Goal: Information Seeking & Learning: Learn about a topic

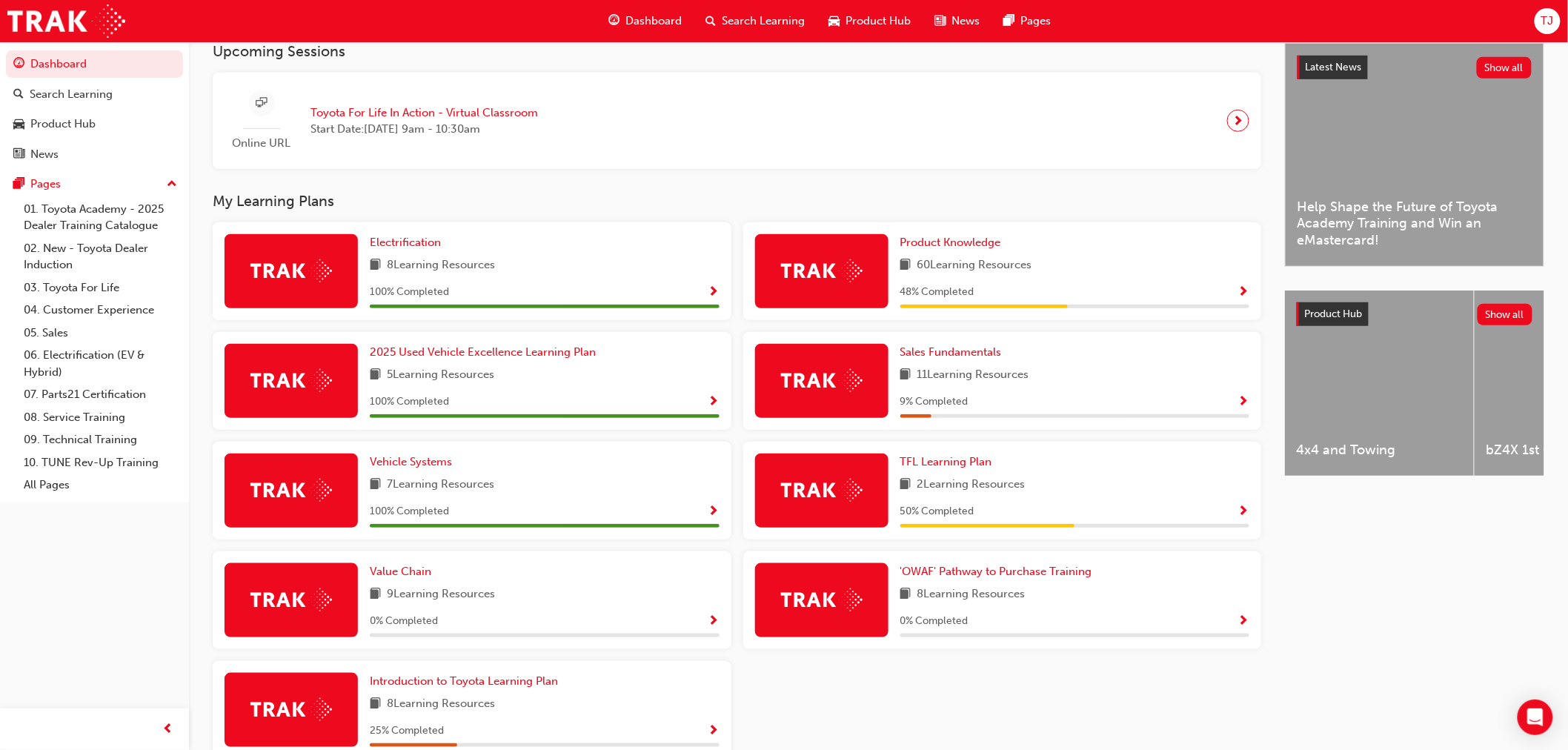
scroll to position [411, 0]
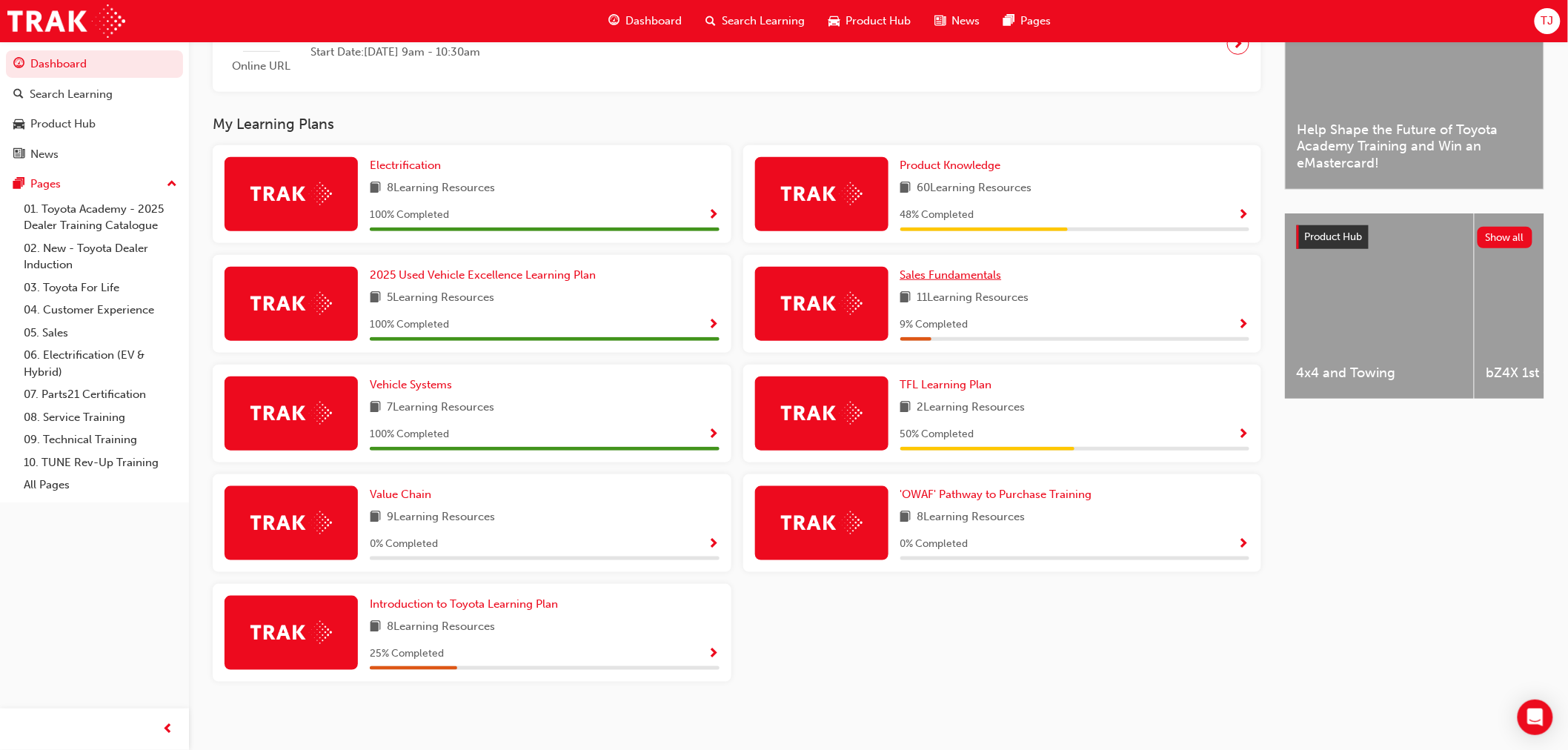
click at [949, 278] on span "Sales Fundamentals" at bounding box center [952, 275] width 102 height 13
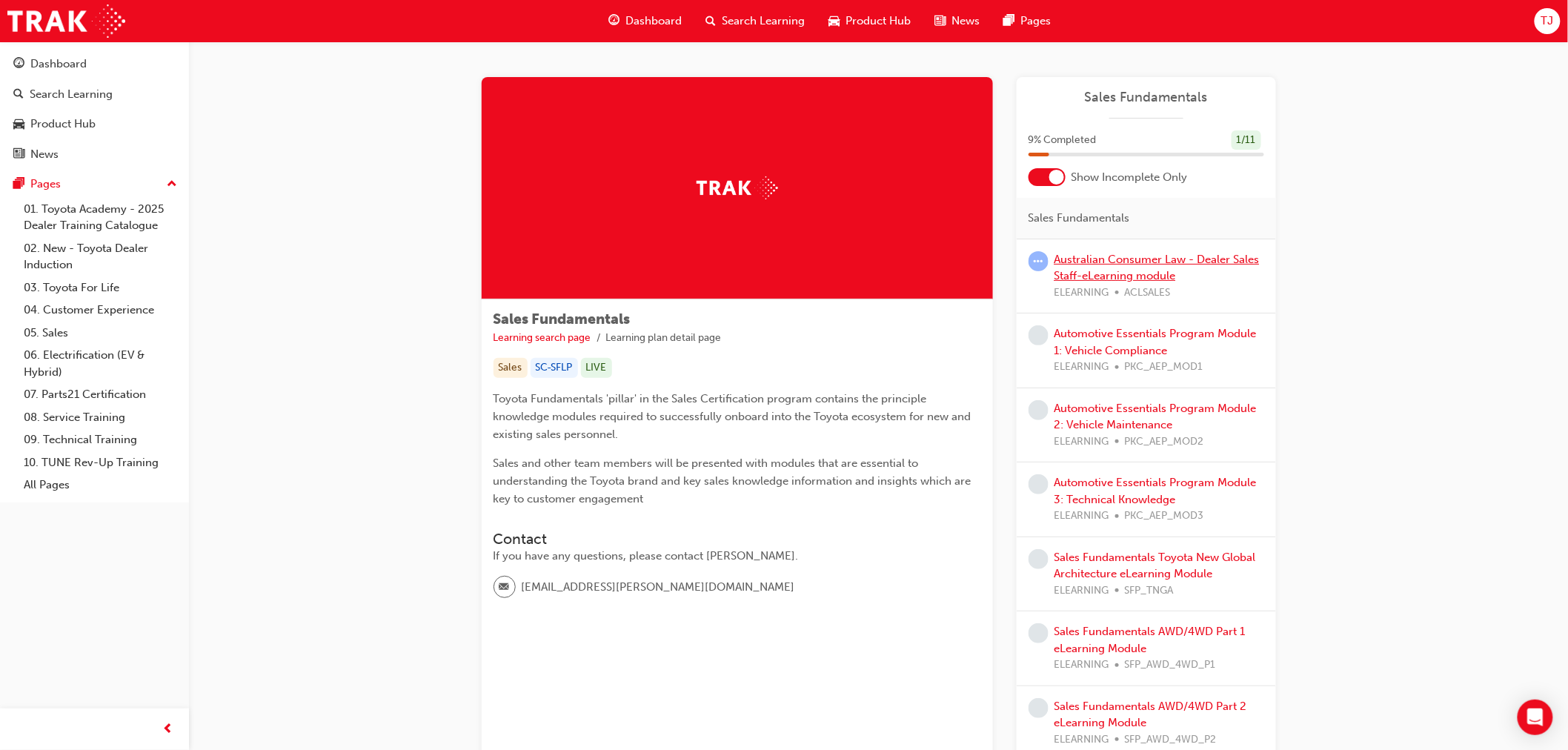
click at [1097, 257] on link "Australian Consumer Law - Dealer Sales Staff-eLearning module" at bounding box center [1157, 268] width 205 height 30
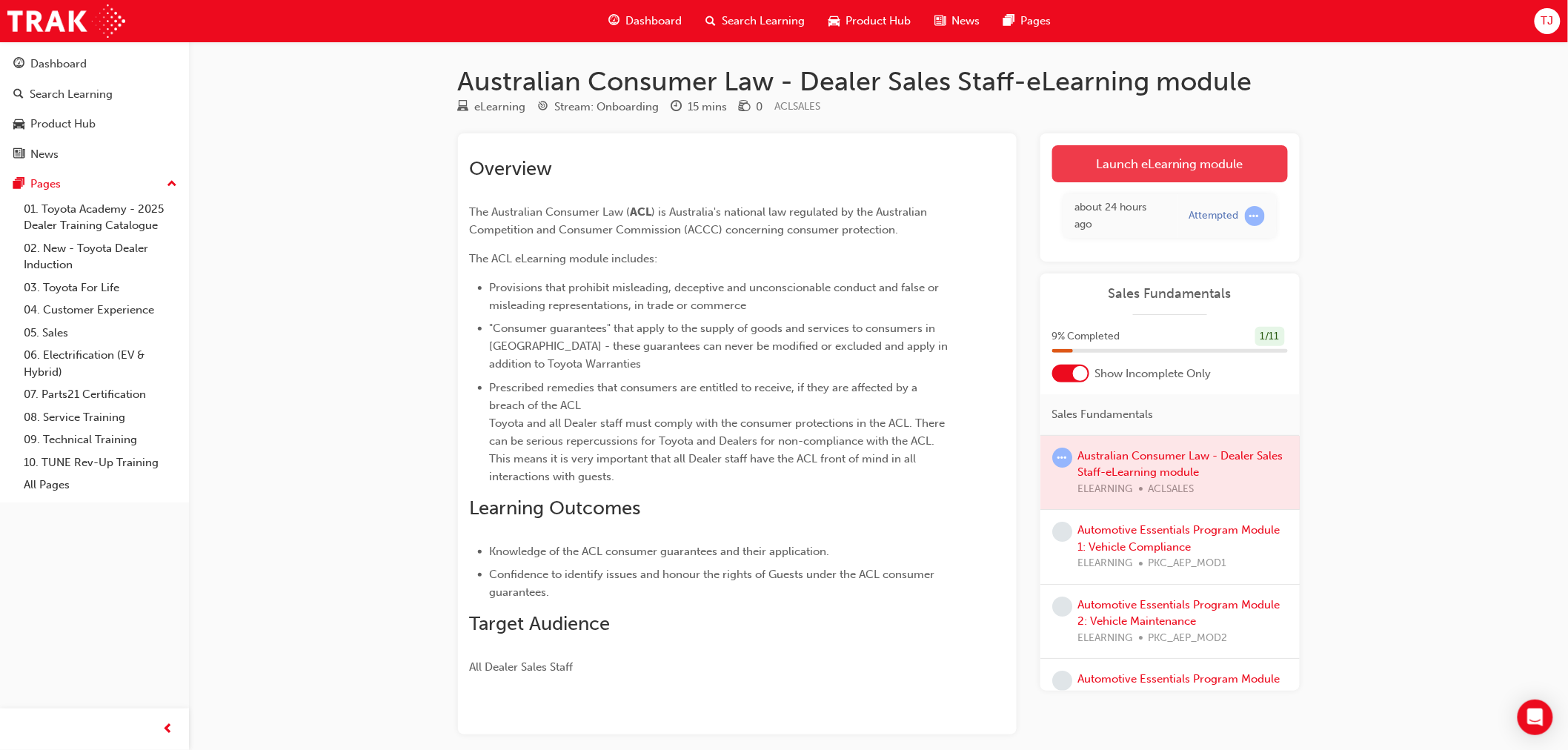
click at [1114, 165] on link "Launch eLearning module" at bounding box center [1171, 164] width 236 height 37
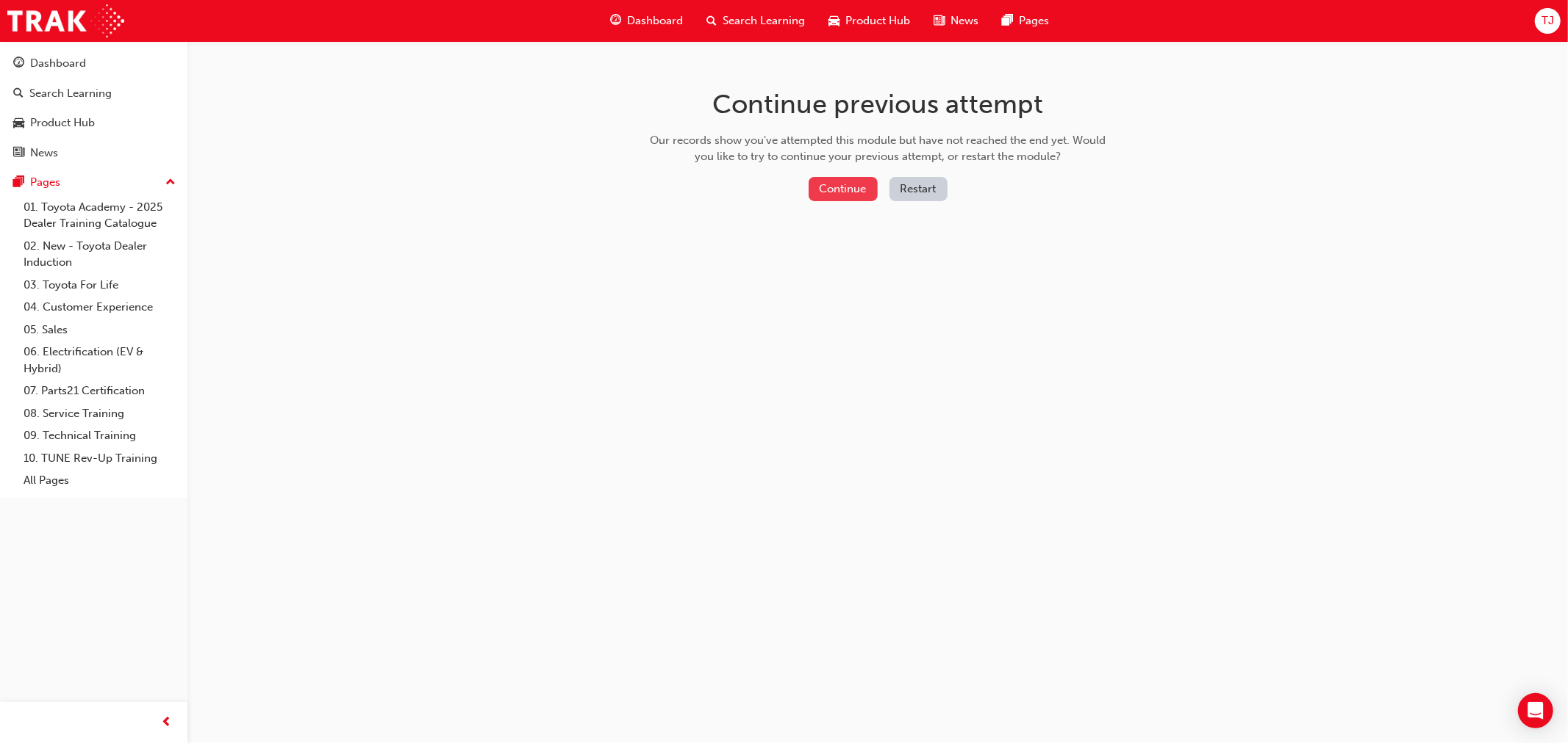
click at [831, 181] on button "Continue" at bounding box center [843, 190] width 69 height 24
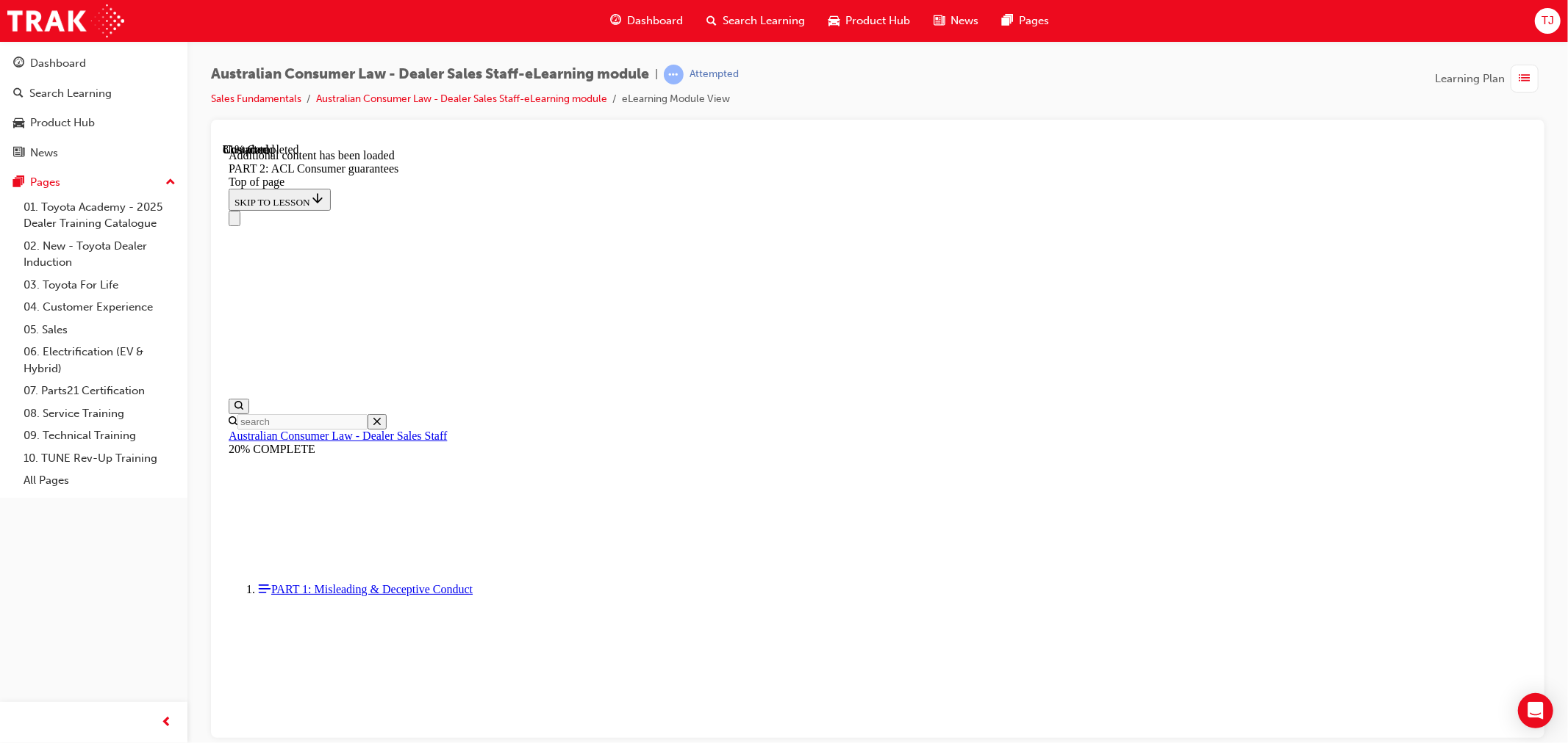
scroll to position [46, 0]
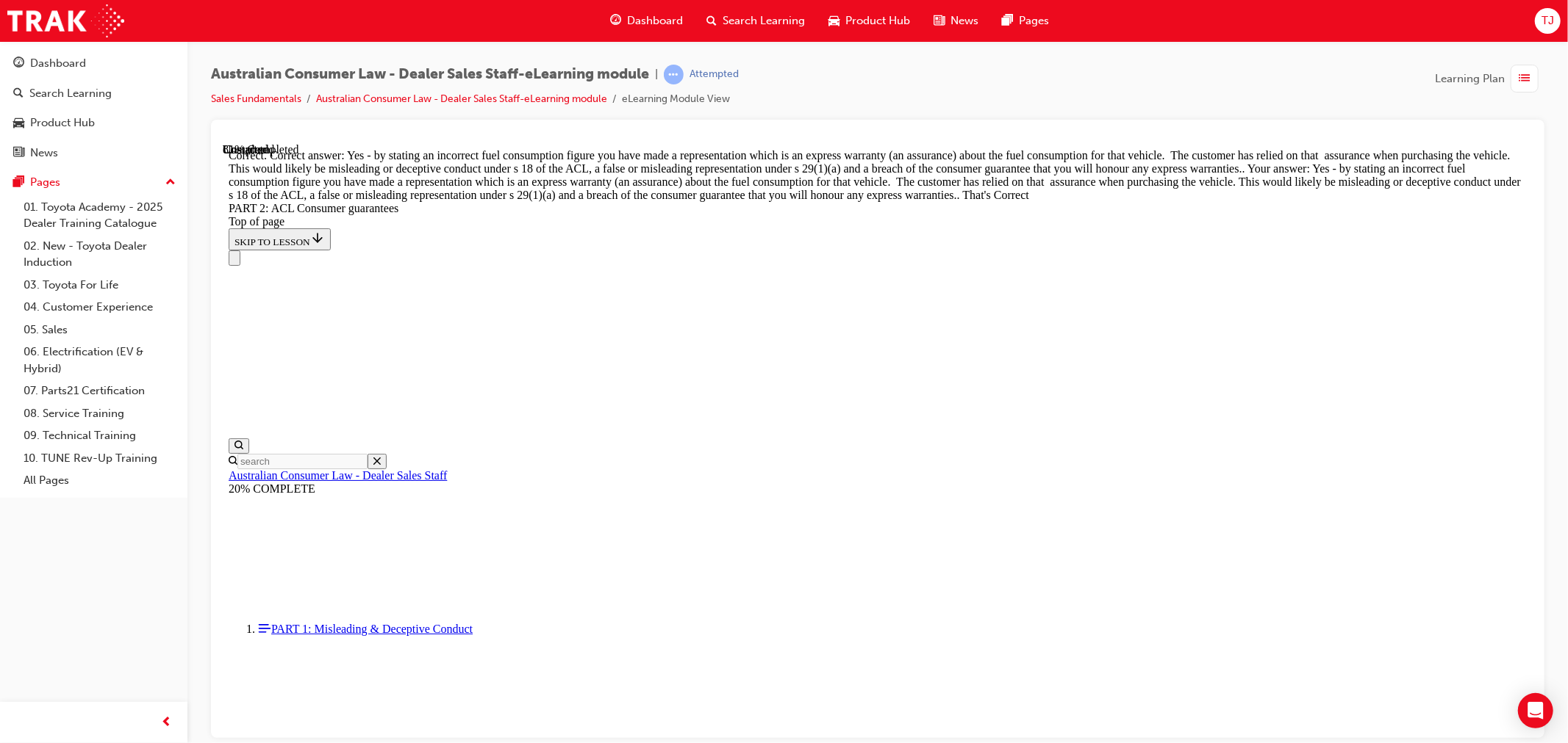
scroll to position [9089, 0]
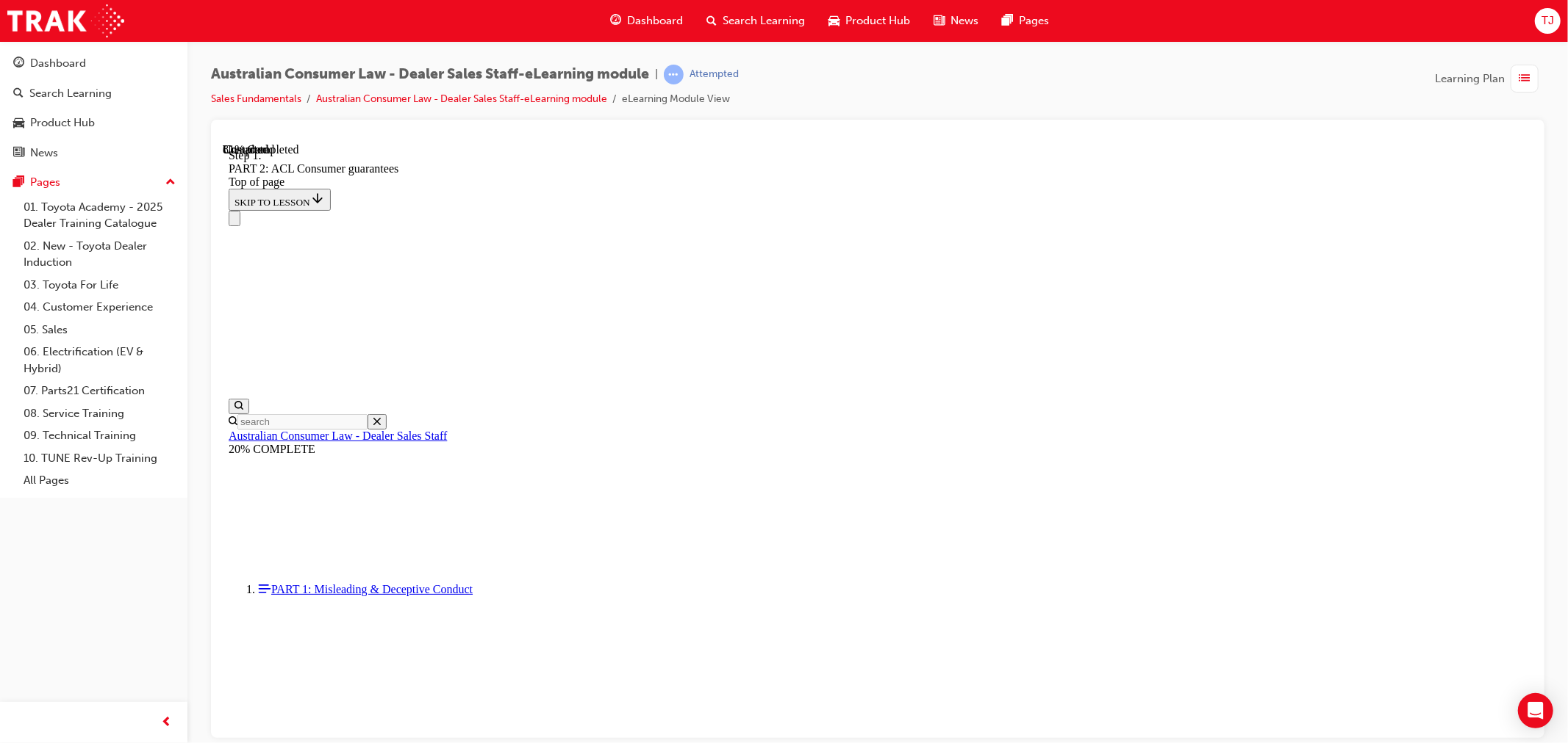
scroll to position [9156, 0]
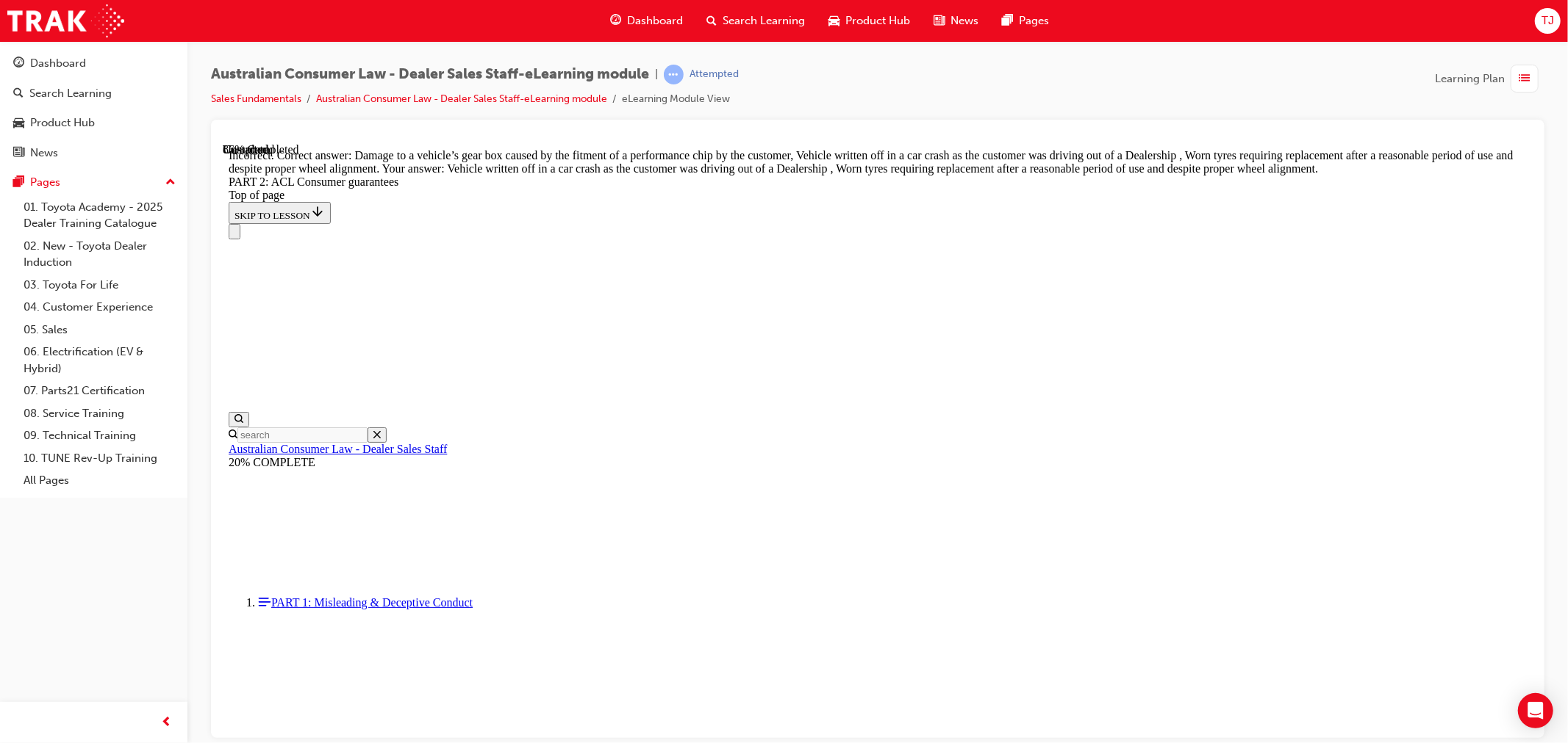
scroll to position [14461, 0]
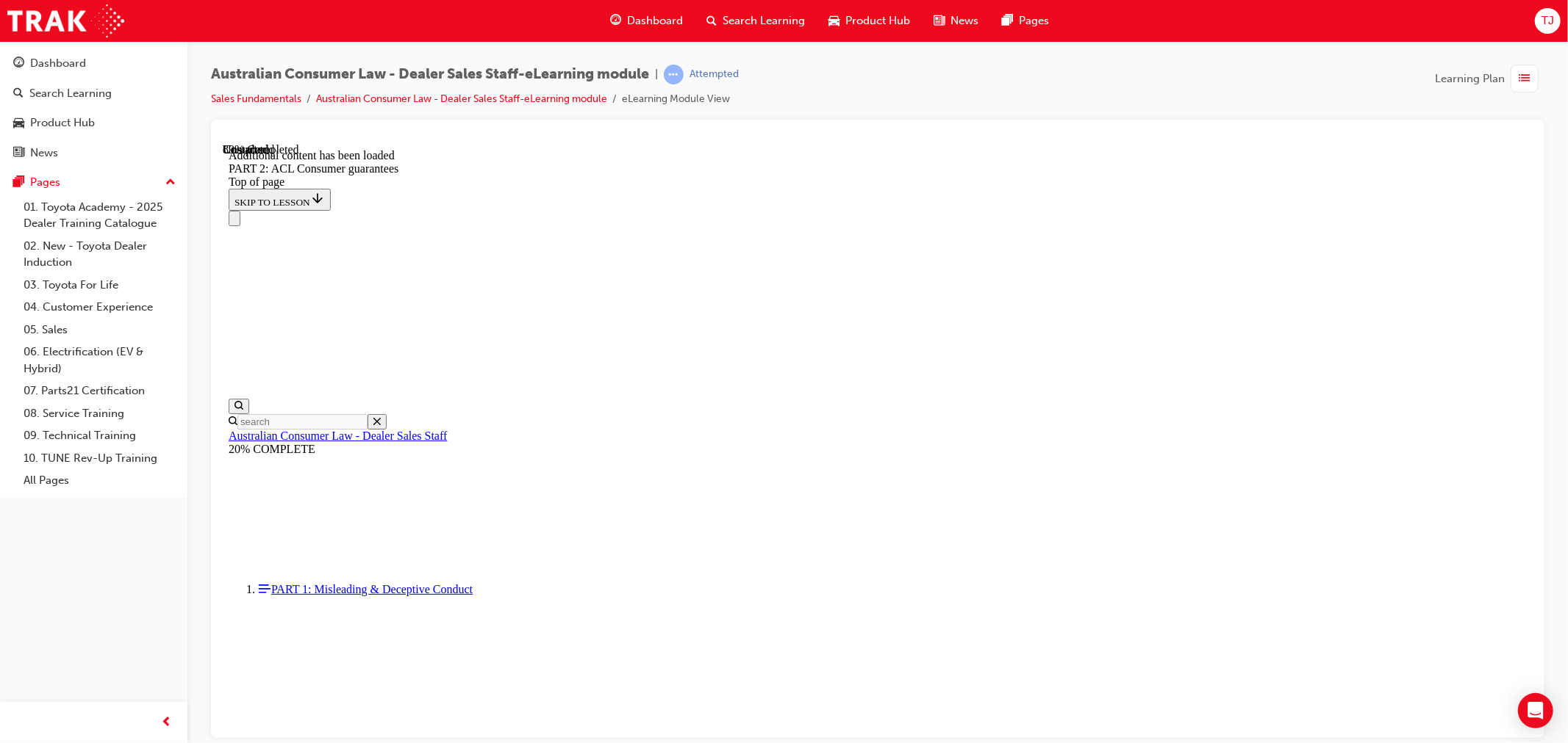
scroll to position [15890, 0]
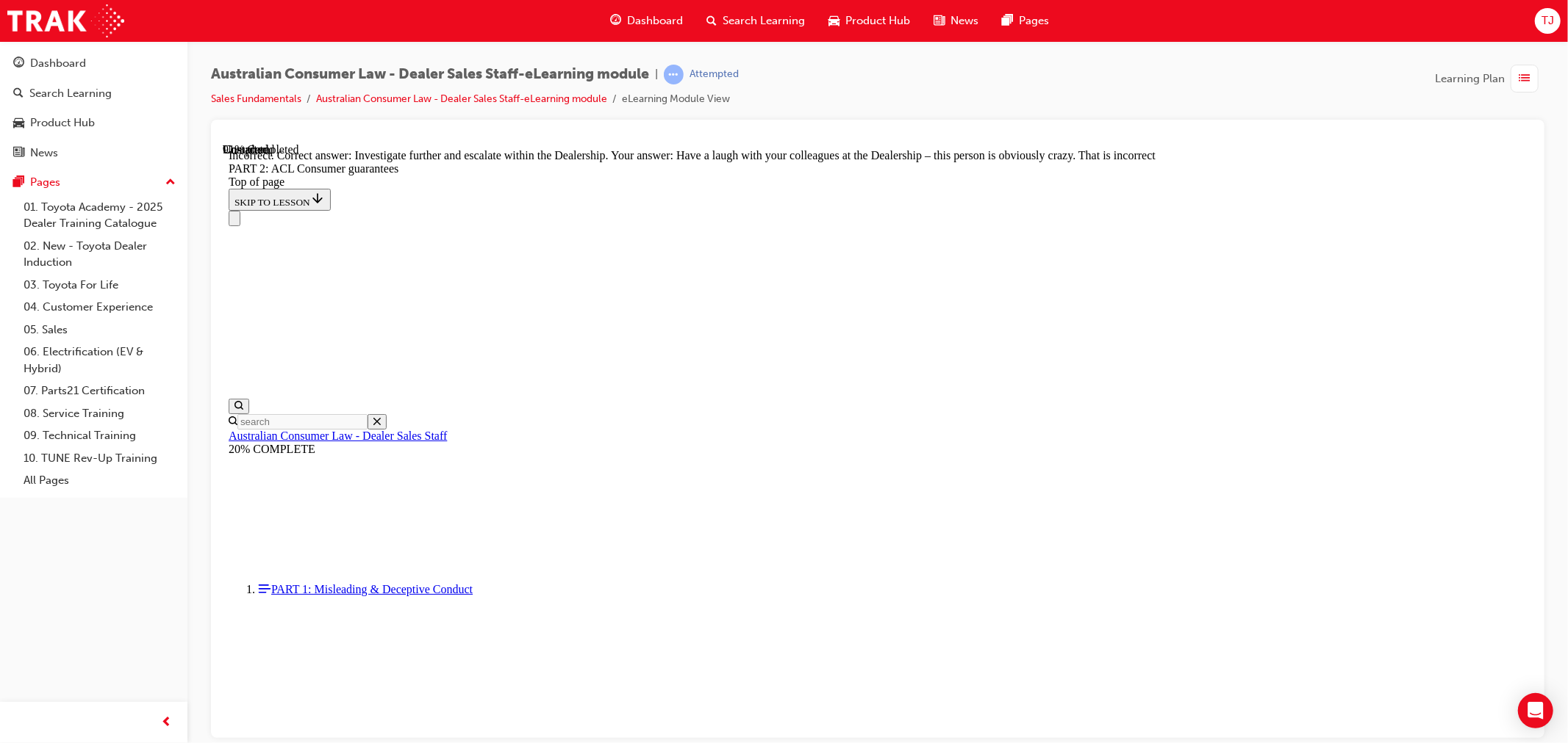
scroll to position [16036, 0]
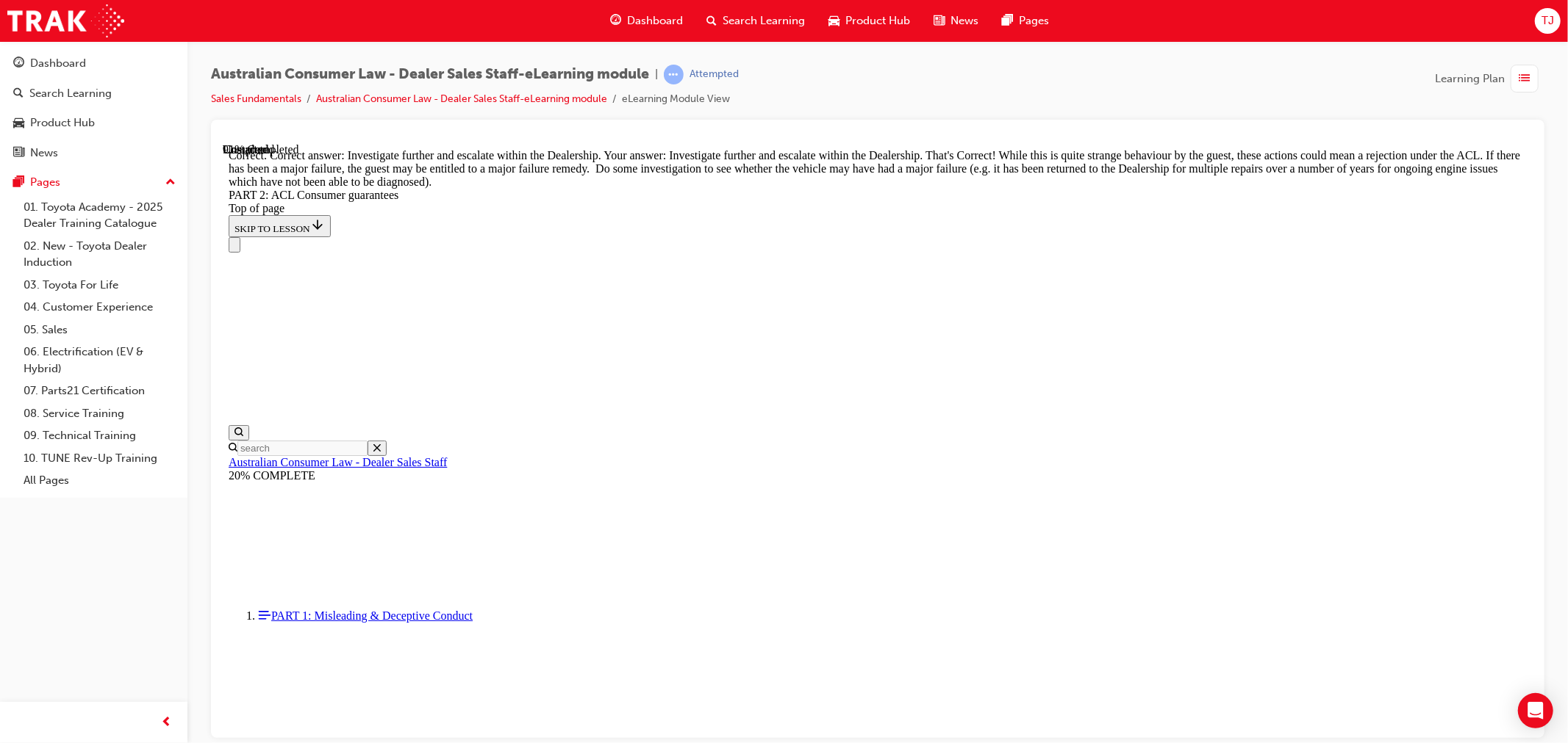
scroll to position [16312, 0]
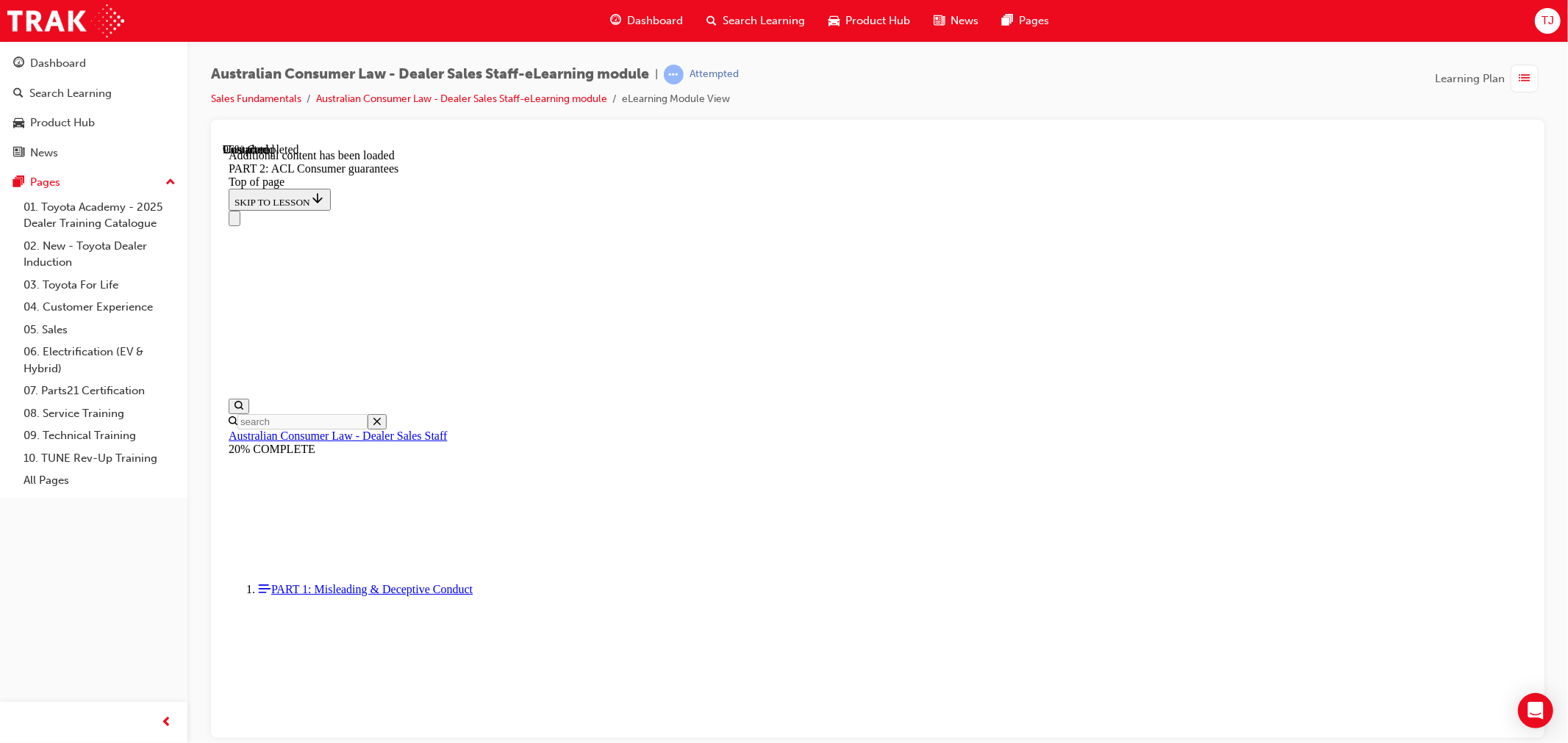
scroll to position [17566, 0]
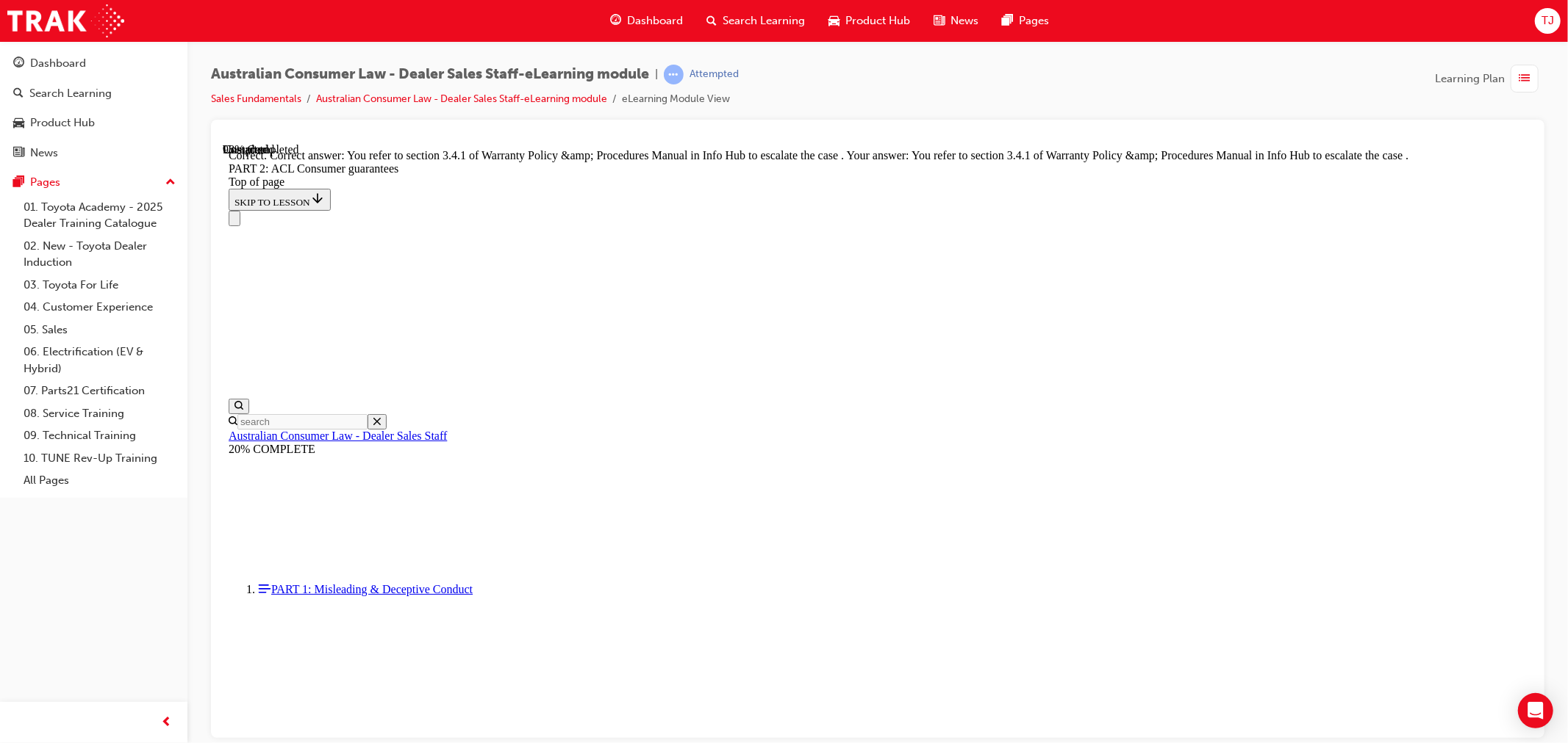
scroll to position [18382, 0]
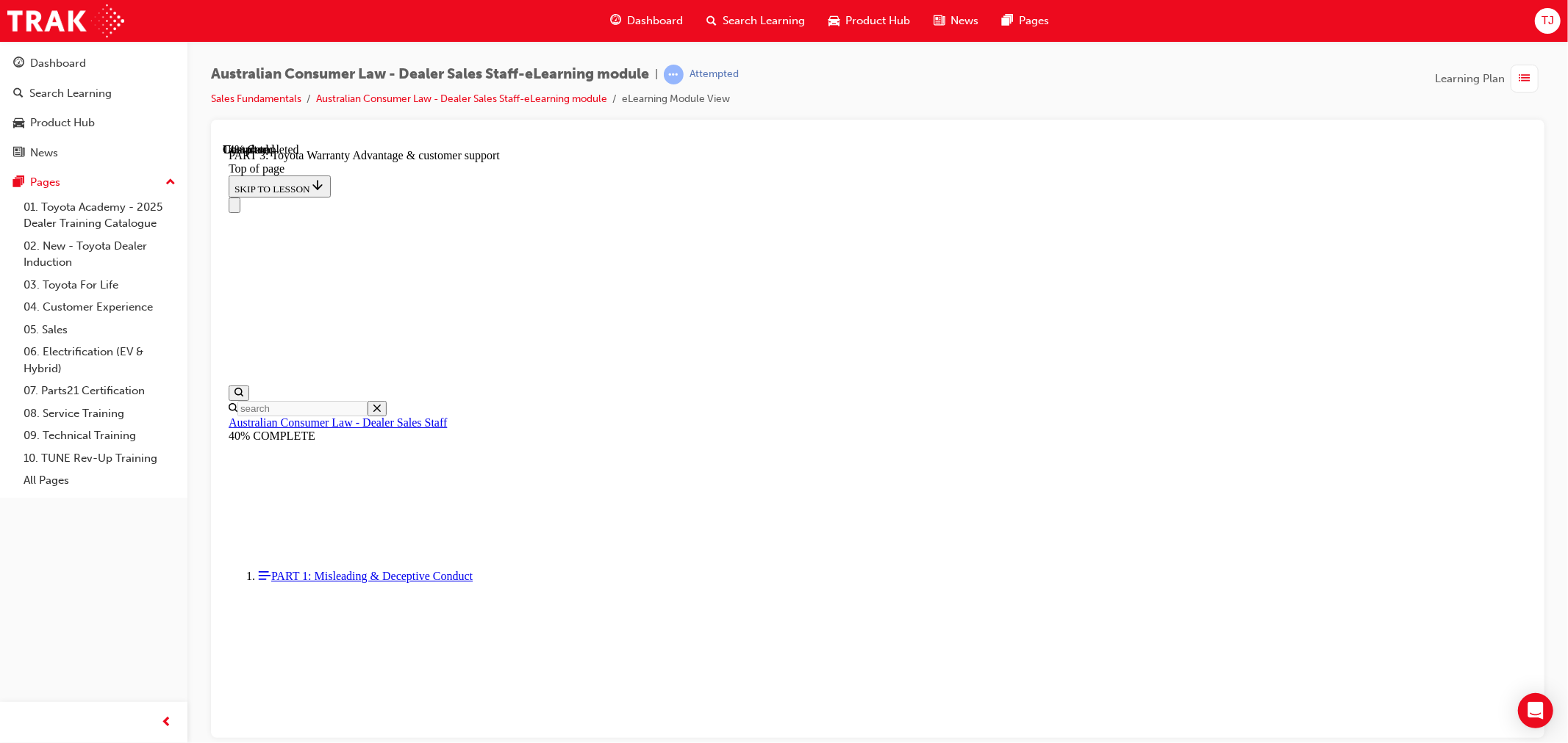
scroll to position [943, 0]
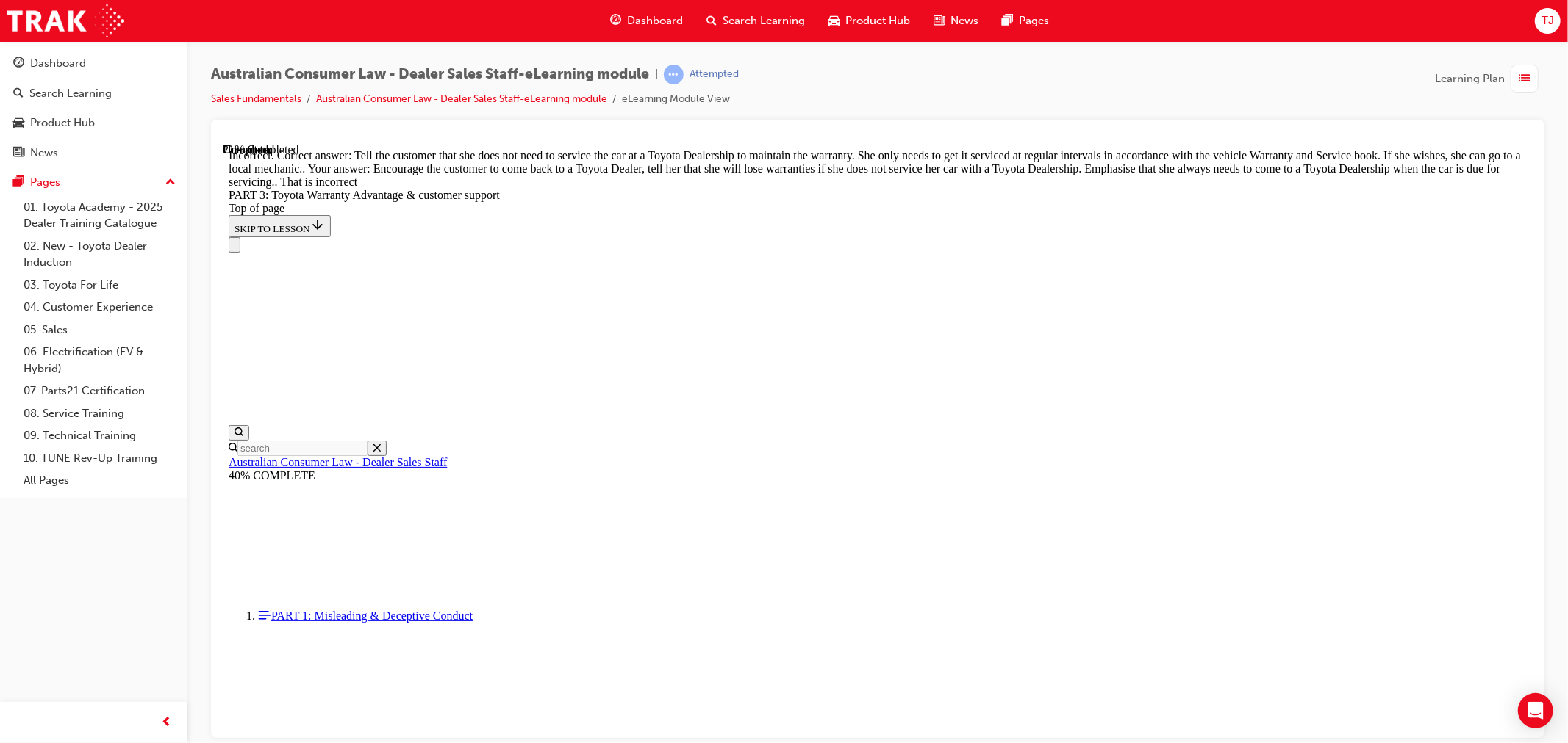
scroll to position [1025, 0]
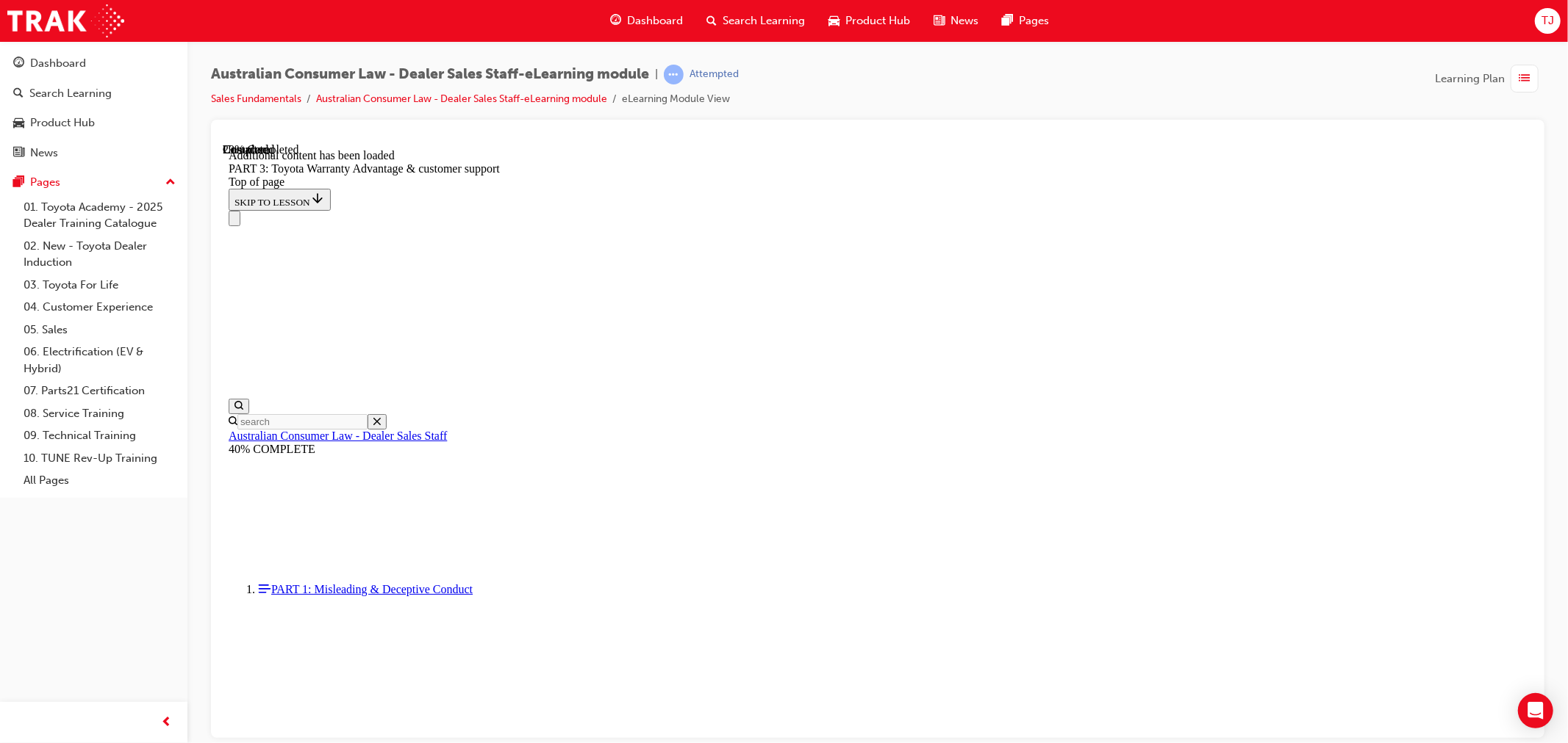
scroll to position [1714, 0]
drag, startPoint x: 960, startPoint y: 626, endPoint x: 945, endPoint y: 608, distance: 23.4
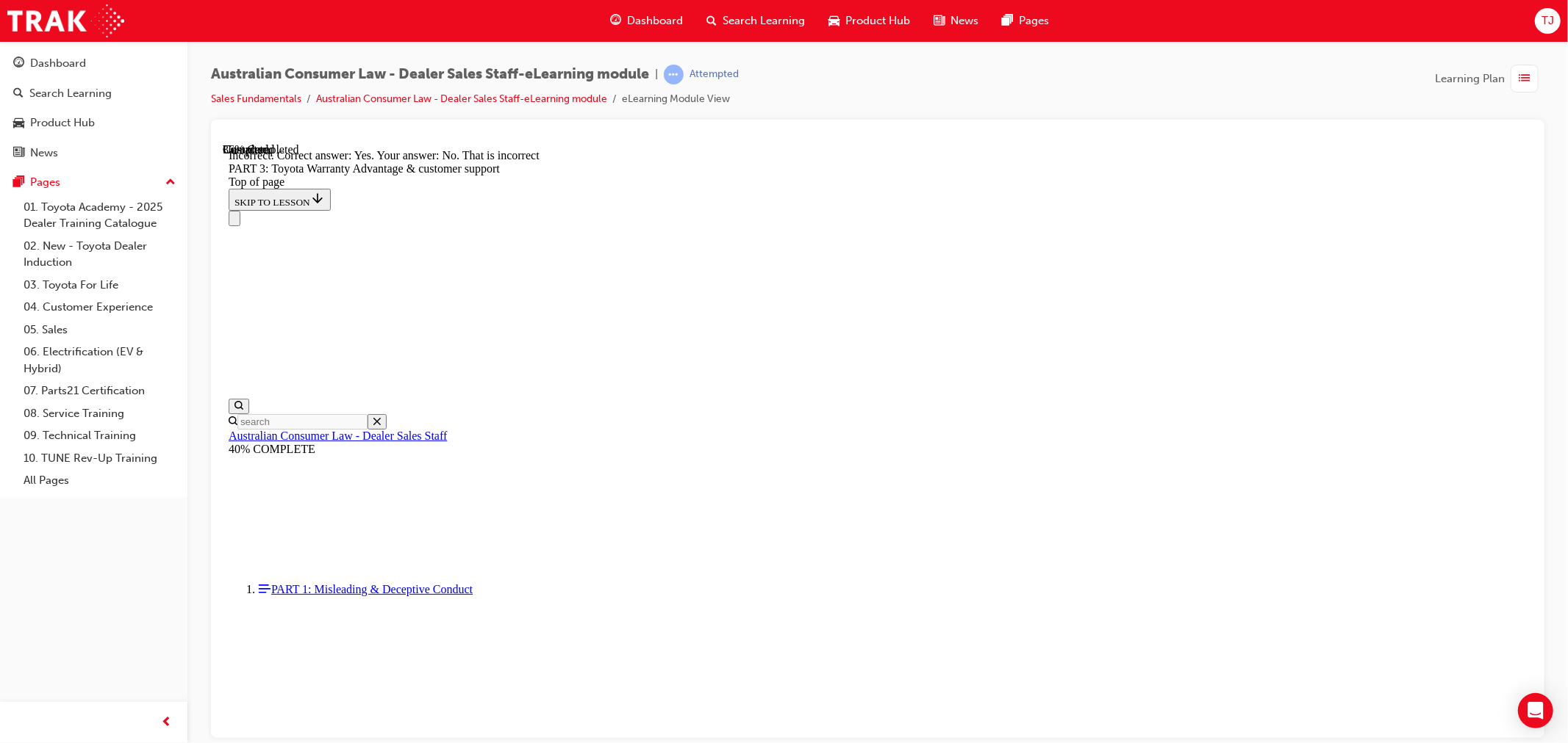
drag, startPoint x: 987, startPoint y: 477, endPoint x: 972, endPoint y: 482, distance: 15.8
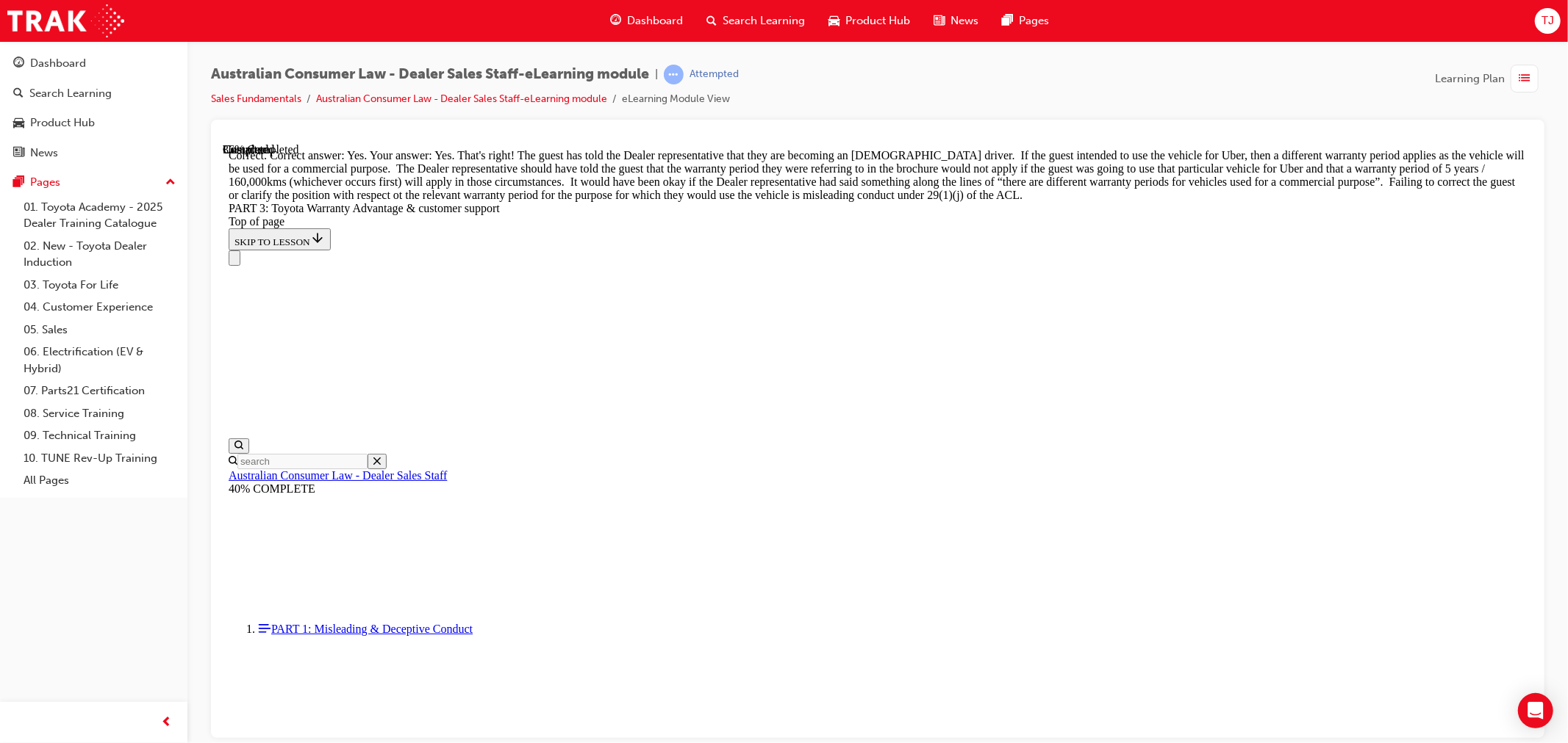
scroll to position [2094, 0]
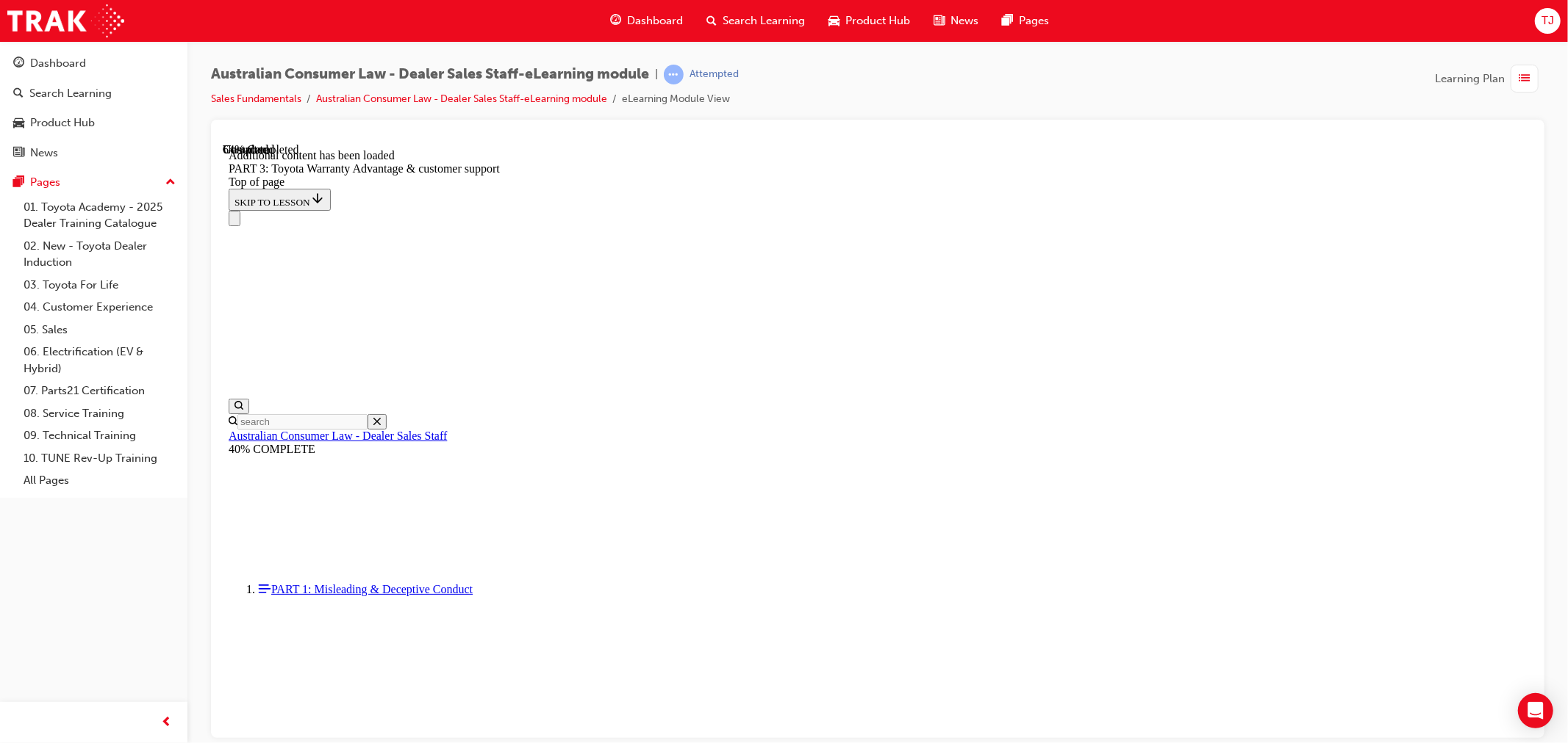
scroll to position [3811, 0]
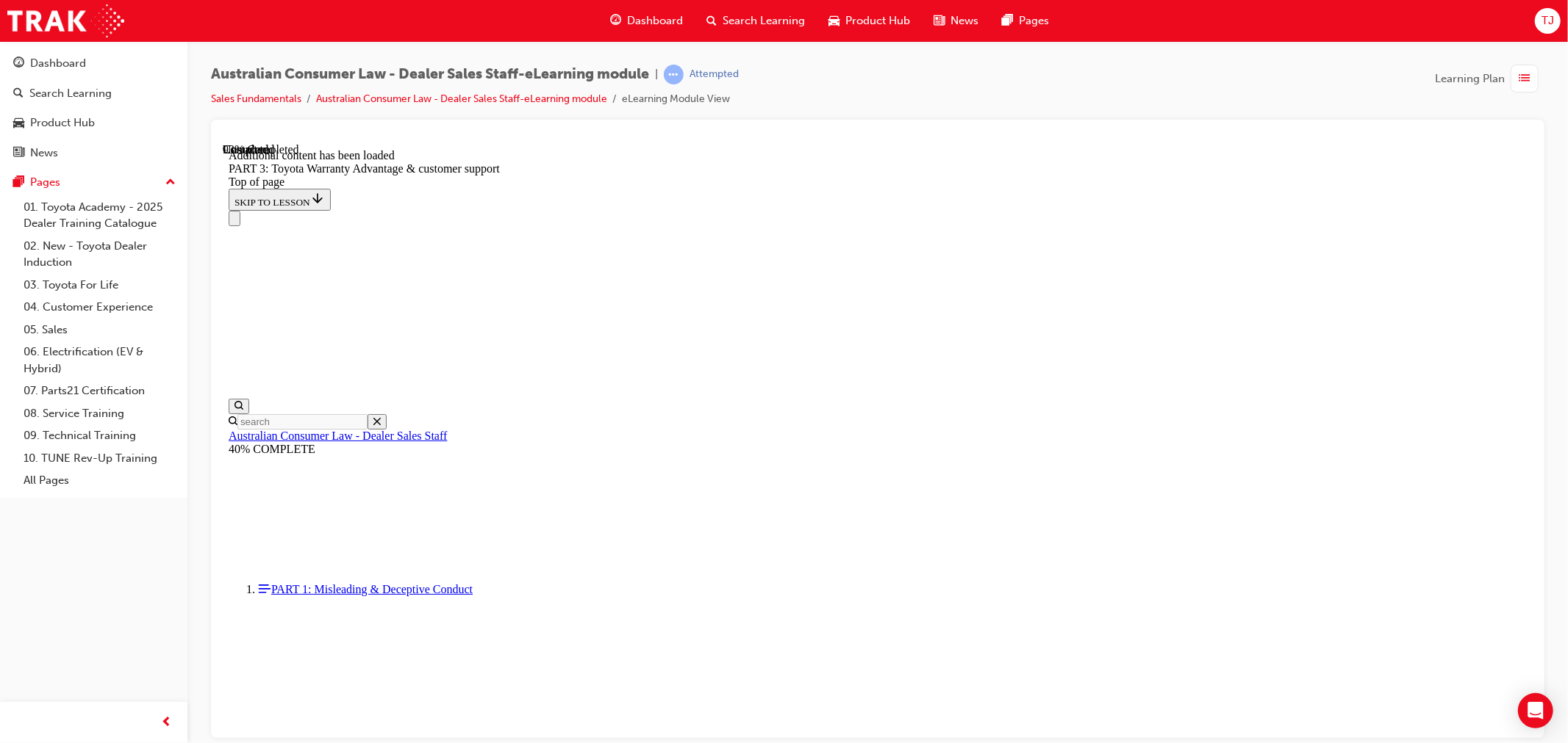
scroll to position [4599, 0]
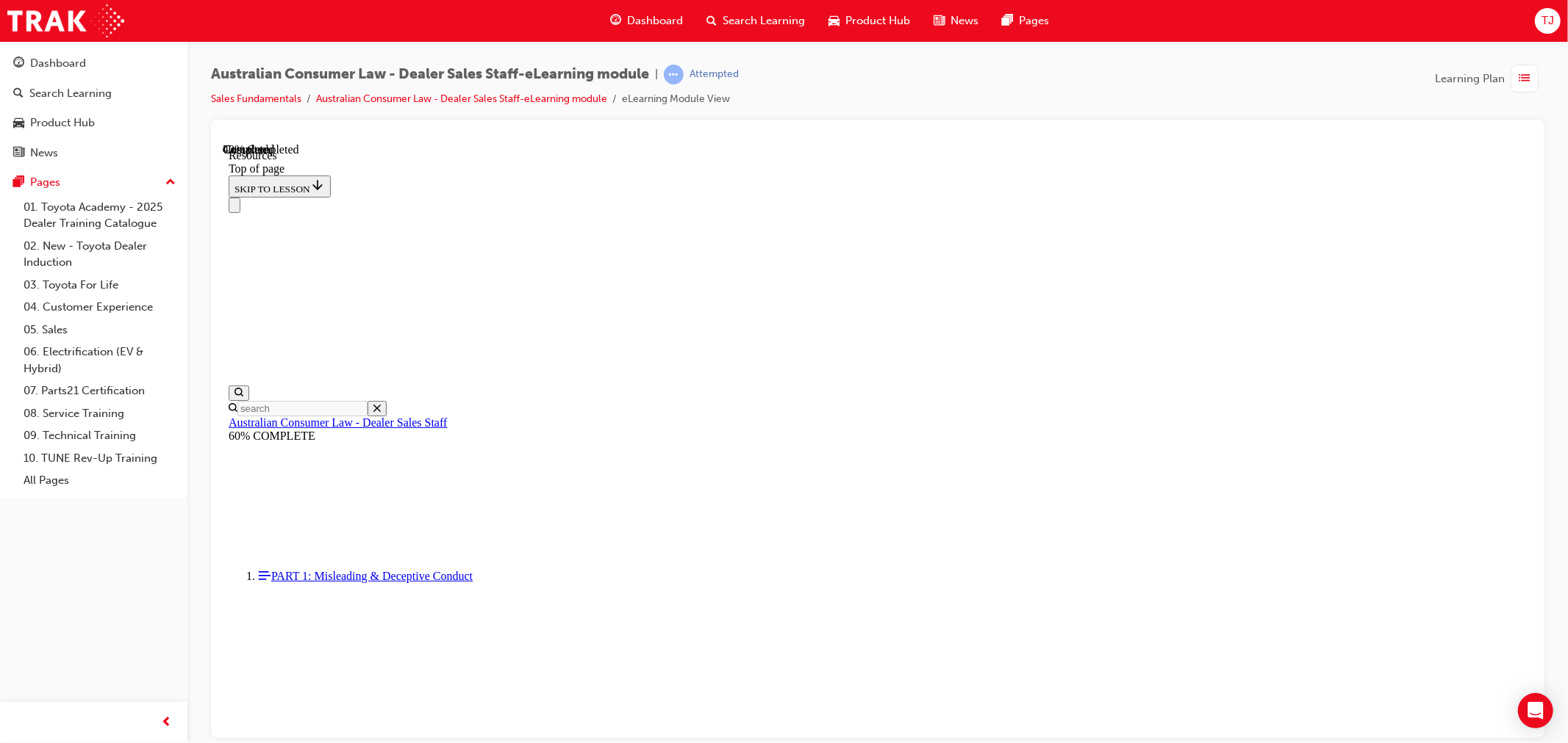
scroll to position [209, 0]
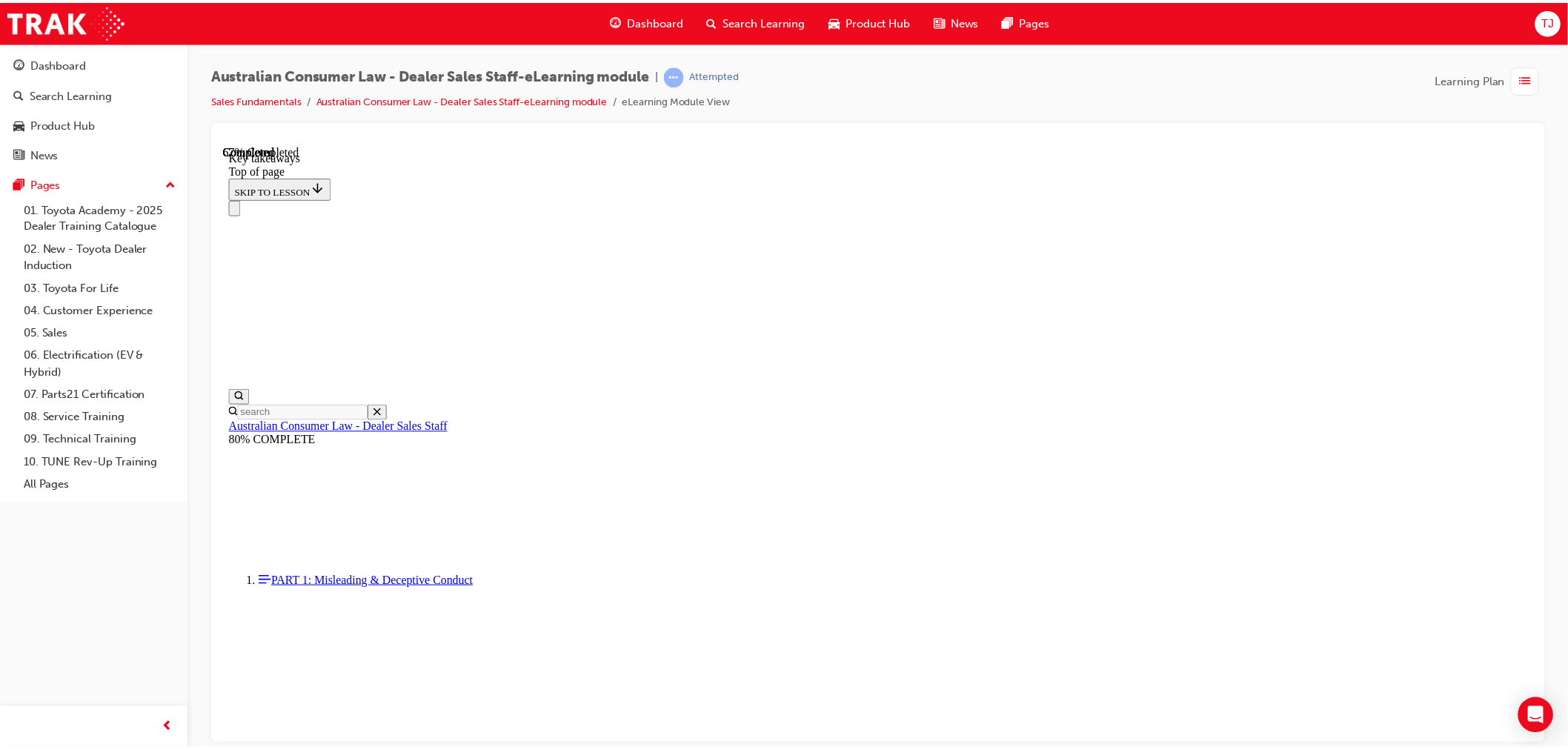
scroll to position [267, 0]
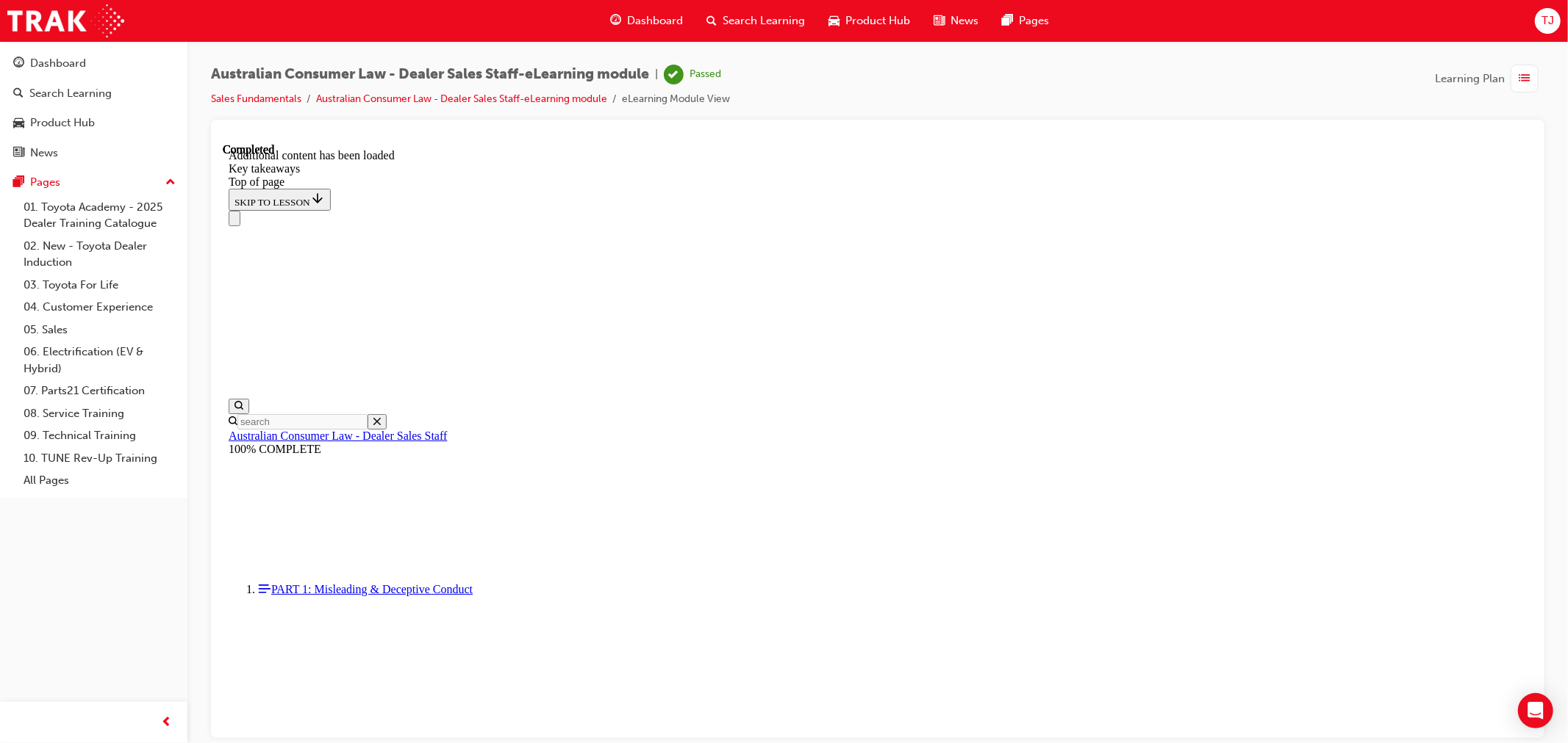
click at [262, 91] on li "Sales Fundamentals" at bounding box center [263, 99] width 105 height 17
click at [262, 97] on link "Sales Fundamentals" at bounding box center [256, 99] width 90 height 12
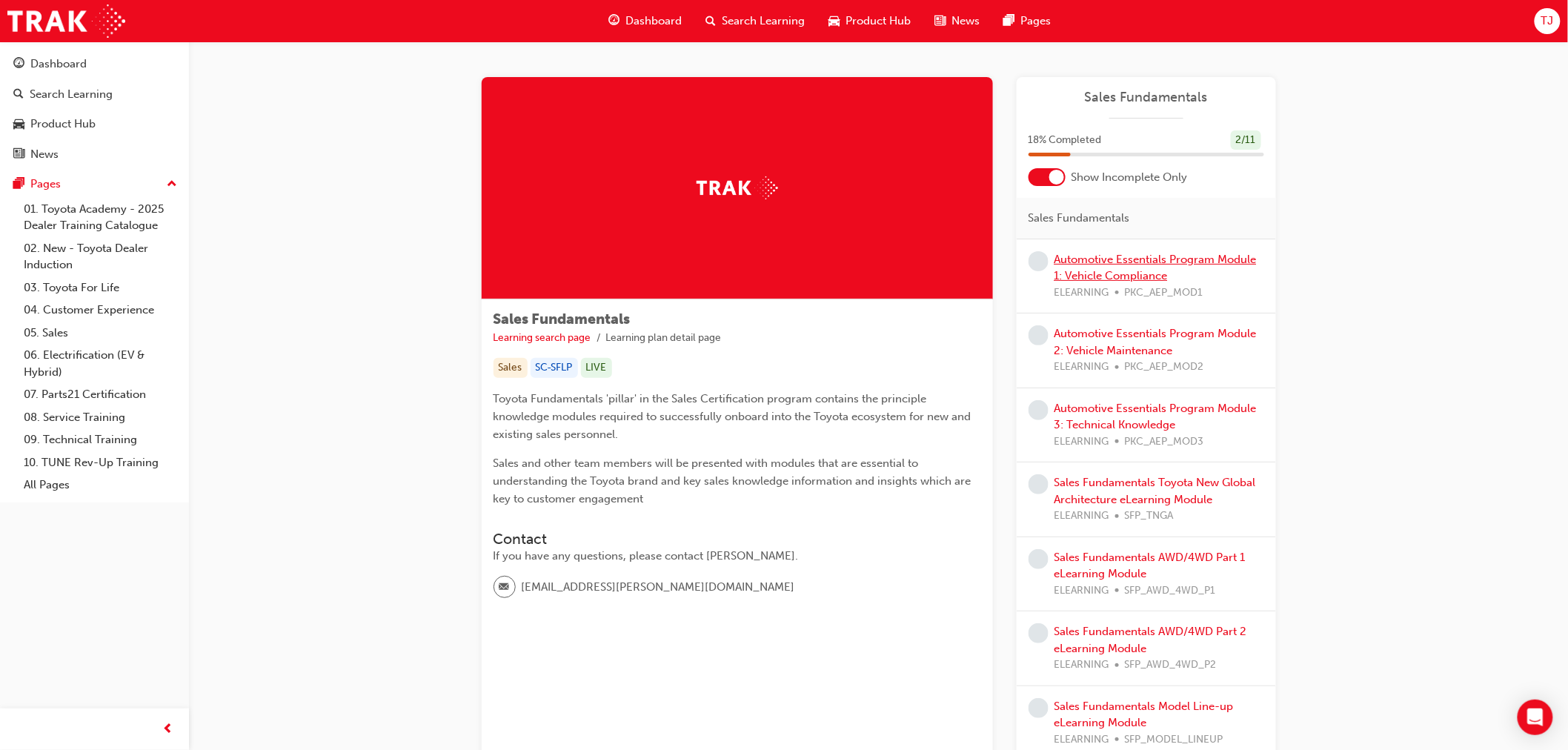
click at [1098, 264] on link "Automotive Essentials Program Module 1: Vehicle Compliance" at bounding box center [1155, 268] width 202 height 30
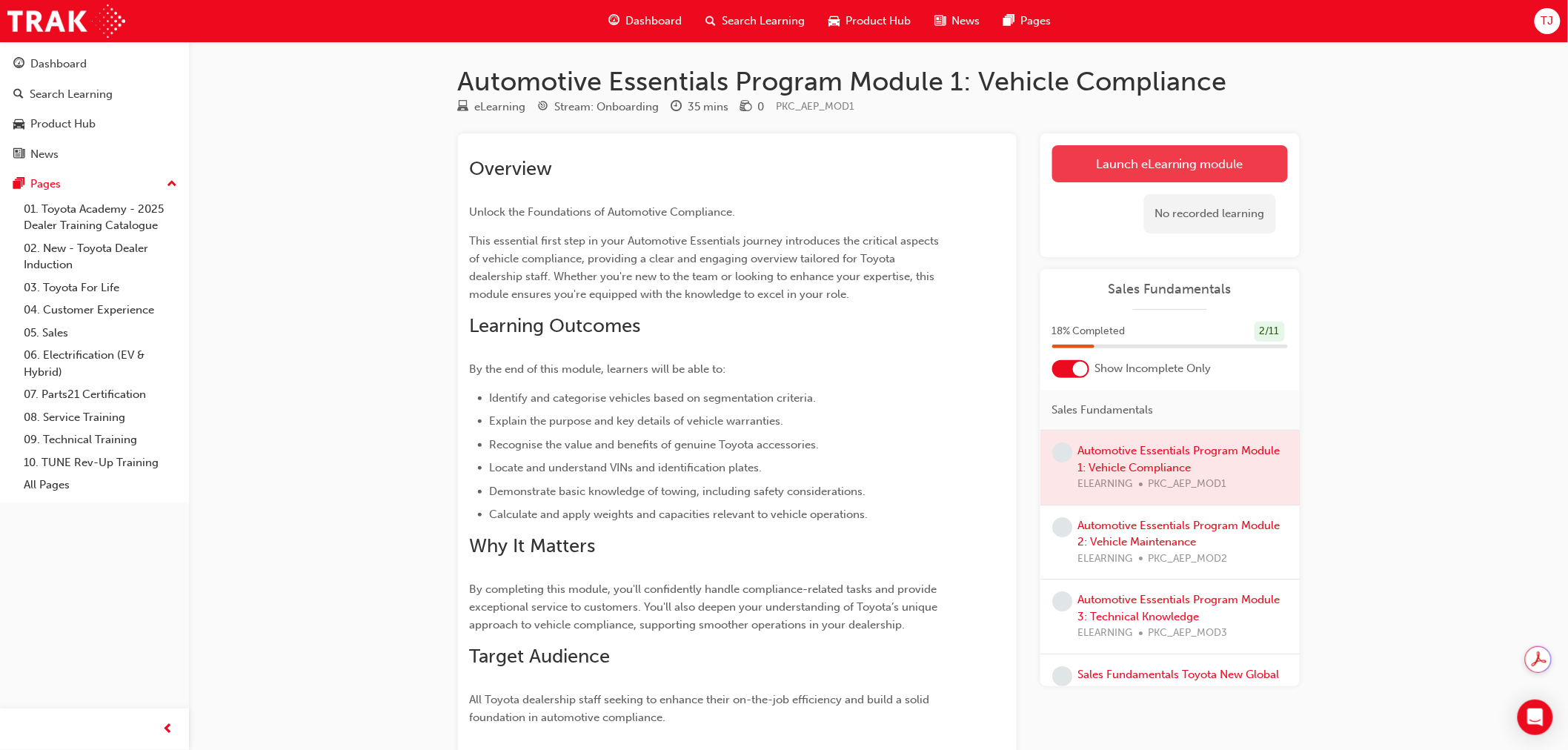
click at [1142, 165] on link "Launch eLearning module" at bounding box center [1171, 164] width 236 height 37
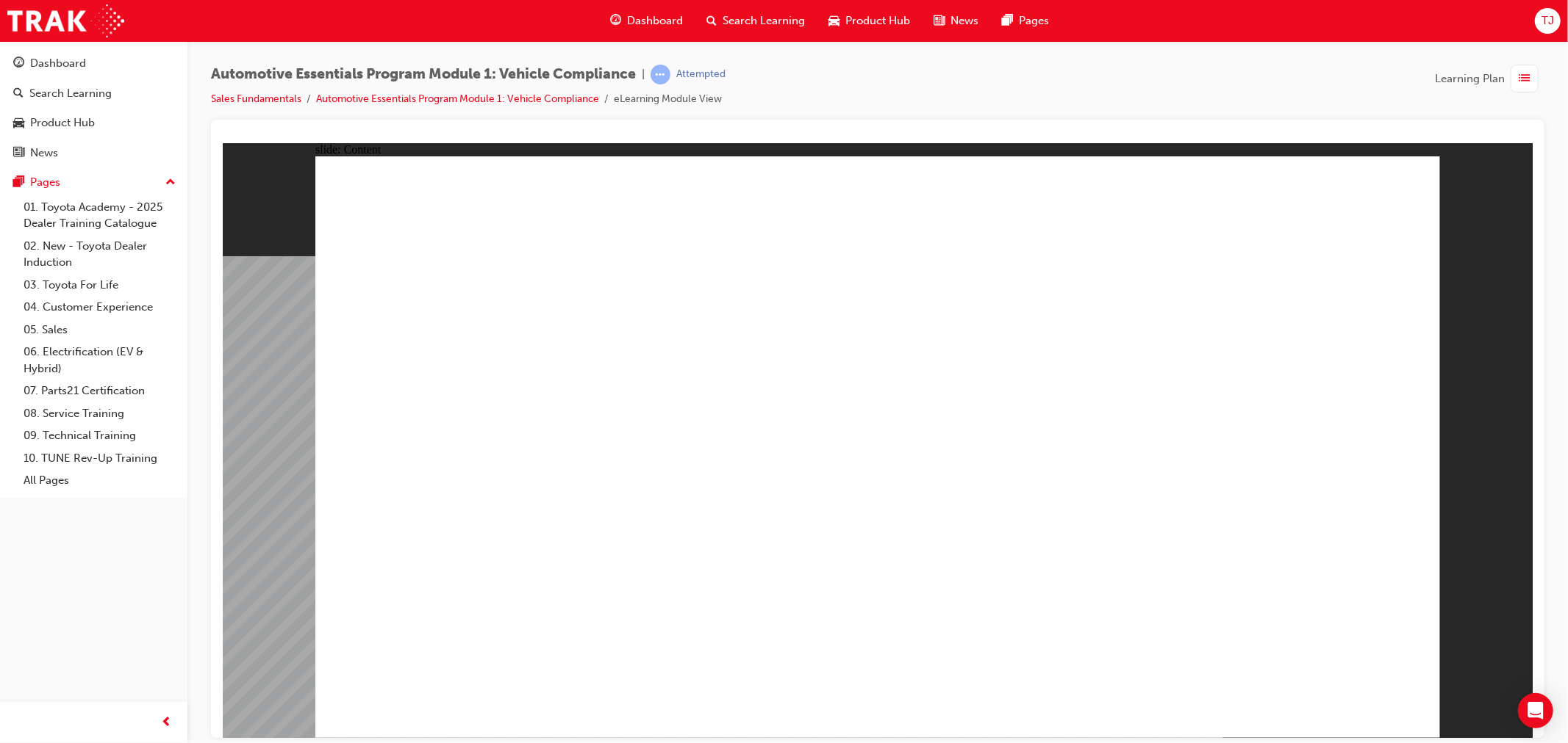
drag, startPoint x: 793, startPoint y: 483, endPoint x: 802, endPoint y: 482, distance: 9.1
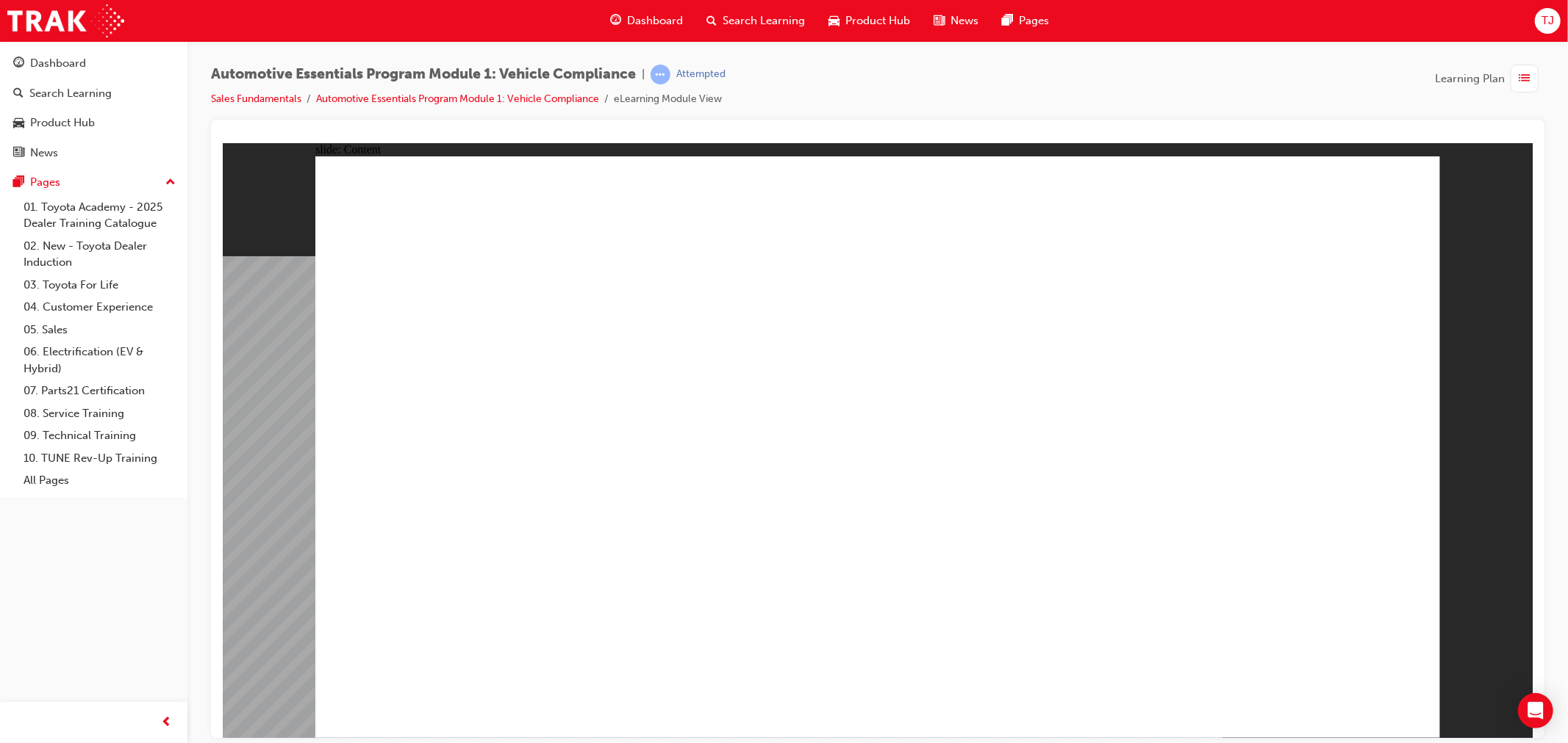
radio input "true"
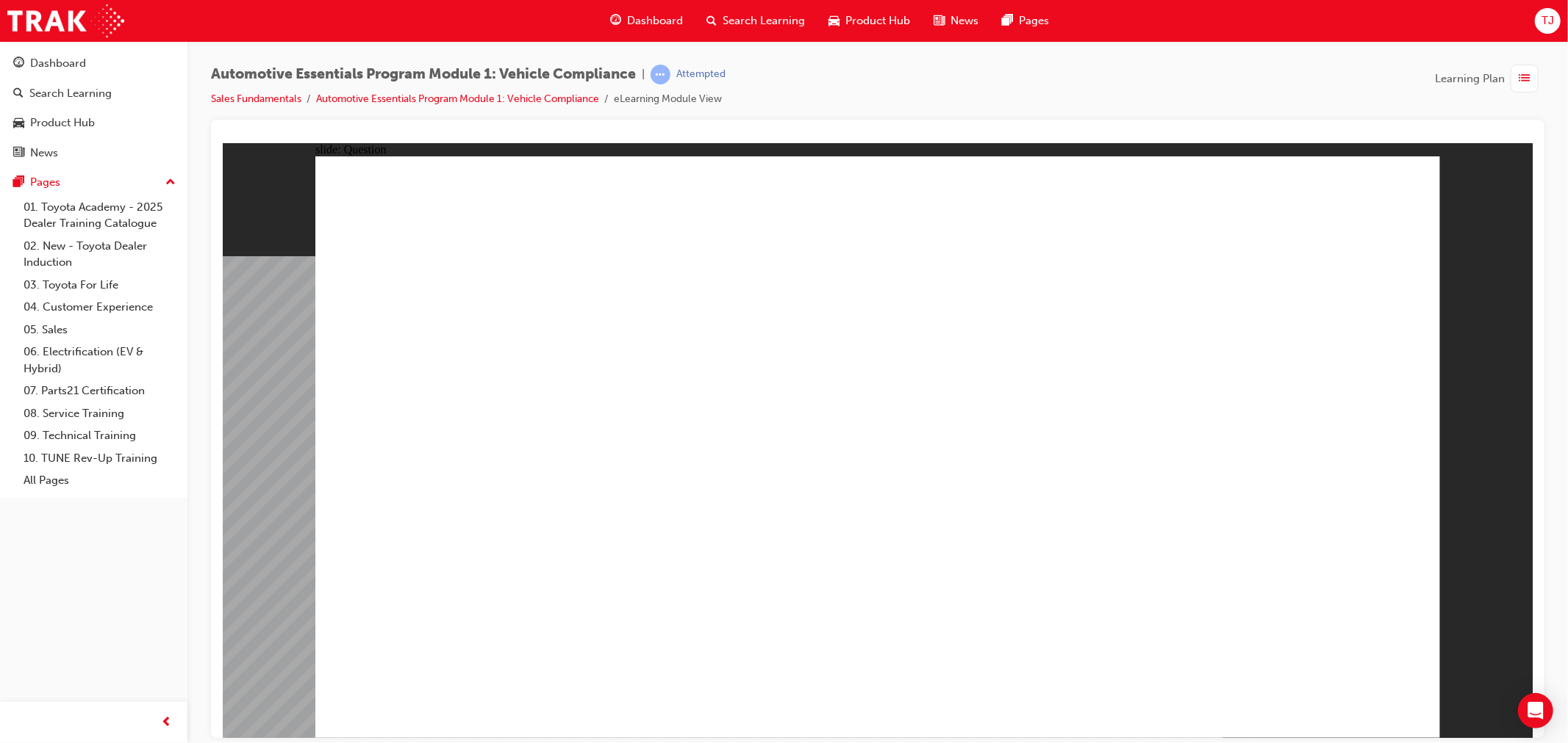
radio input "true"
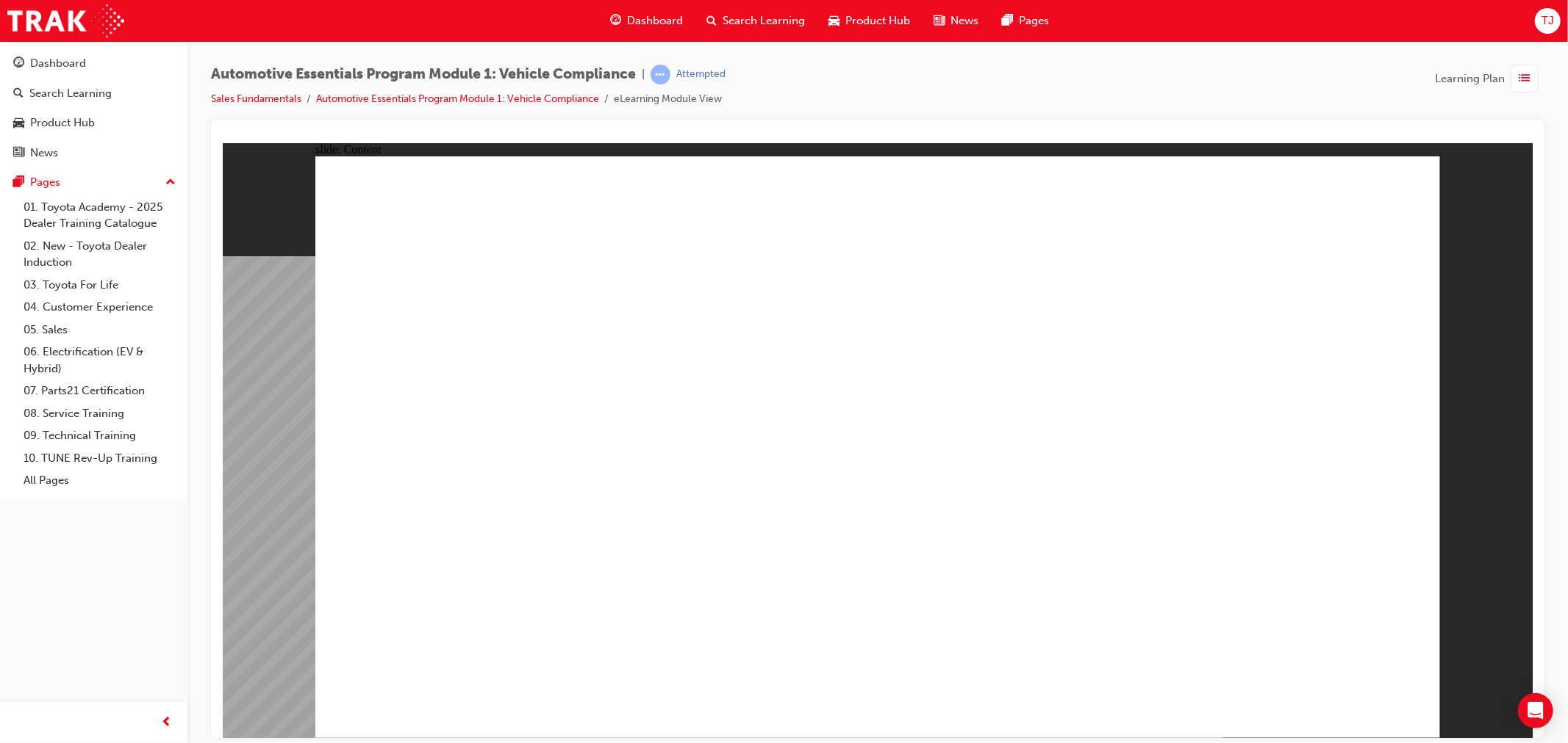
drag, startPoint x: 1100, startPoint y: 505, endPoint x: 1095, endPoint y: 526, distance: 21.6
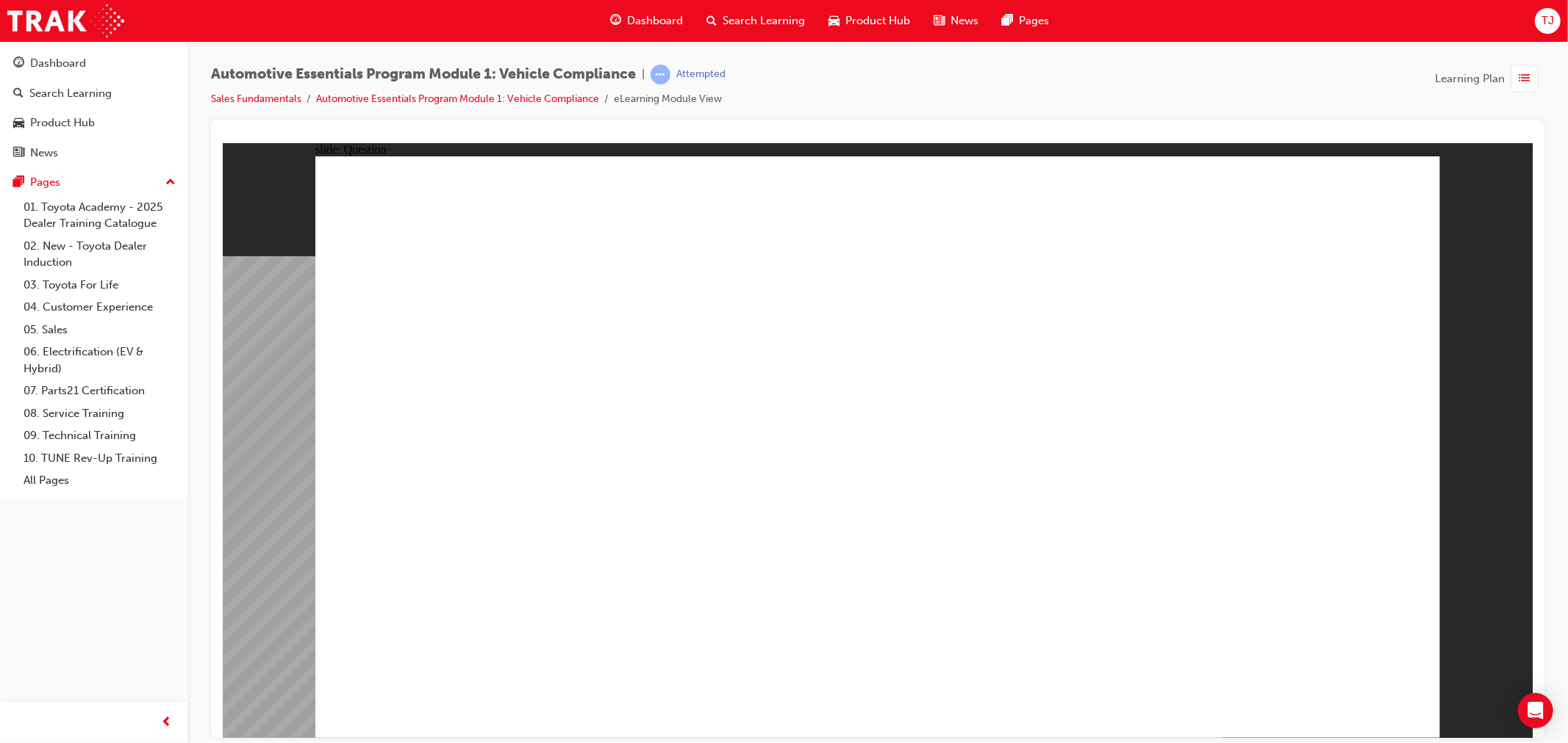
radio input "true"
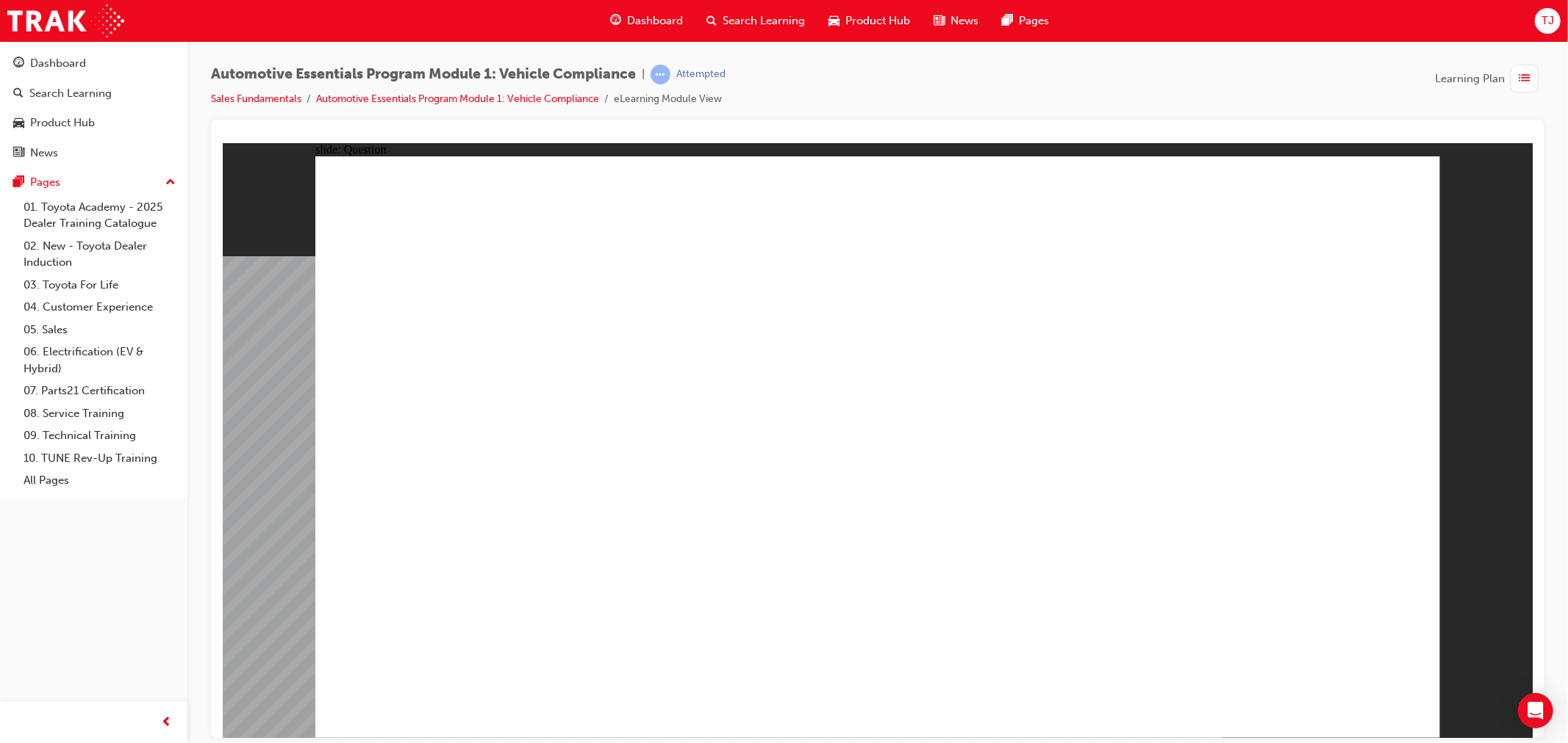
radio input "true"
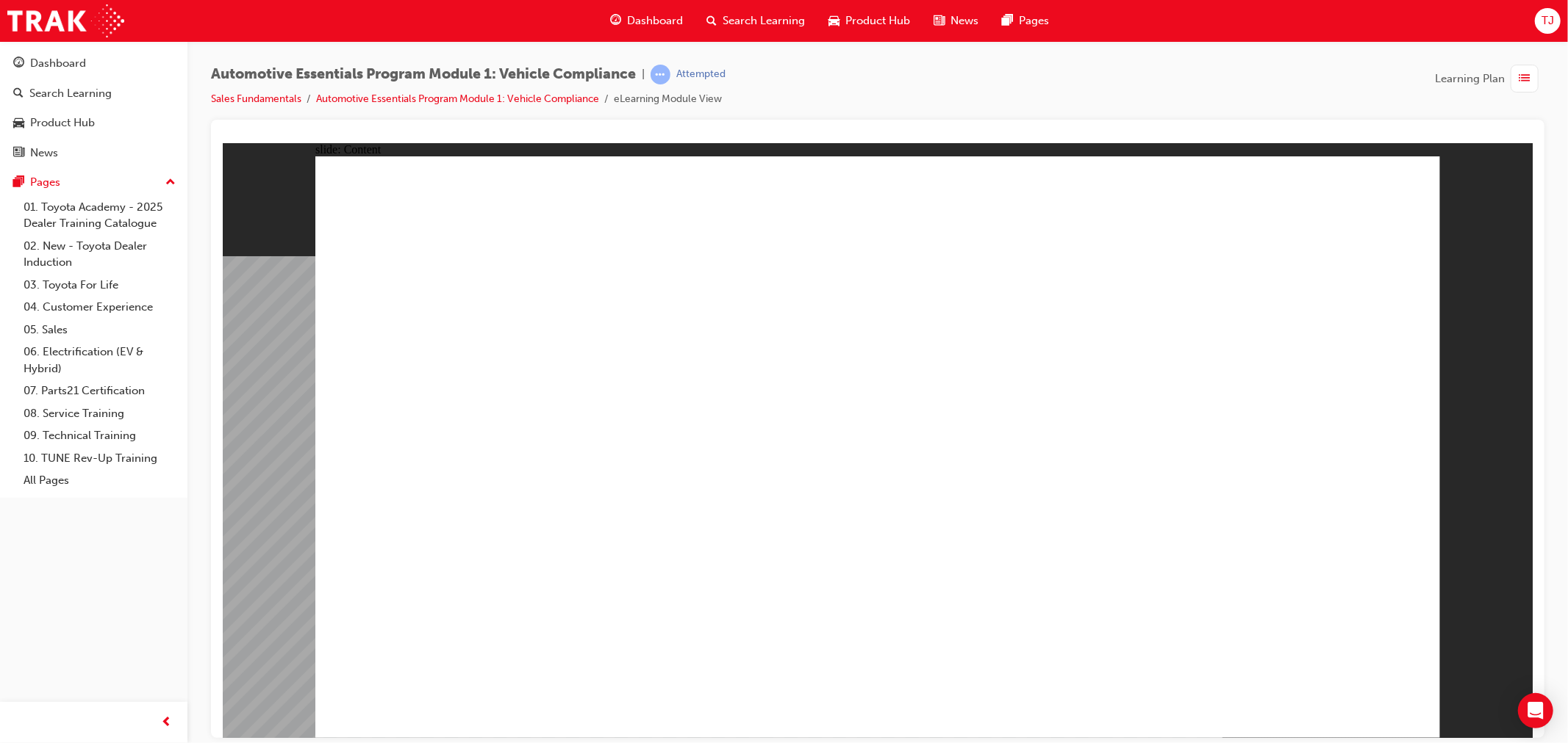
drag, startPoint x: 1397, startPoint y: 193, endPoint x: 1400, endPoint y: 248, distance: 55.1
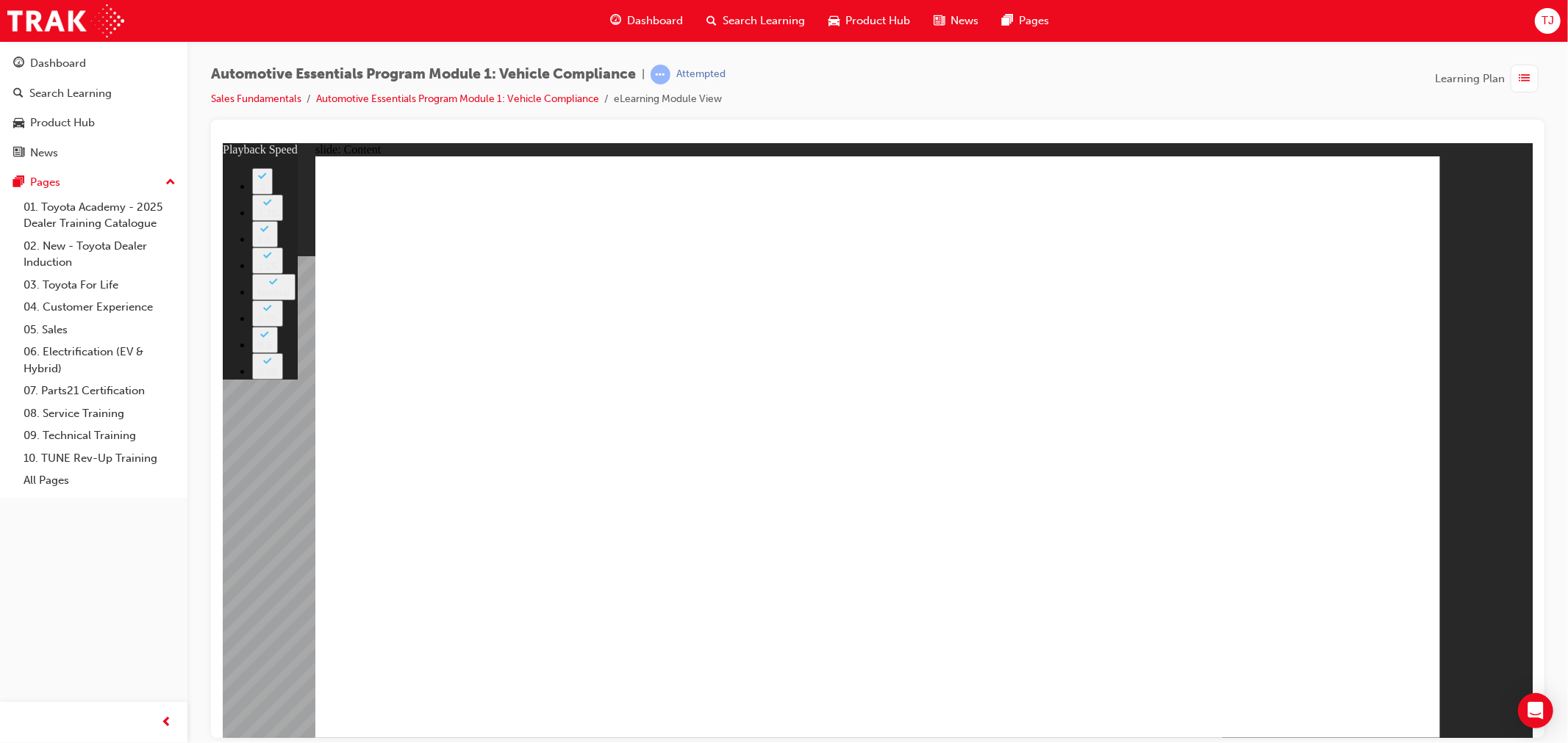
type input "43"
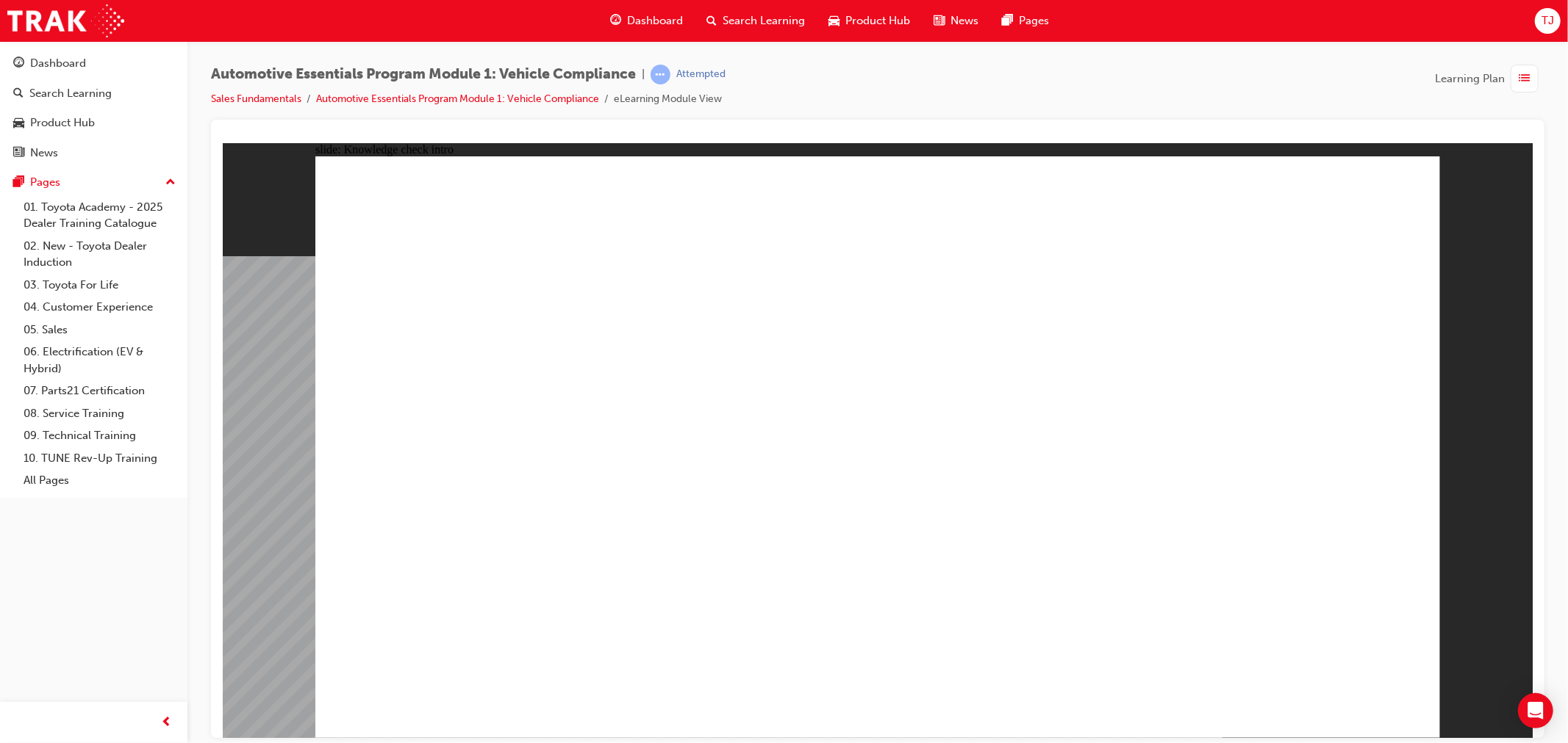
radio input "true"
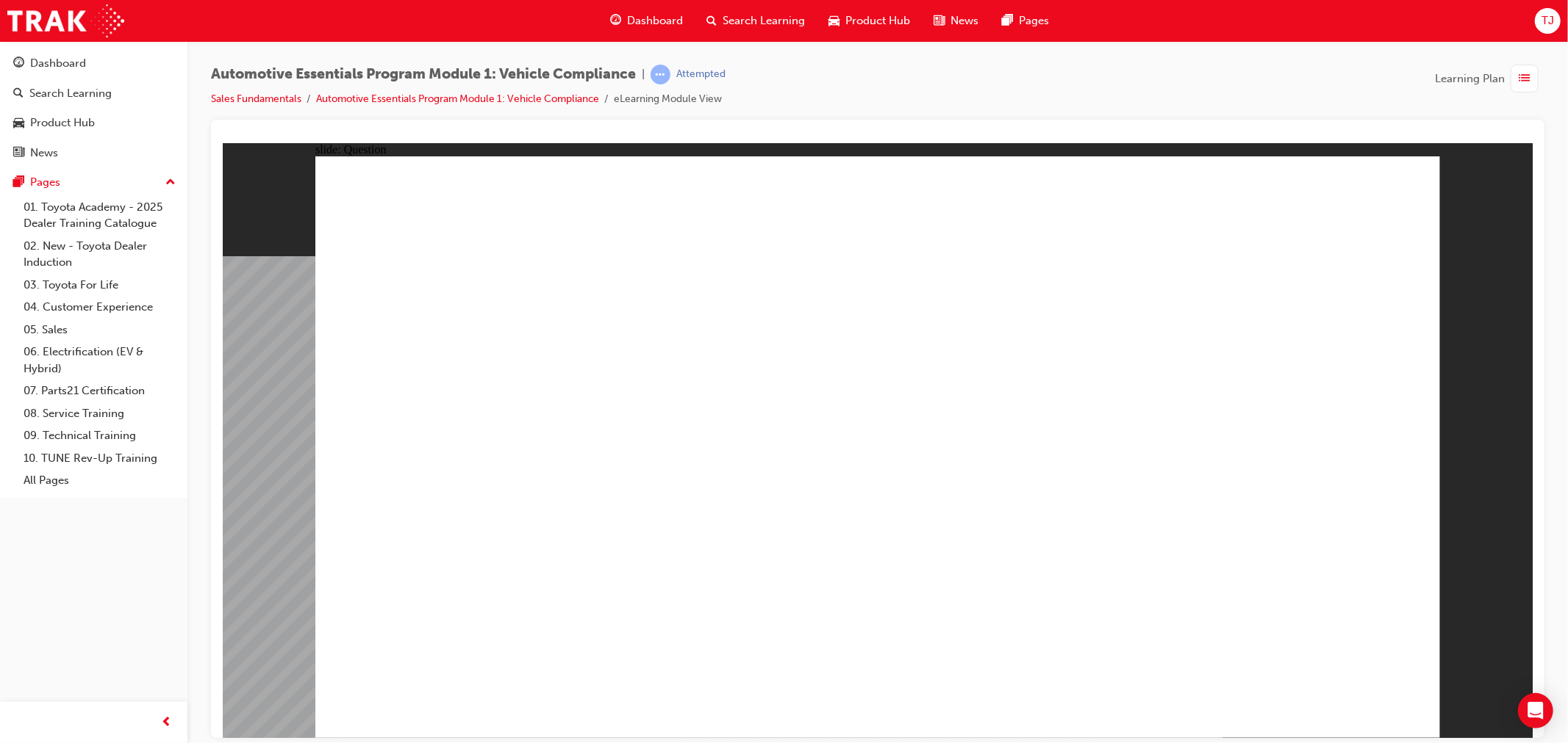
radio input "true"
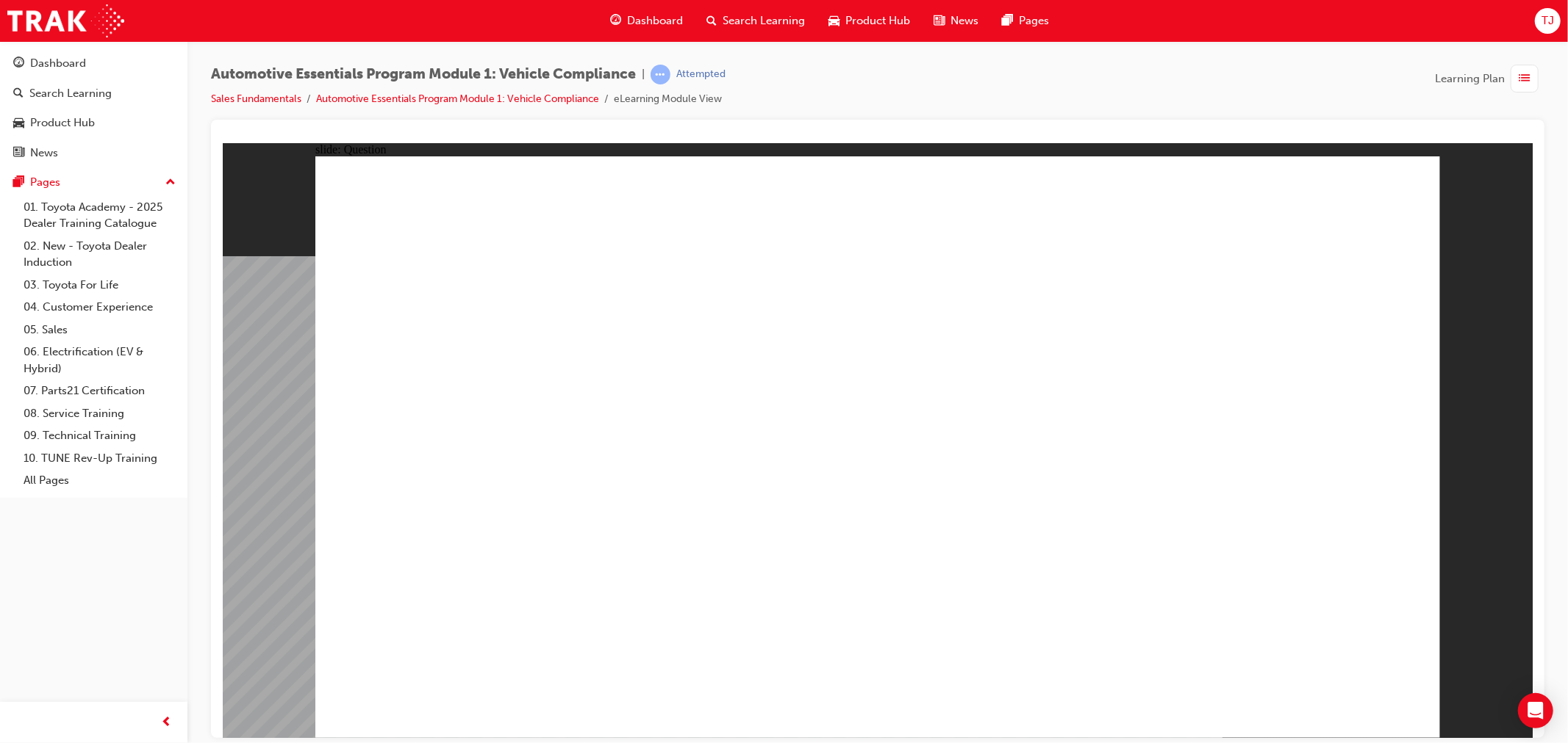
radio input "true"
drag, startPoint x: 1327, startPoint y: 680, endPoint x: 1334, endPoint y: 688, distance: 10.6
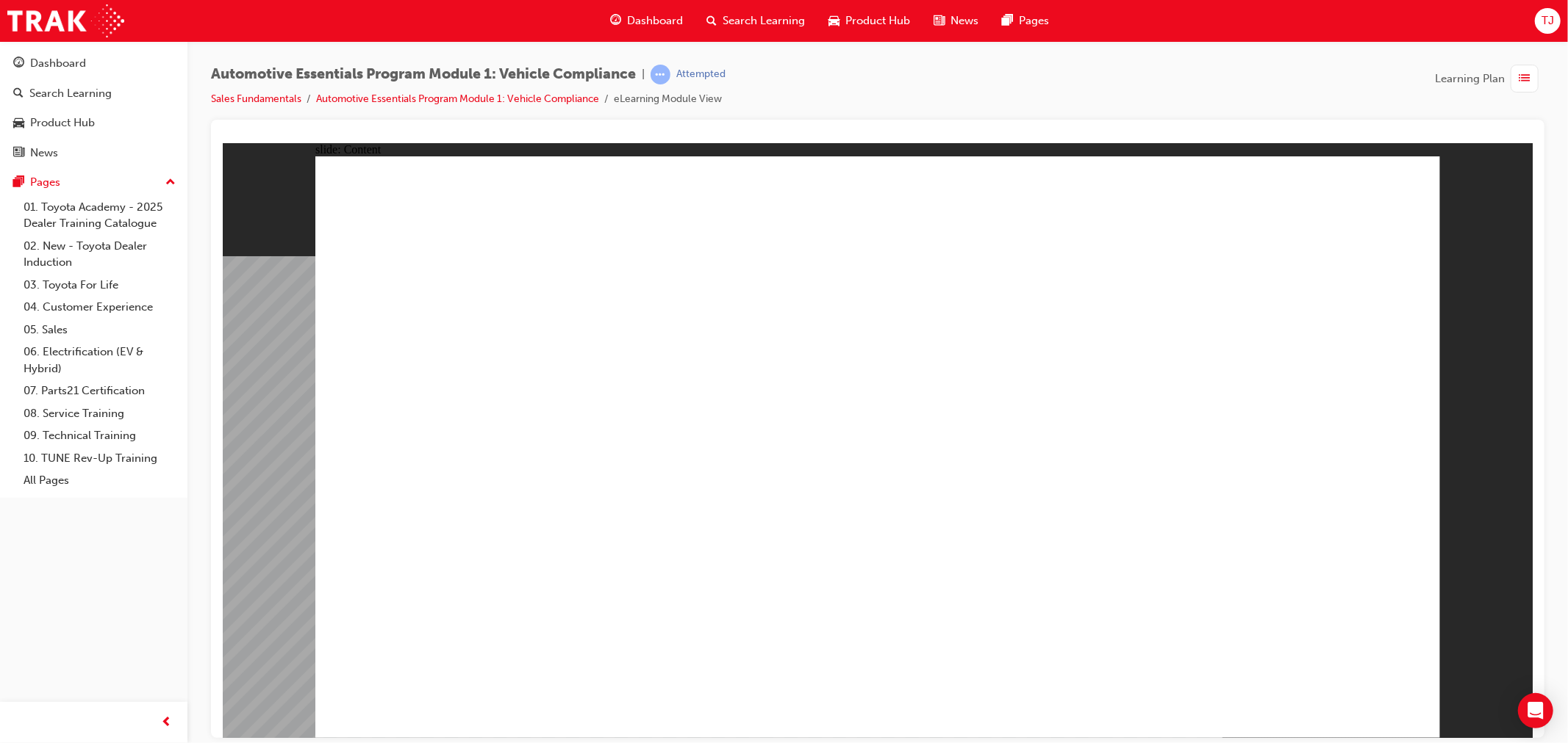
drag, startPoint x: 649, startPoint y: 573, endPoint x: 515, endPoint y: 565, distance: 134.2
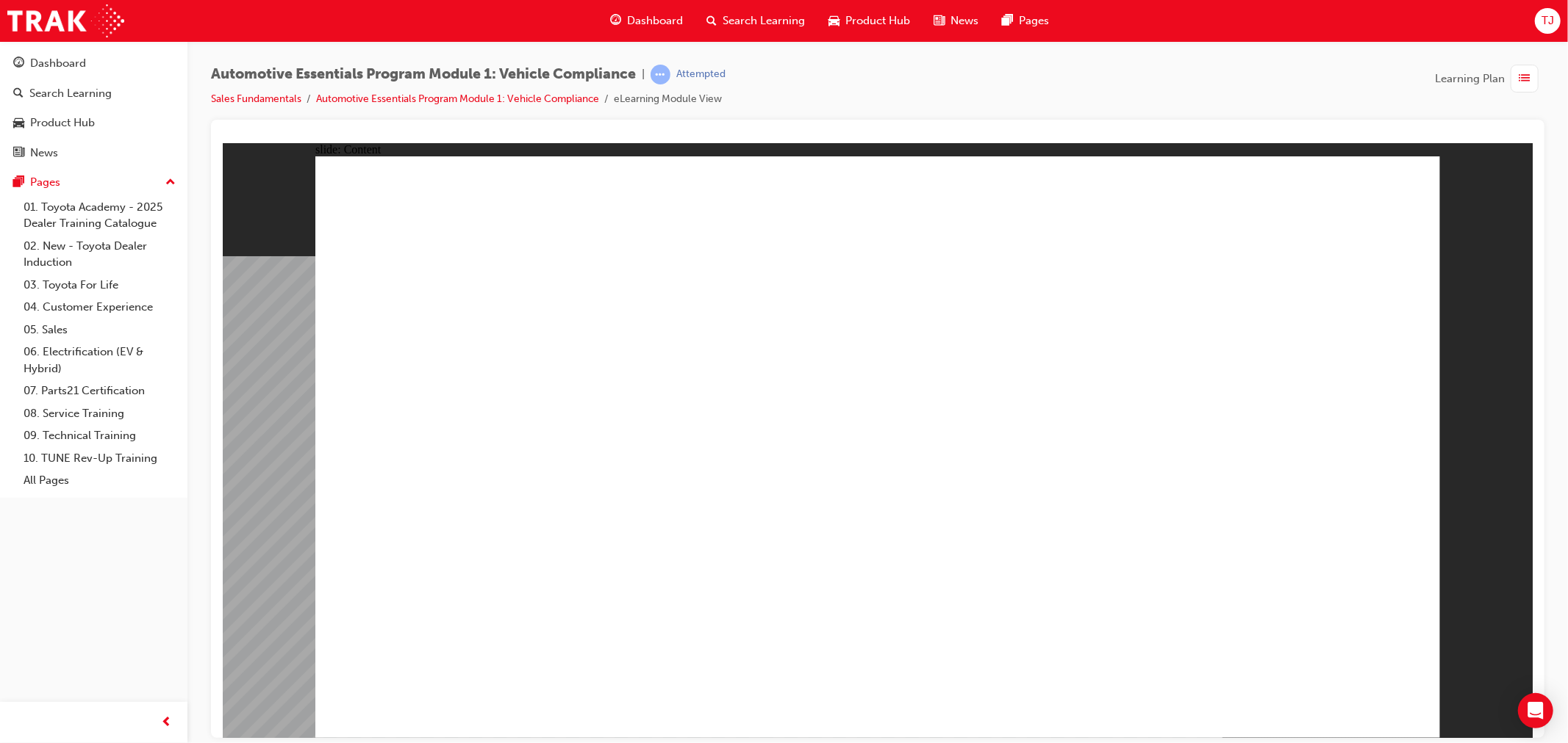
drag, startPoint x: 1246, startPoint y: 530, endPoint x: 1240, endPoint y: 542, distance: 13.4
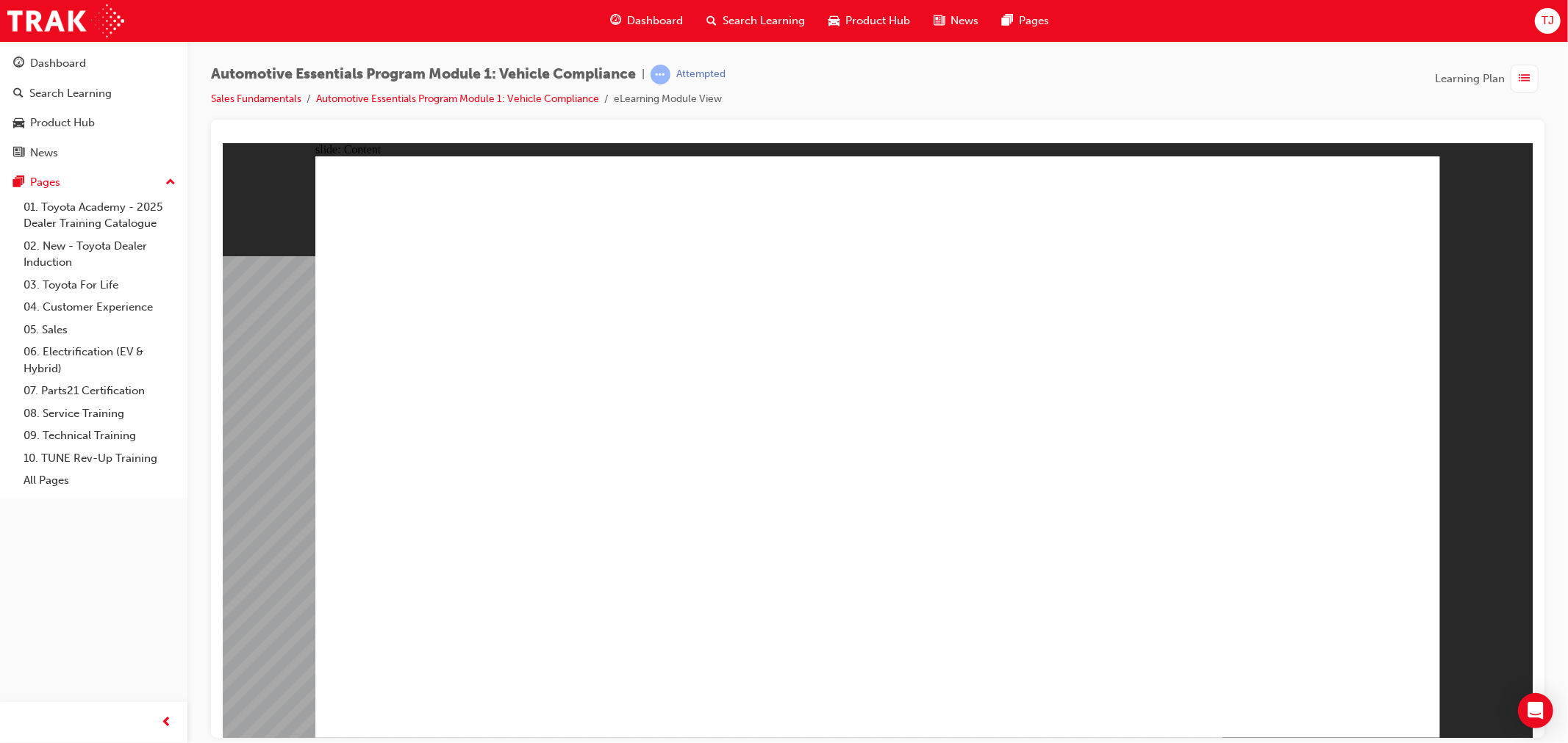
radio input "true"
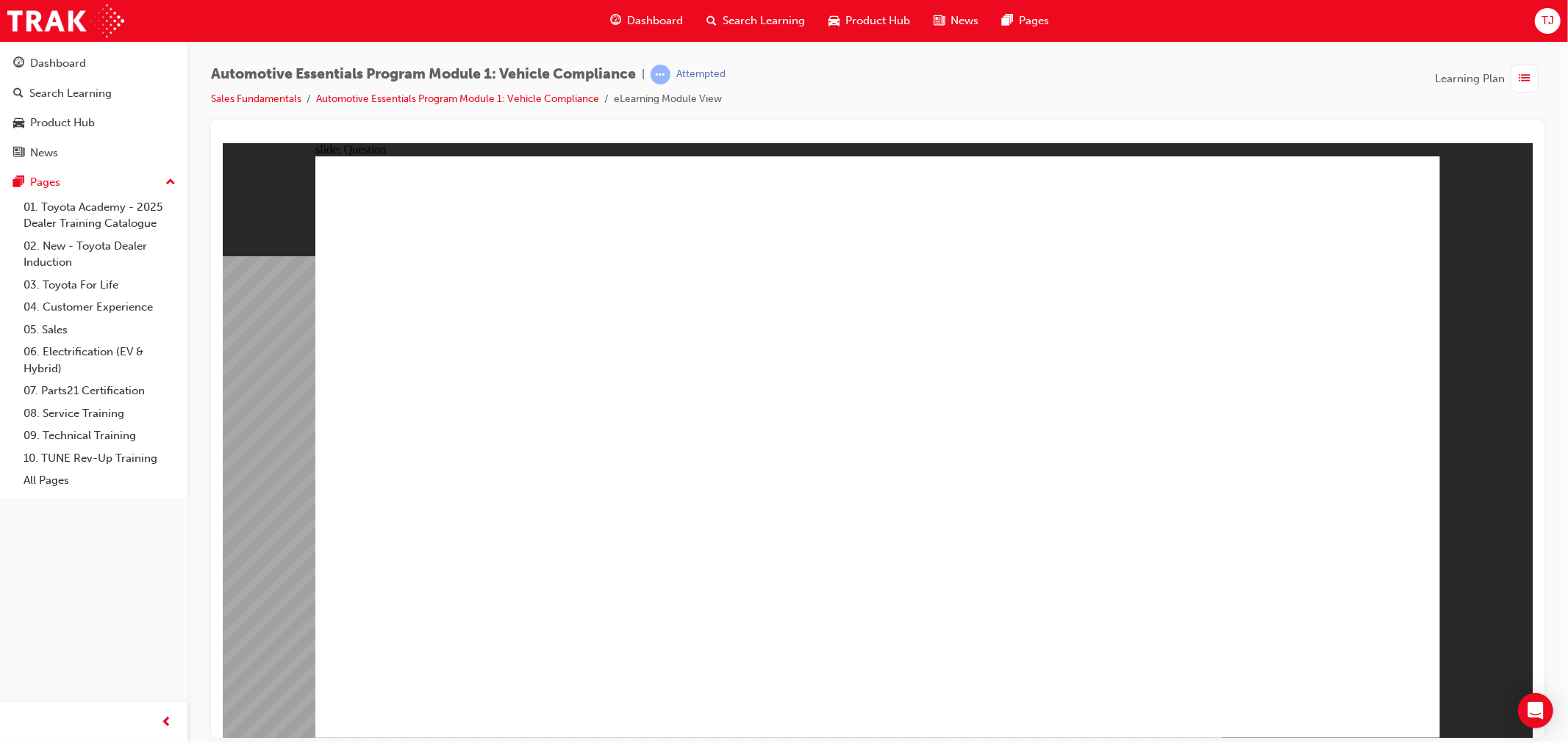
radio input "true"
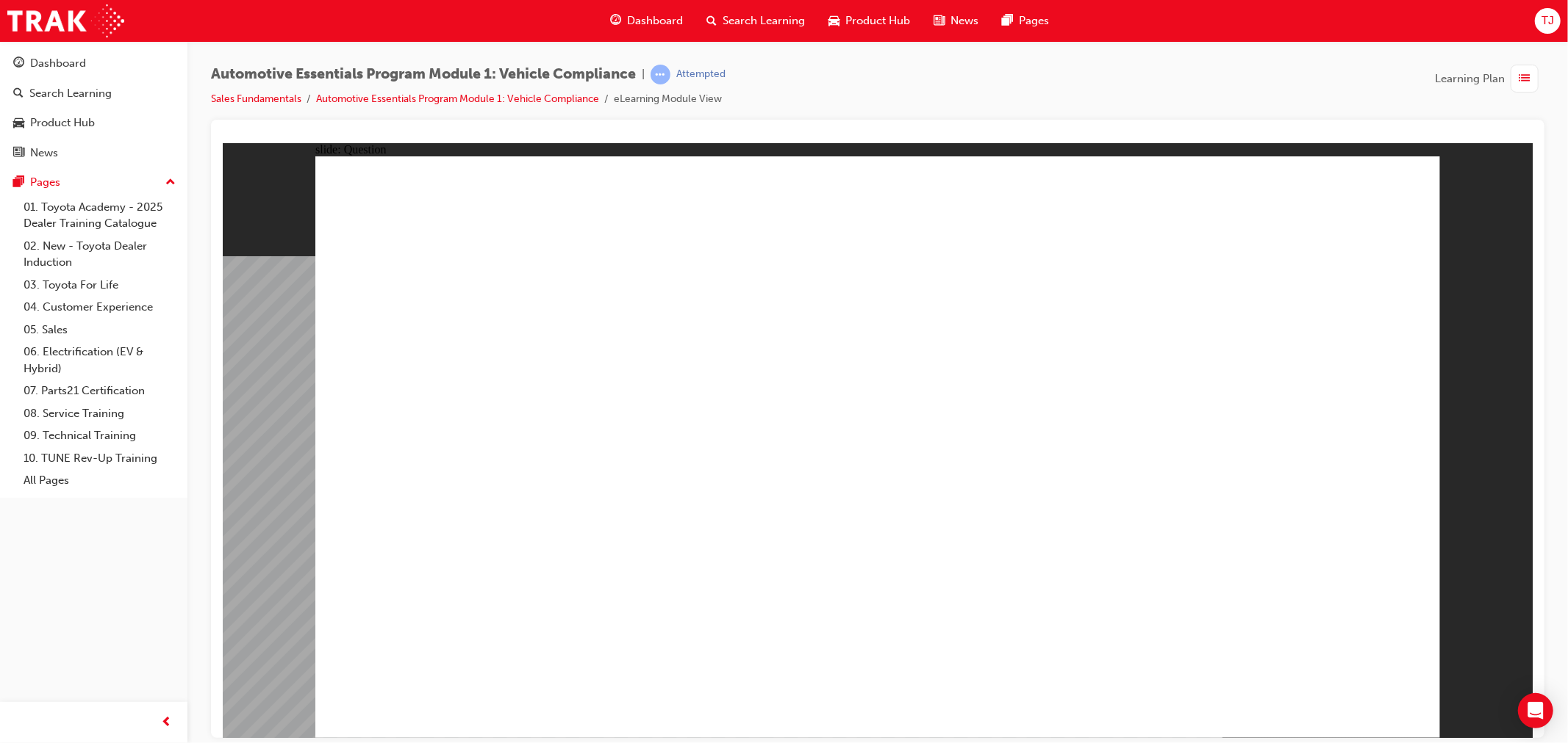
radio input "true"
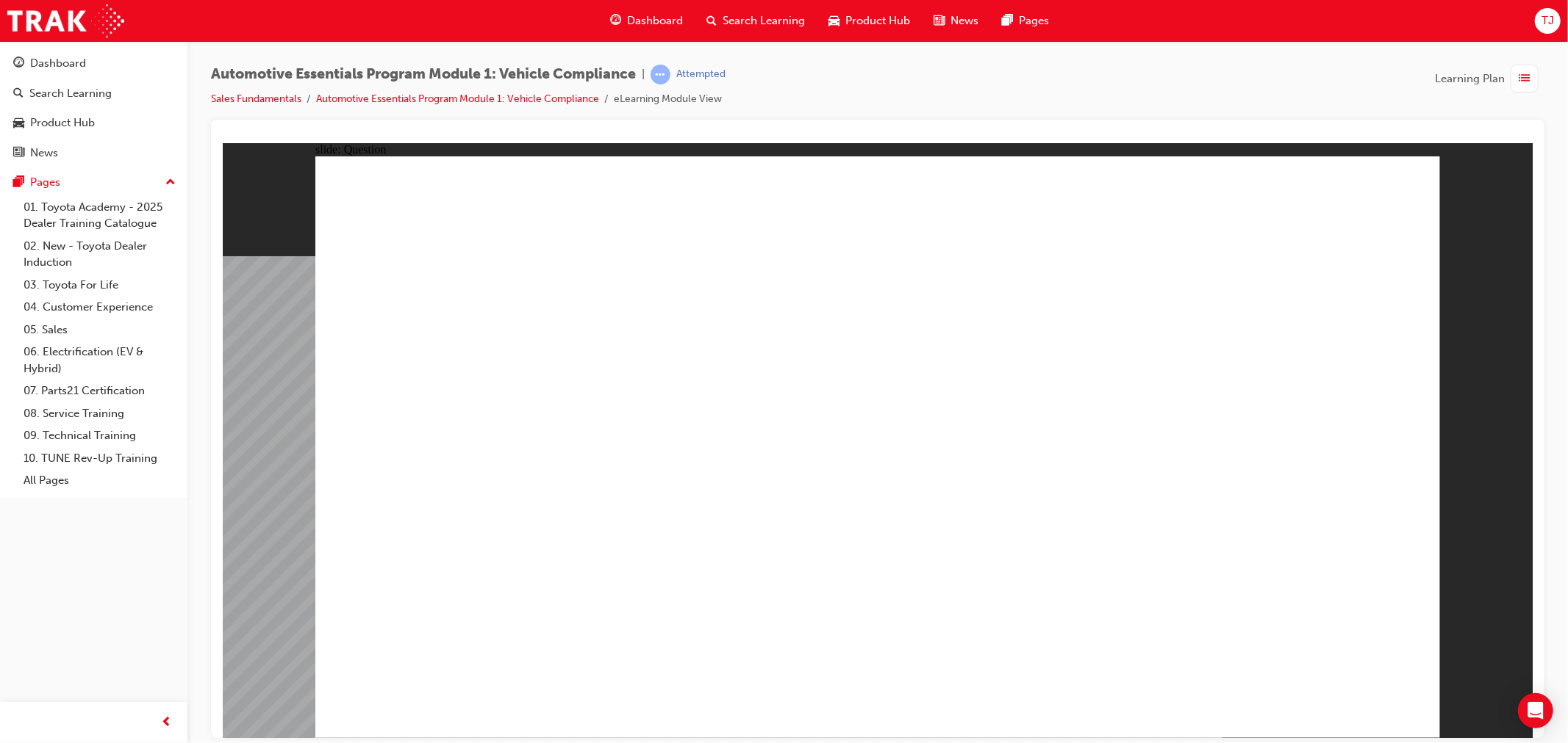
radio input "true"
drag, startPoint x: 1308, startPoint y: 683, endPoint x: 1319, endPoint y: 690, distance: 13.0
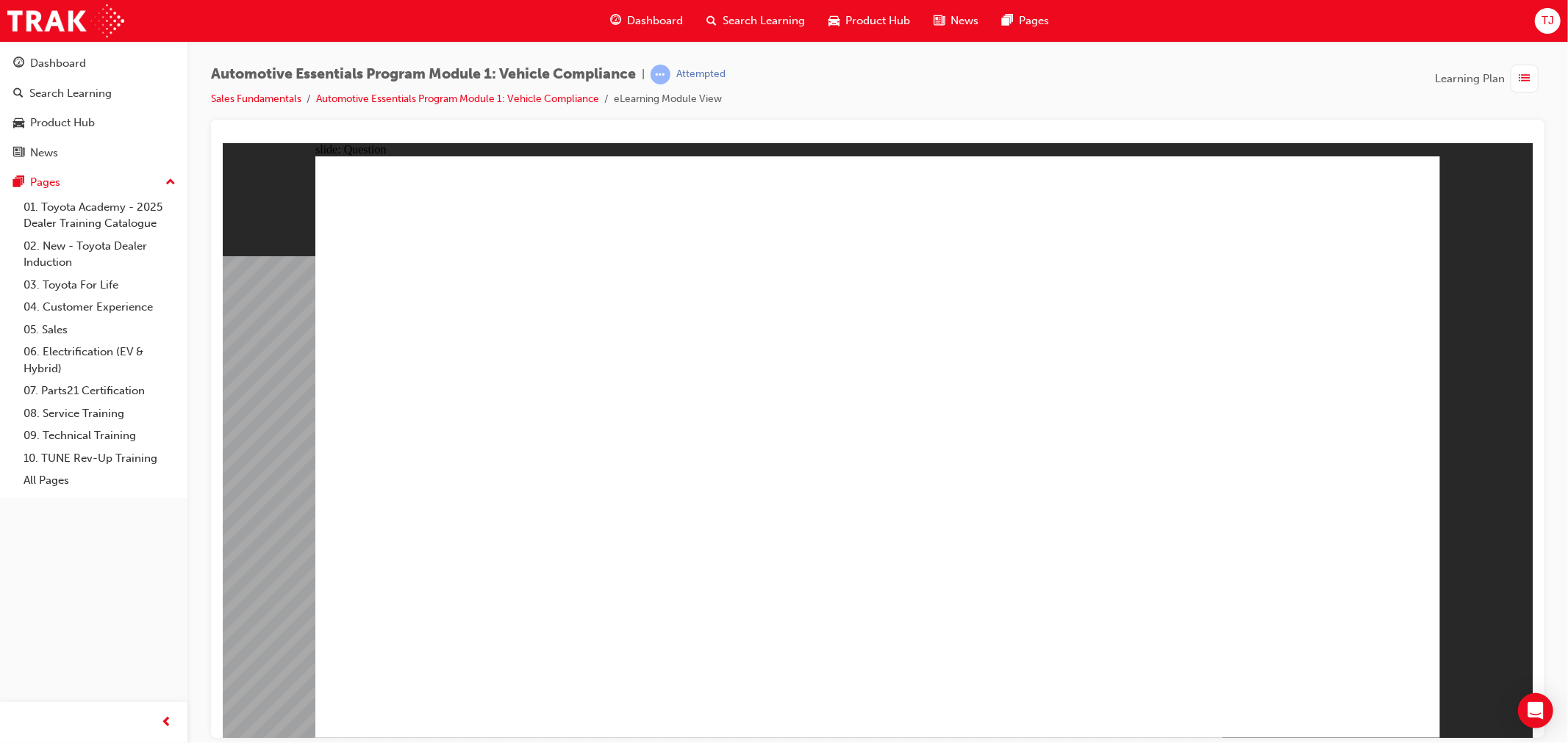
drag, startPoint x: 1052, startPoint y: 388, endPoint x: 1075, endPoint y: 434, distance: 51.4
radio input "true"
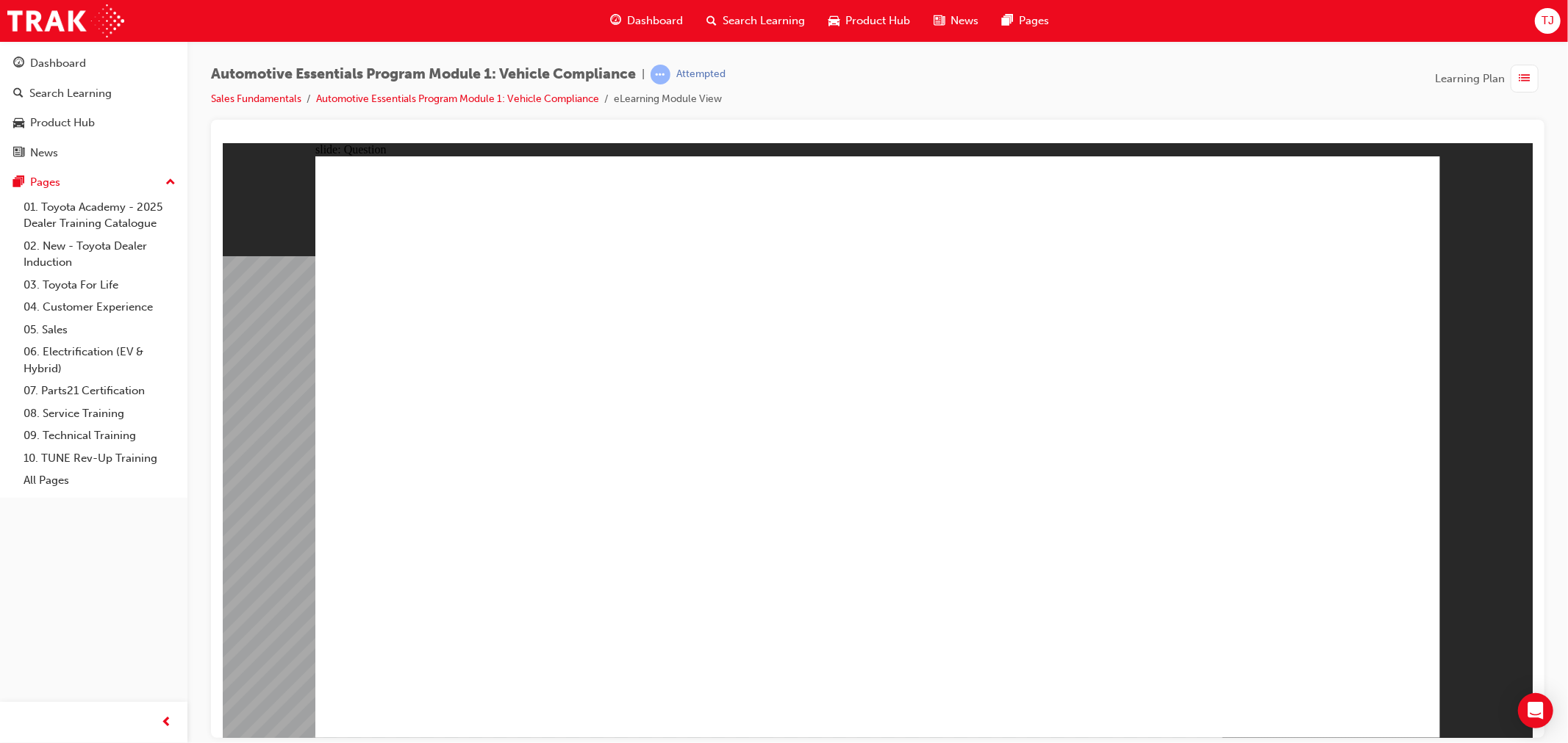
radio input "true"
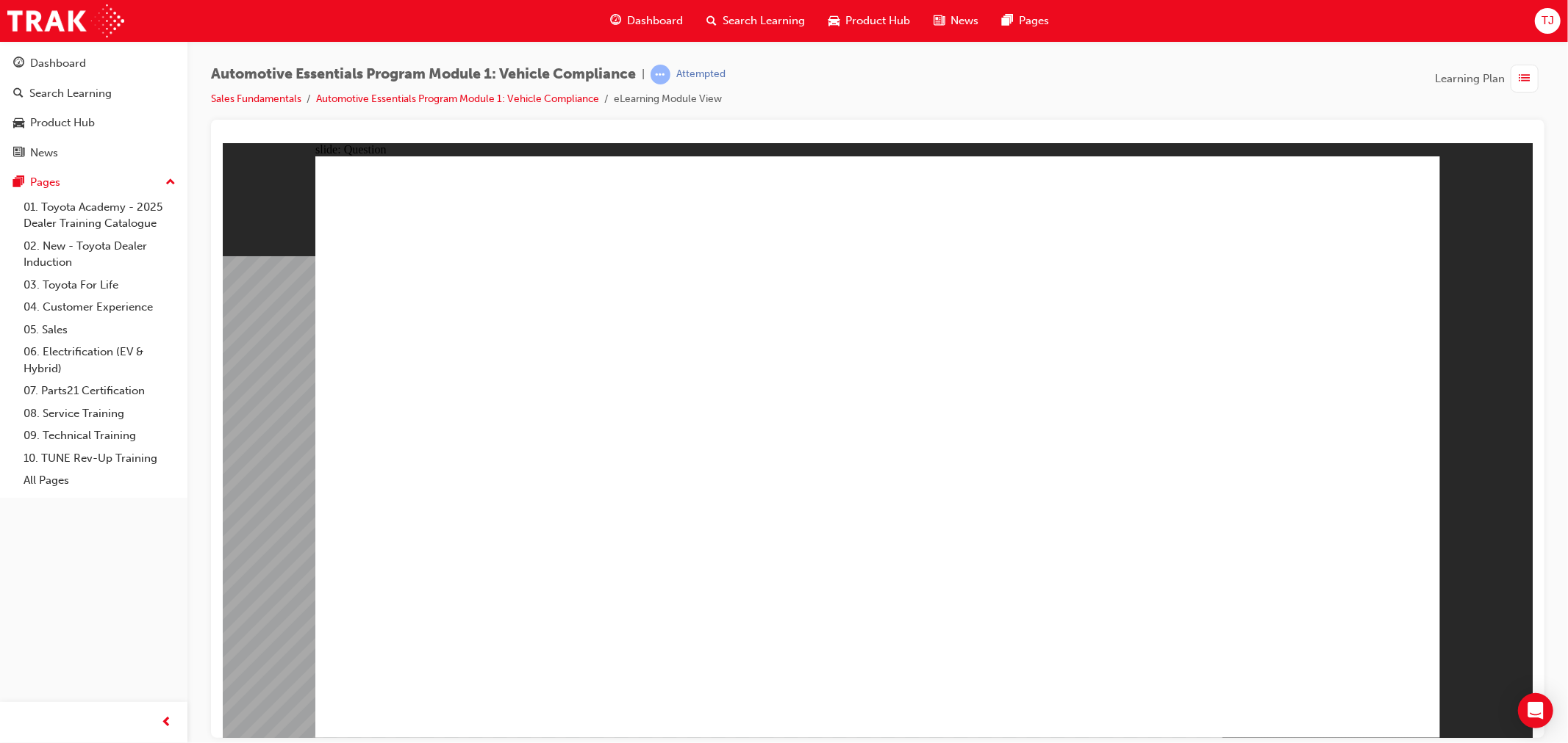
radio input "true"
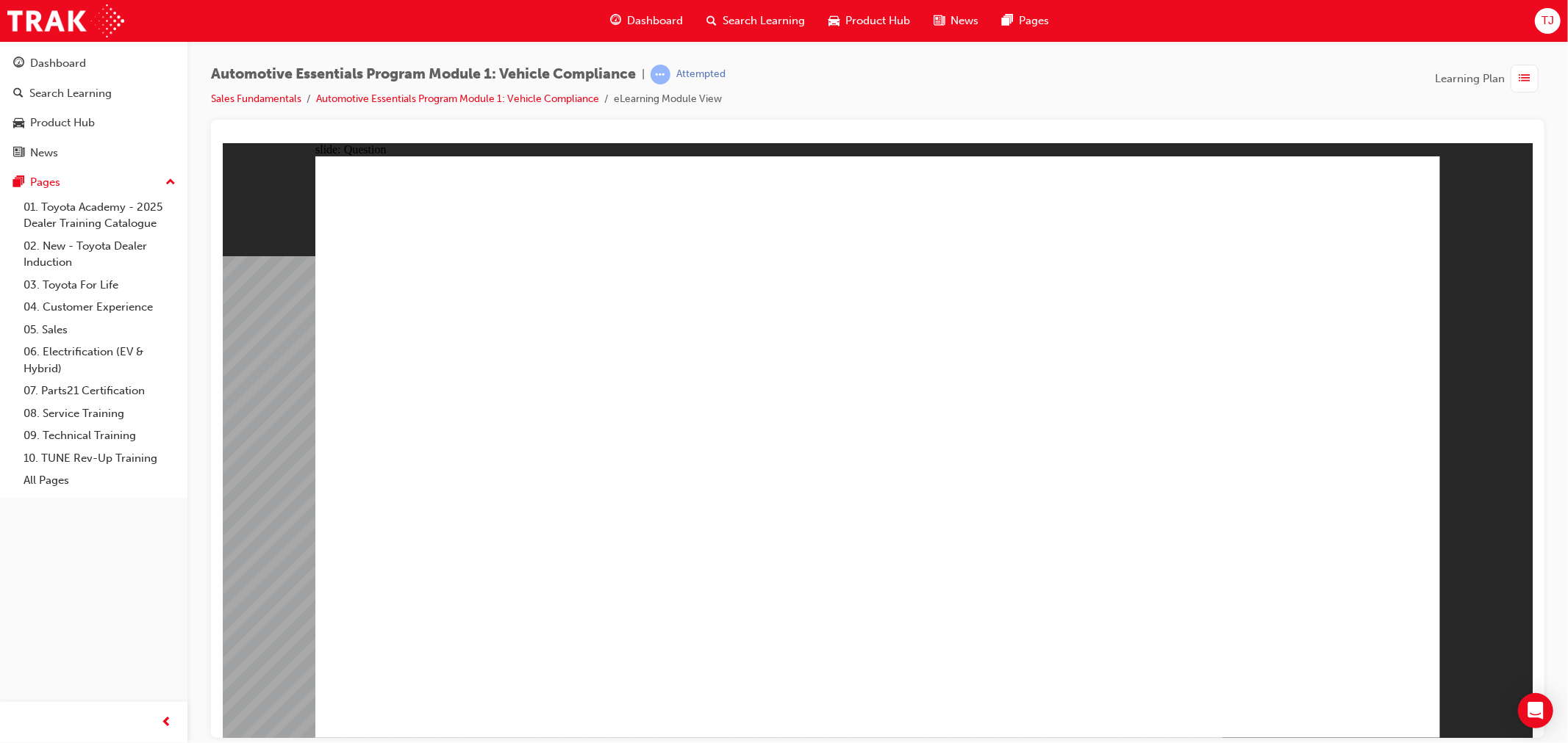
radio input "true"
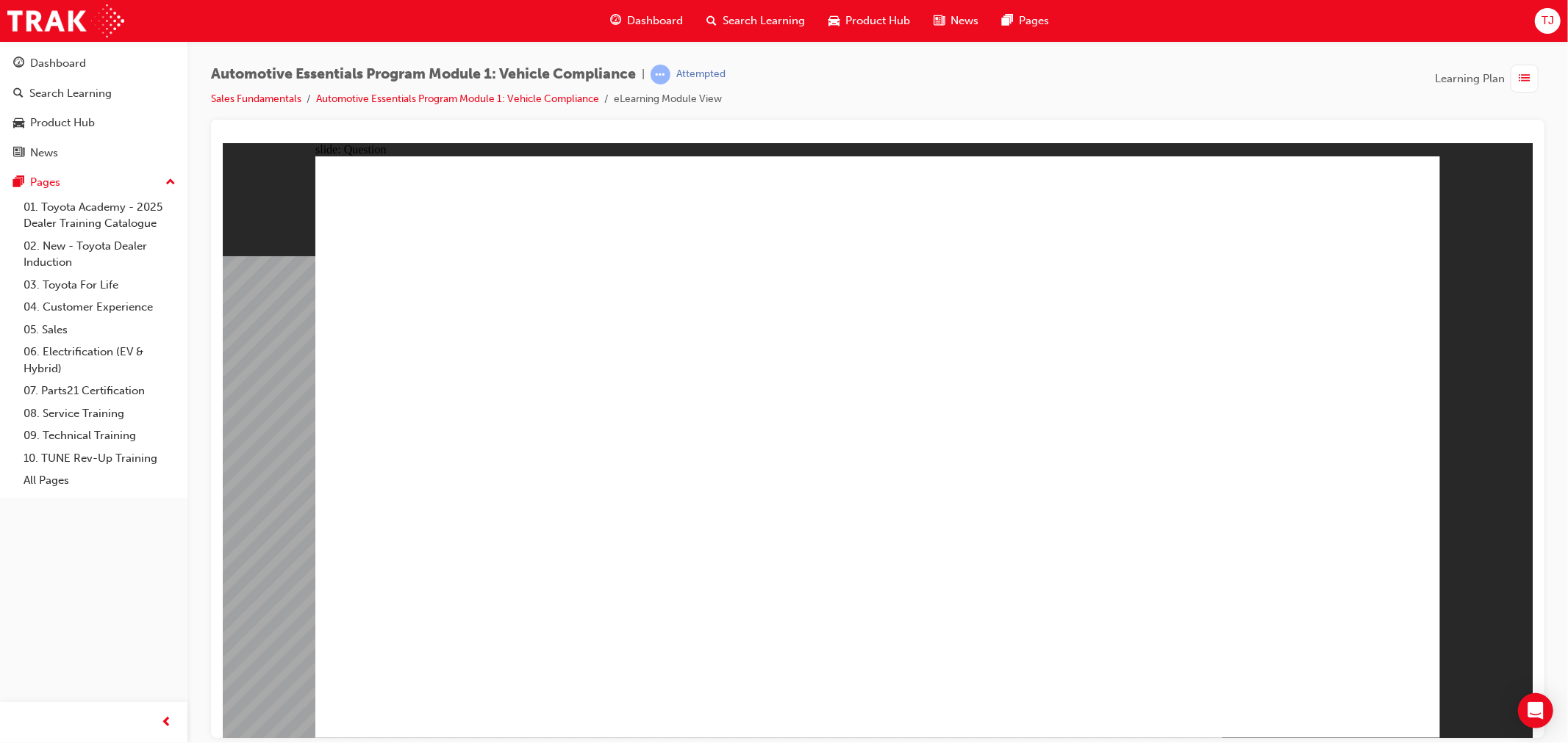
radio input "true"
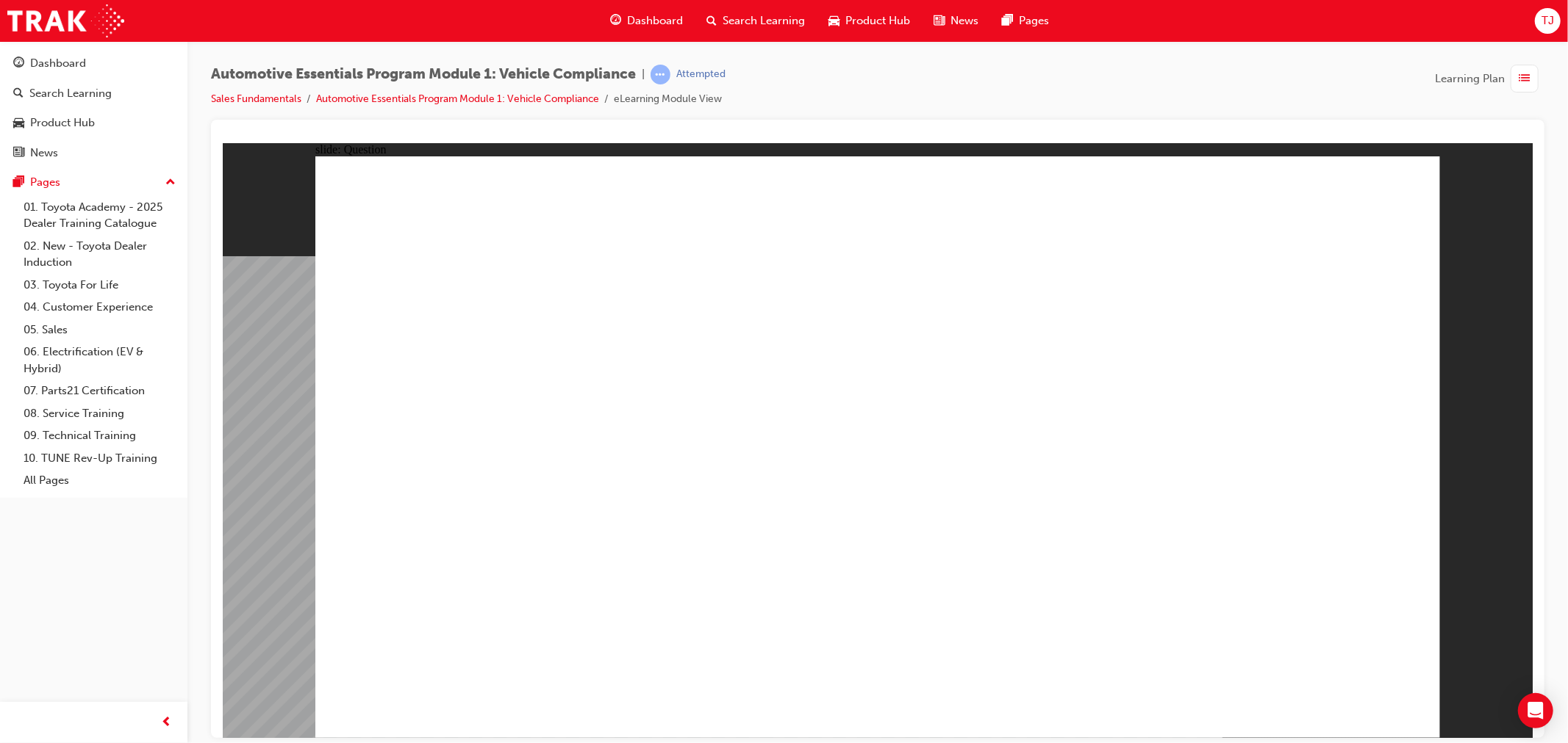
radio input "true"
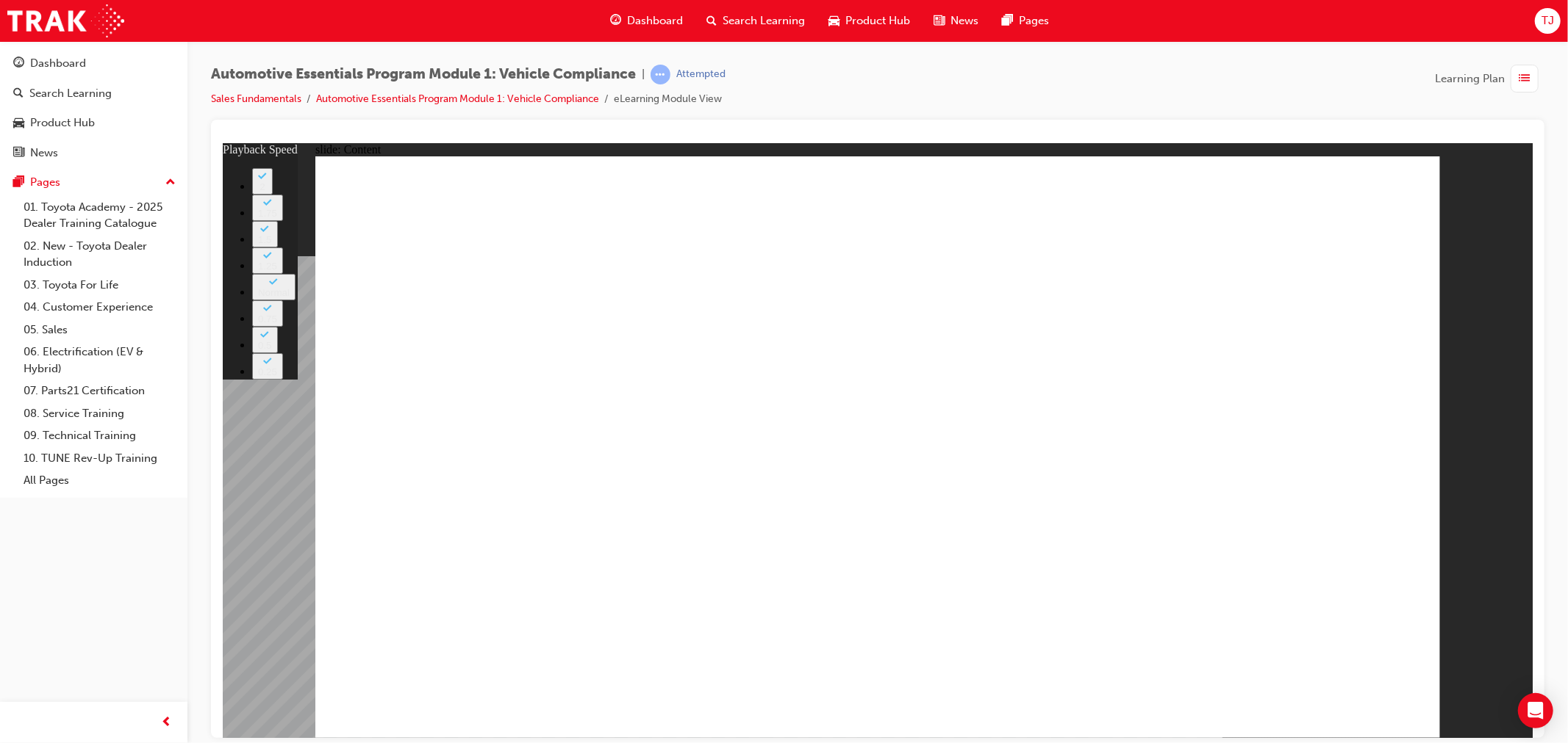
type input "35"
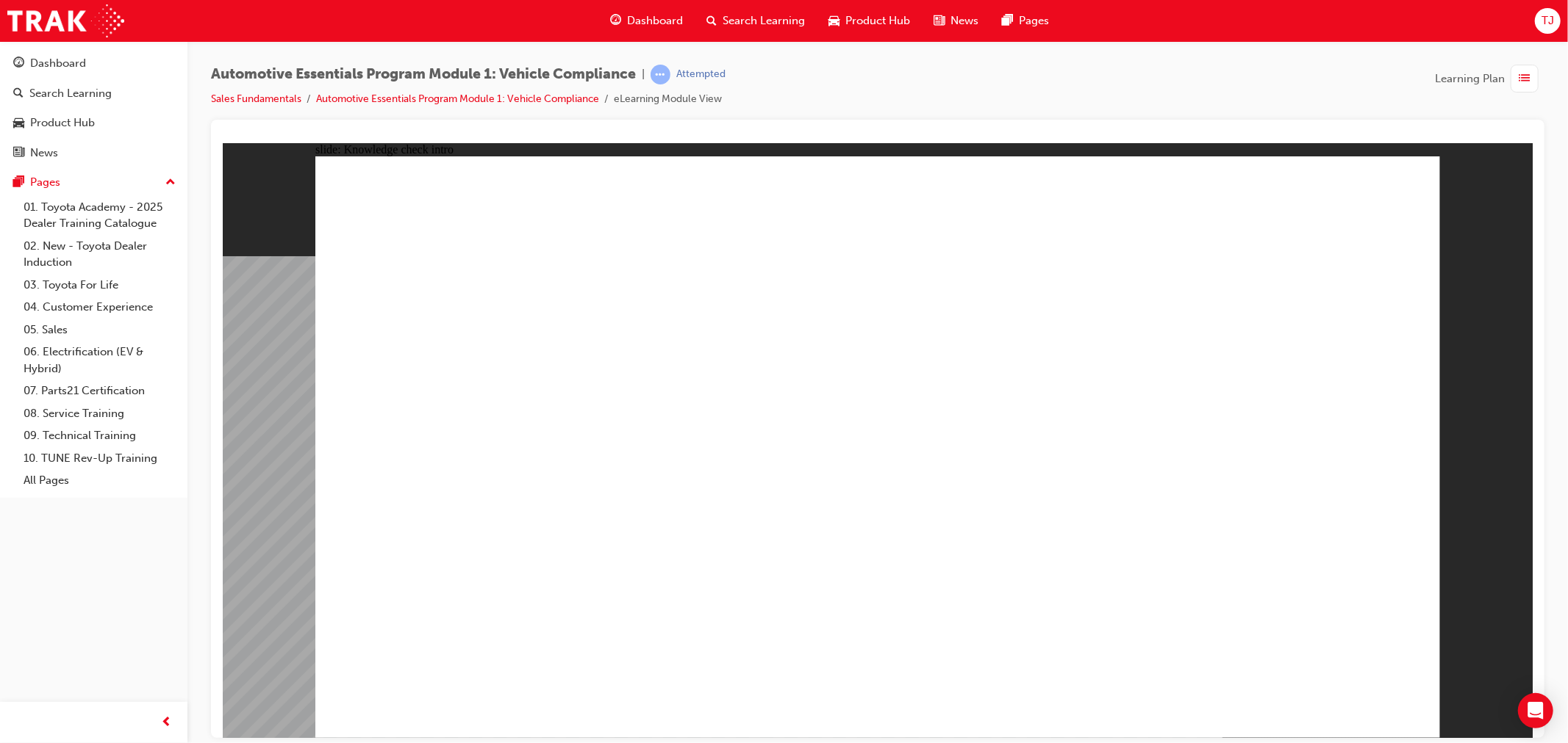
radio input "true"
drag, startPoint x: 1346, startPoint y: 717, endPoint x: 1342, endPoint y: 699, distance: 18.4
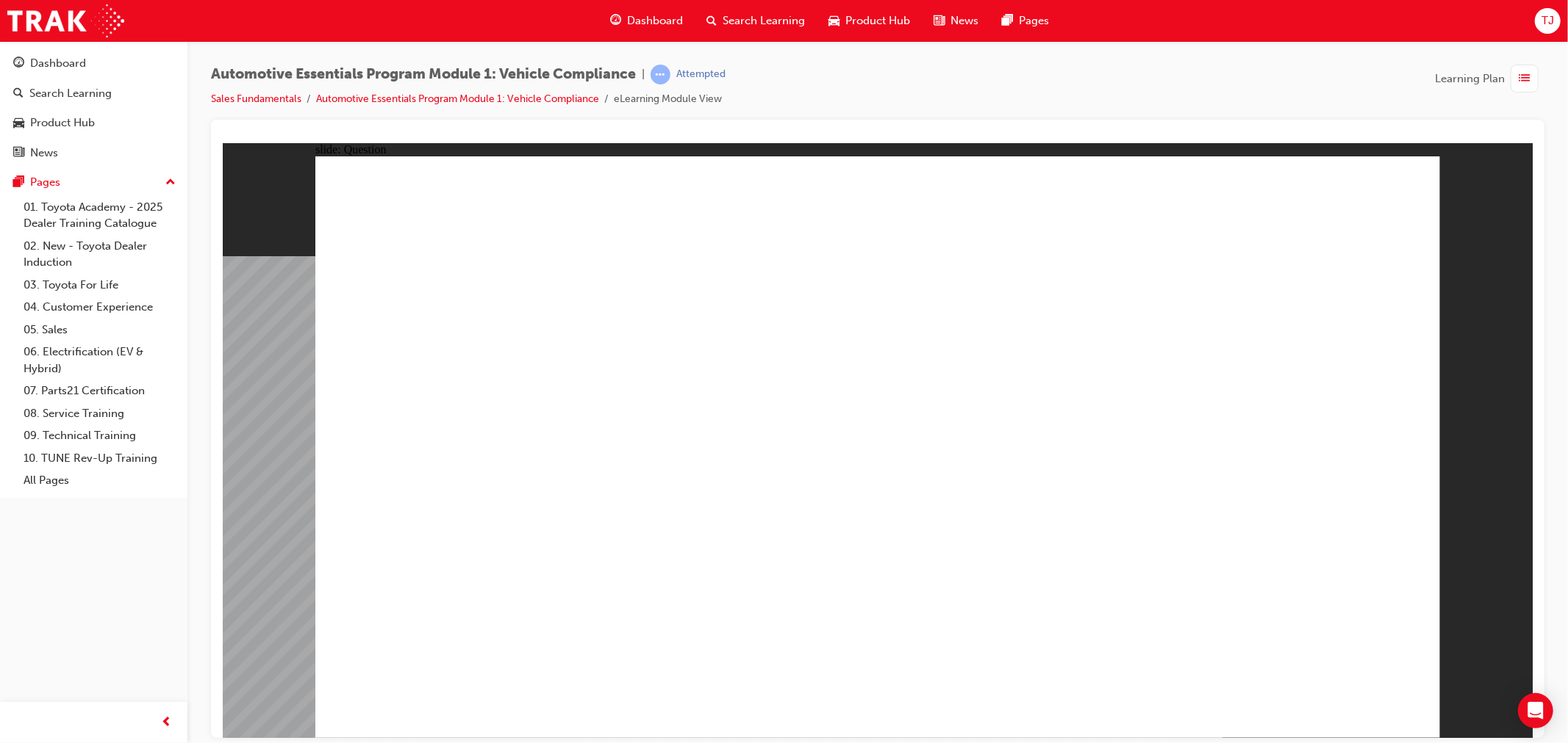
drag, startPoint x: 909, startPoint y: 572, endPoint x: 898, endPoint y: 569, distance: 11.4
radio input "true"
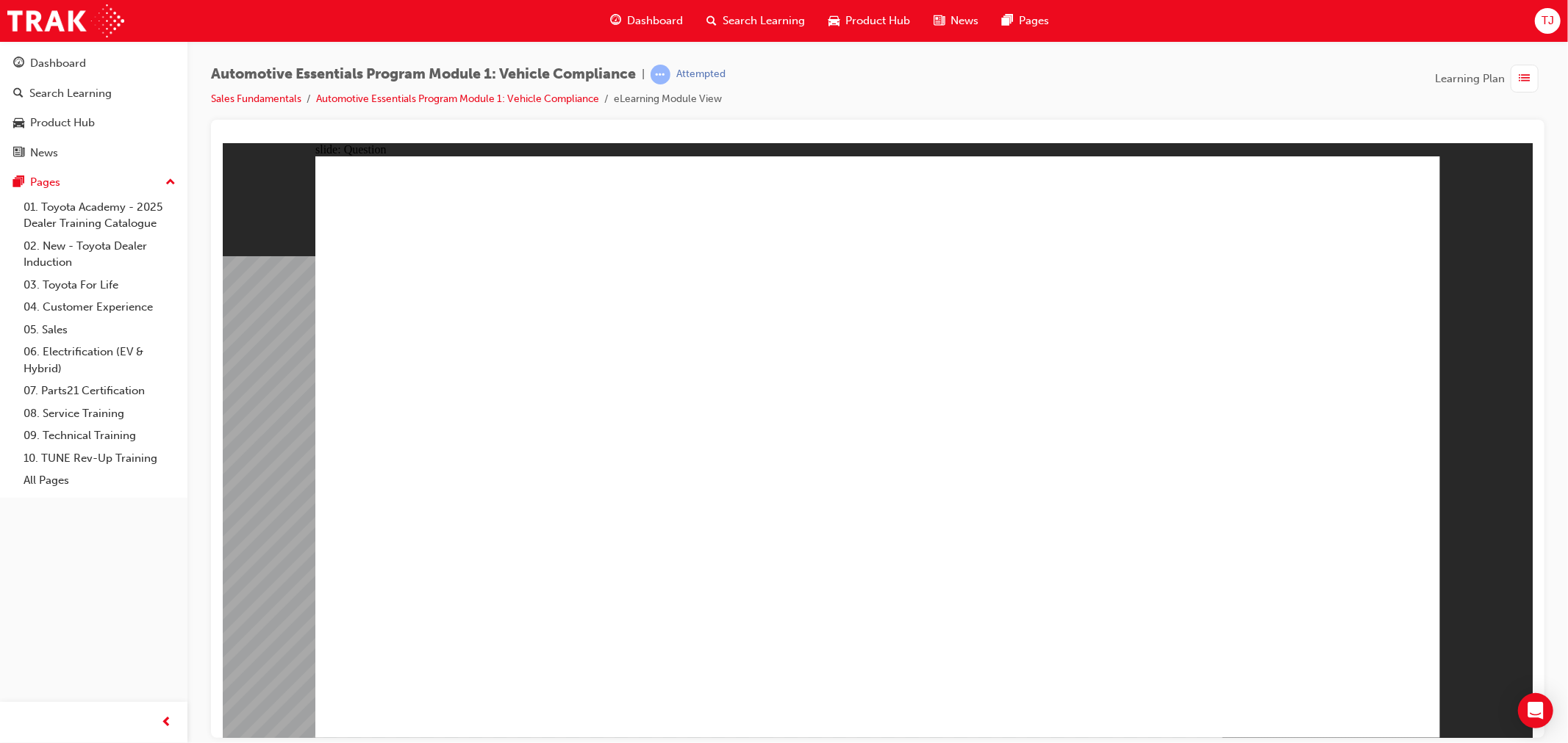
radio input "false"
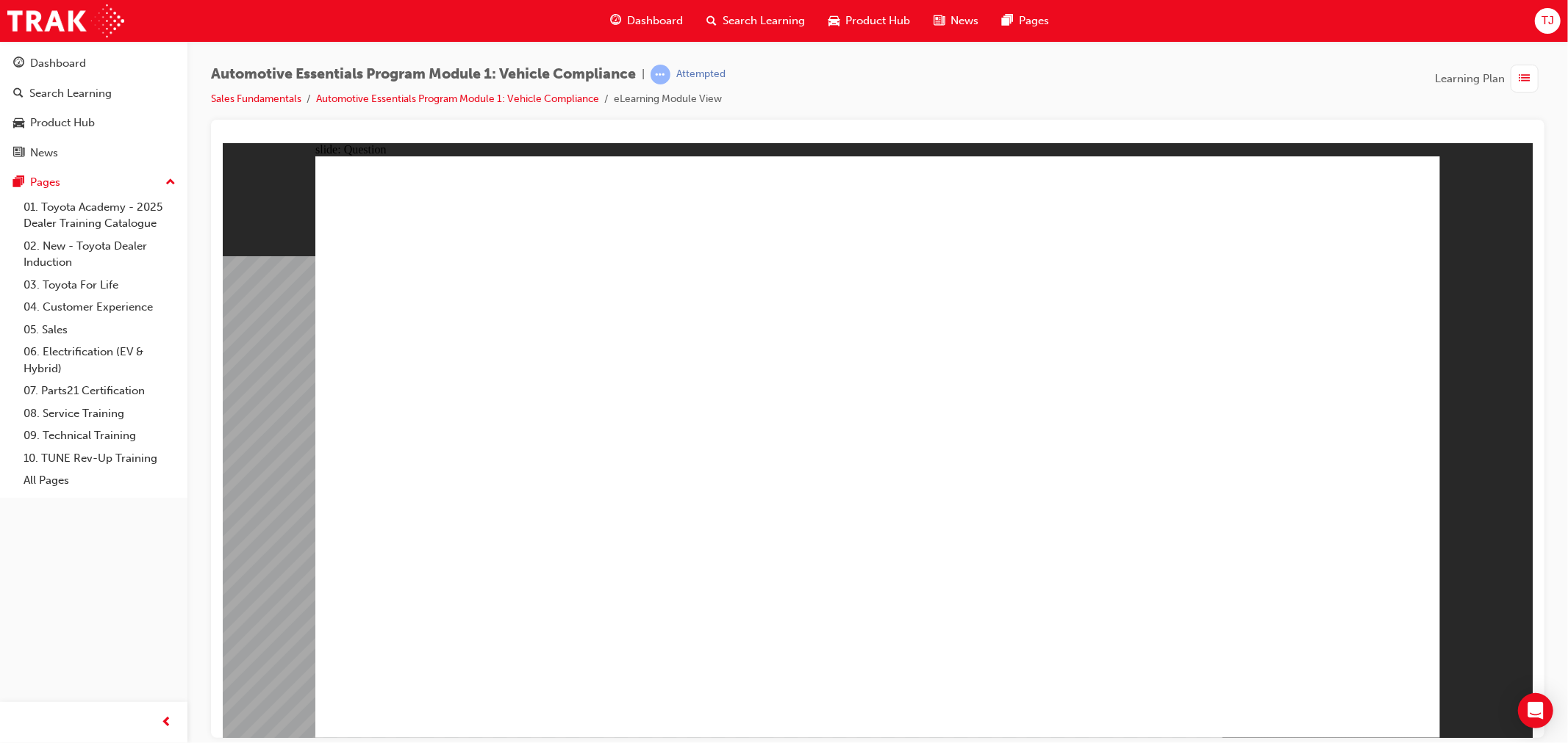
radio input "true"
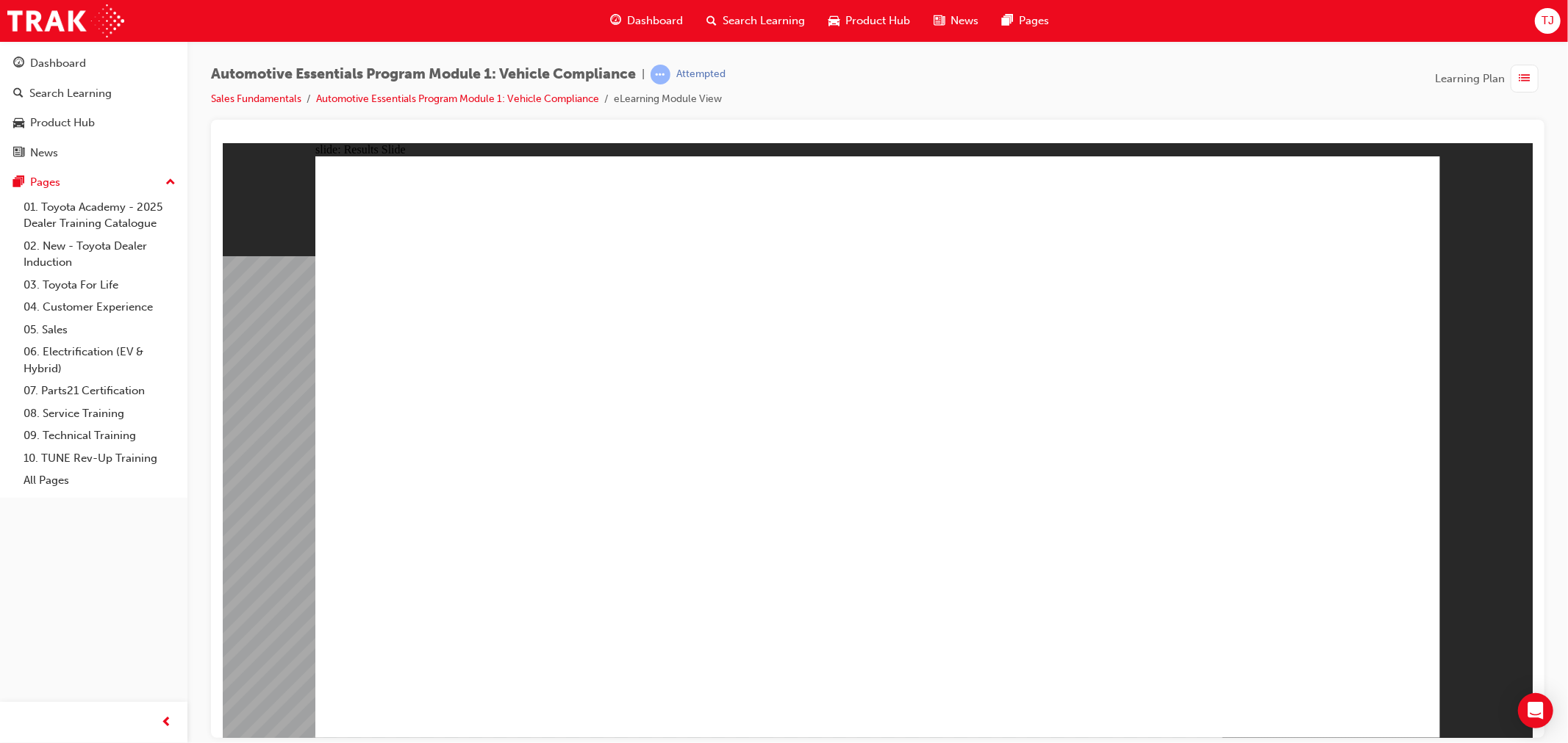
radio input "true"
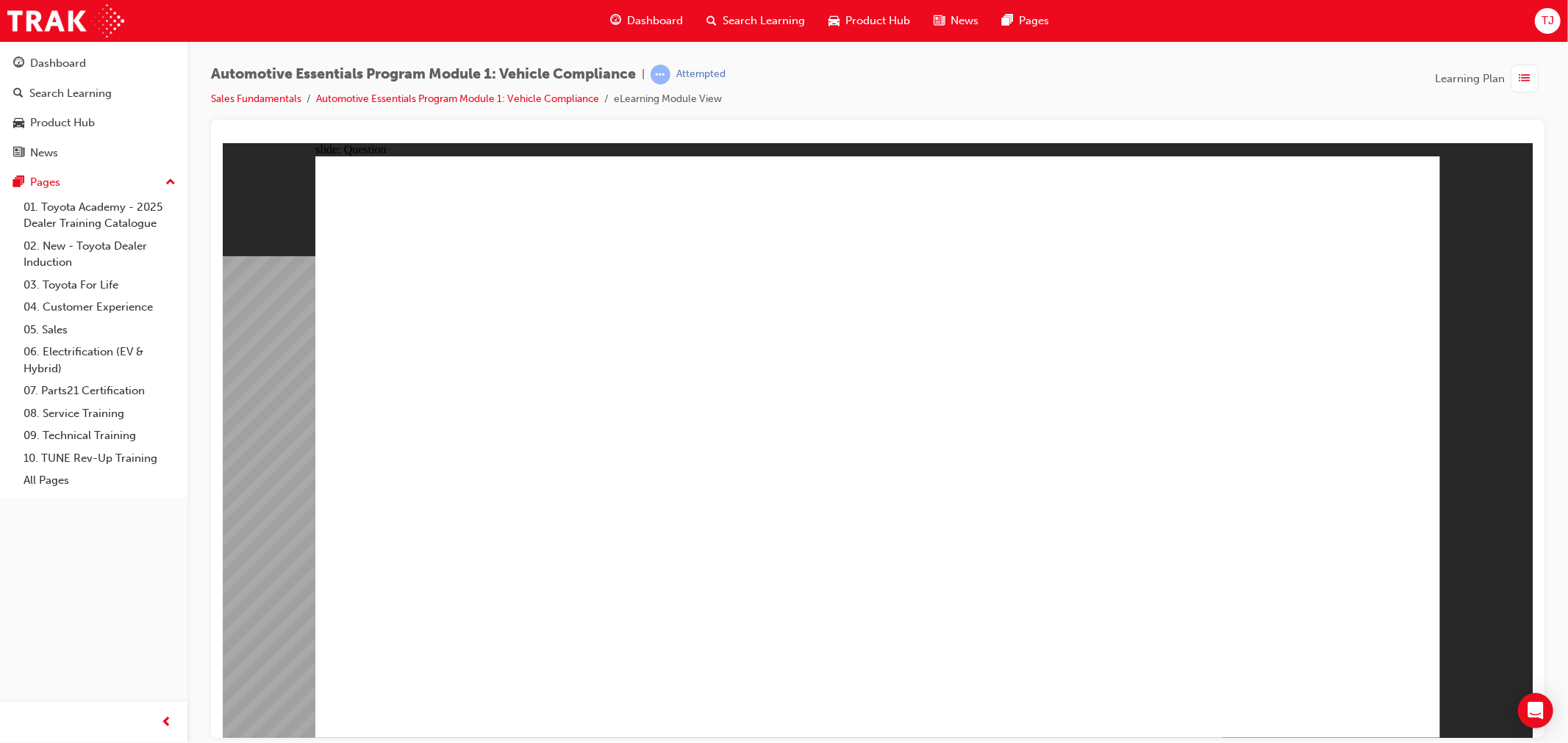
radio input "true"
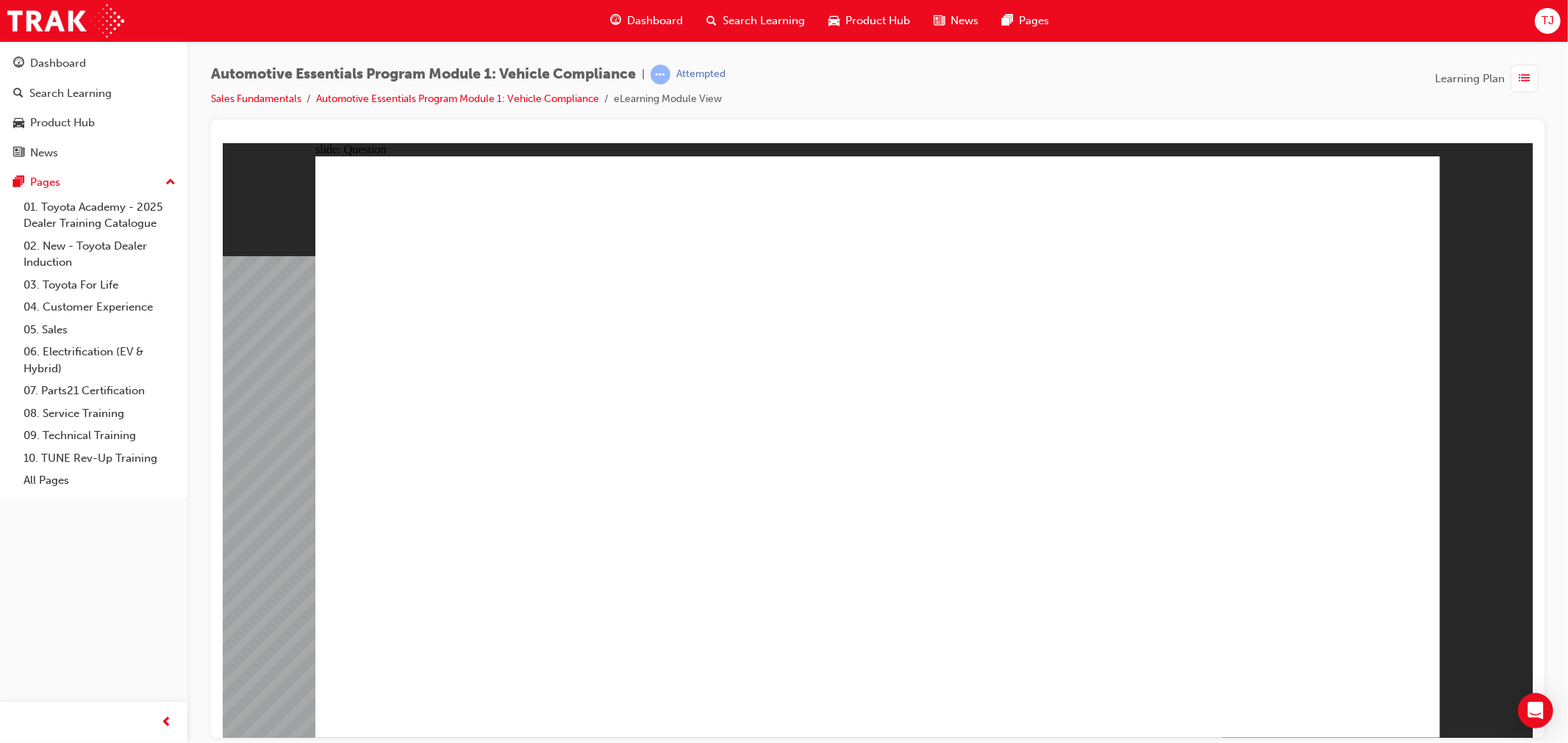
radio input "true"
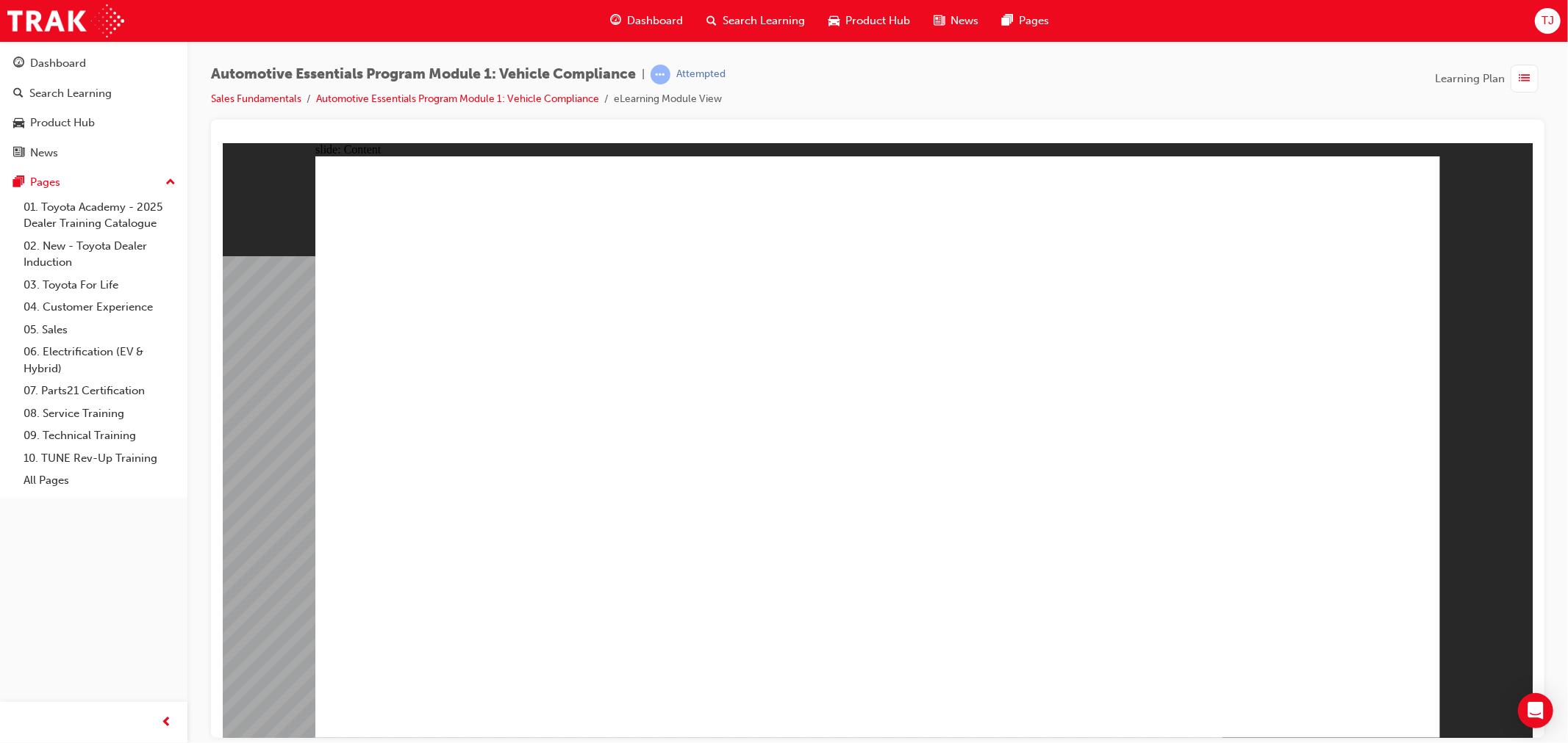
drag, startPoint x: 1386, startPoint y: 189, endPoint x: 1391, endPoint y: 211, distance: 22.6
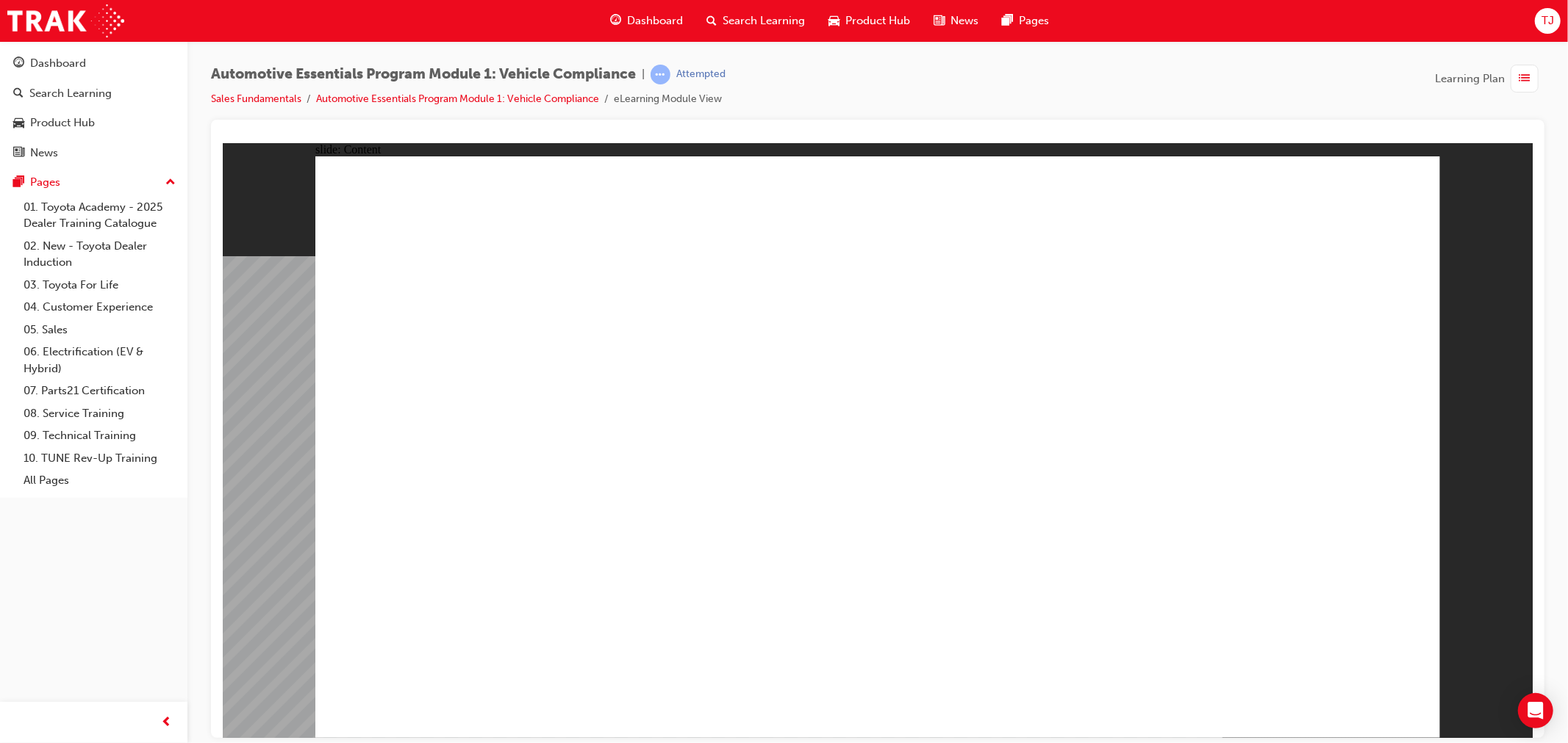
radio input "true"
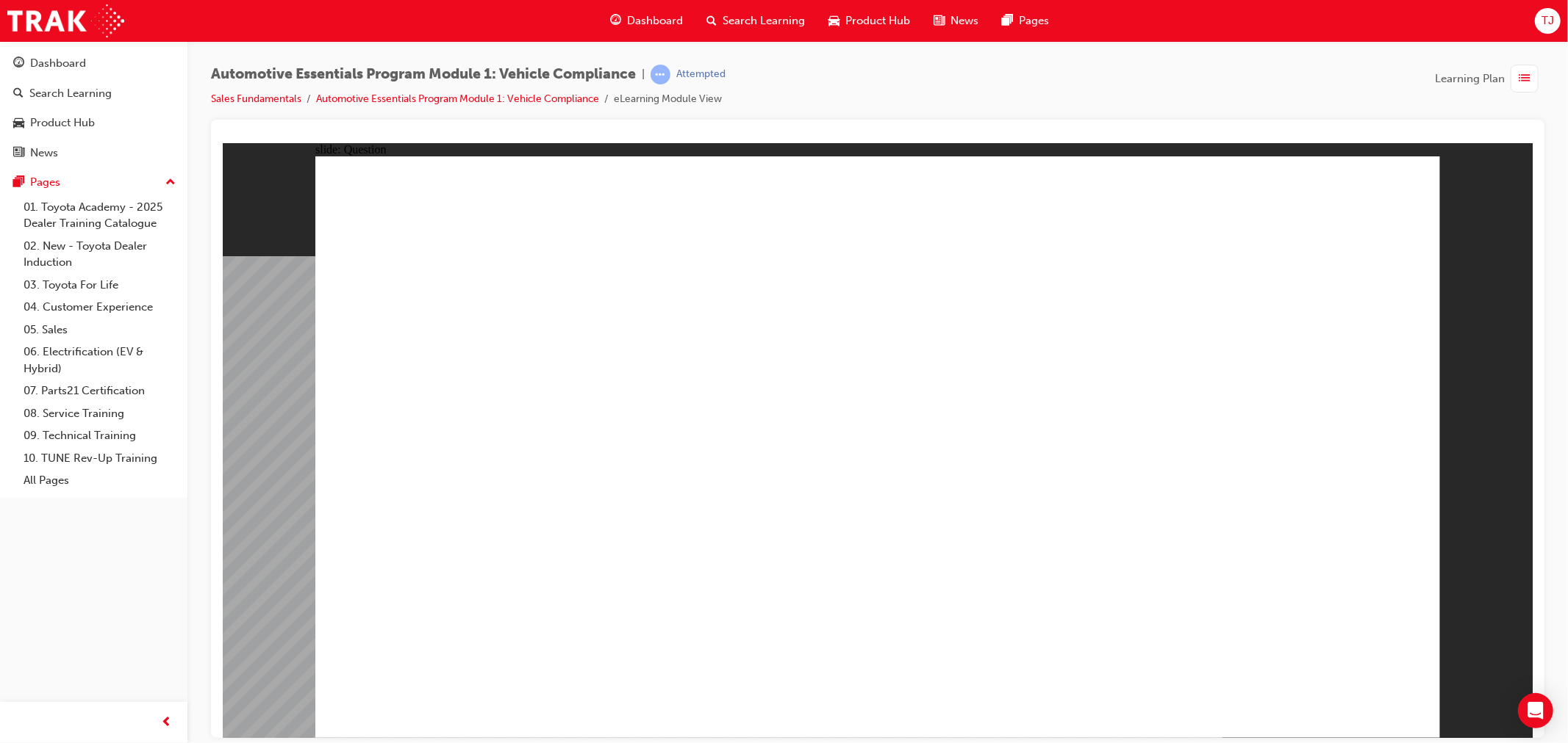
radio input "true"
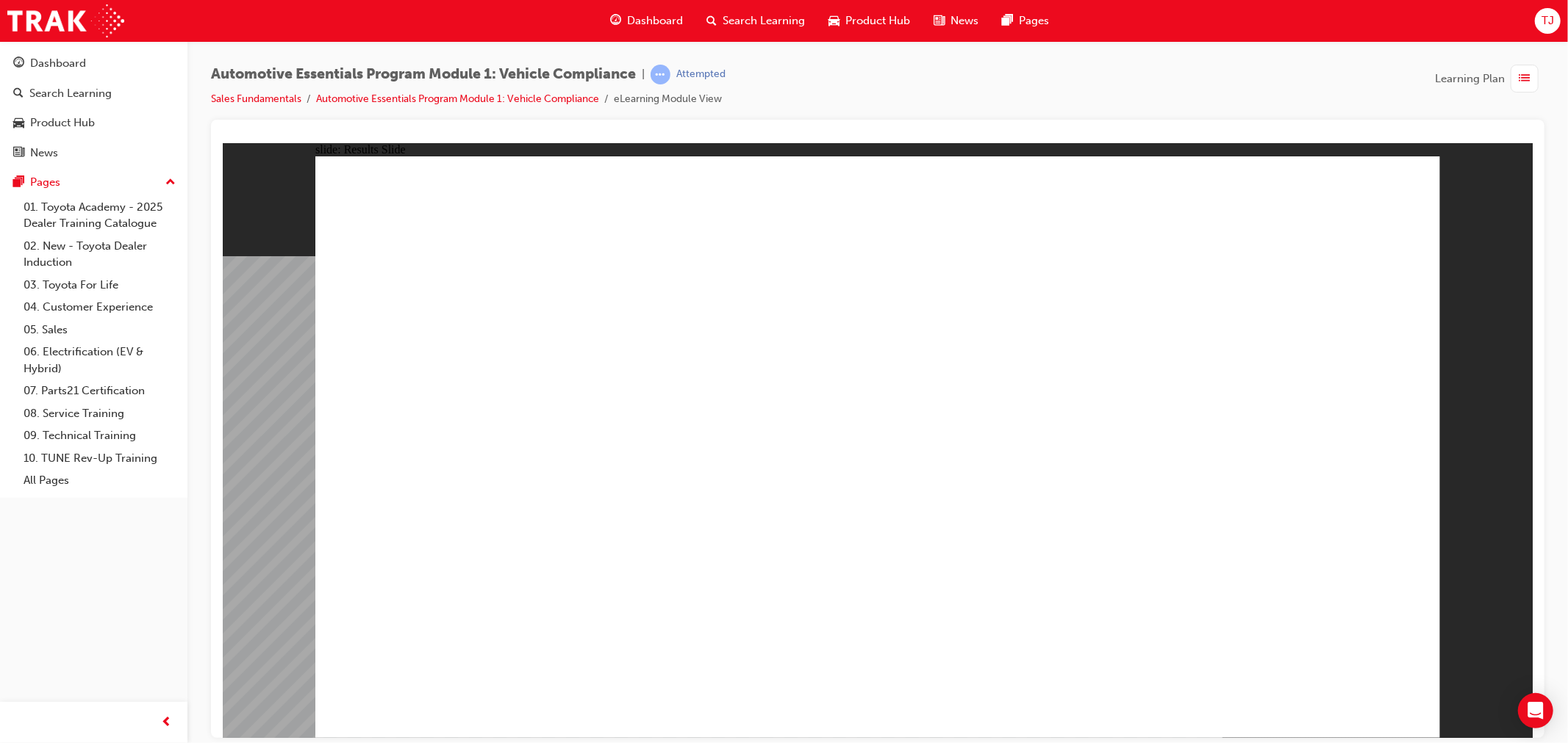
radio input "true"
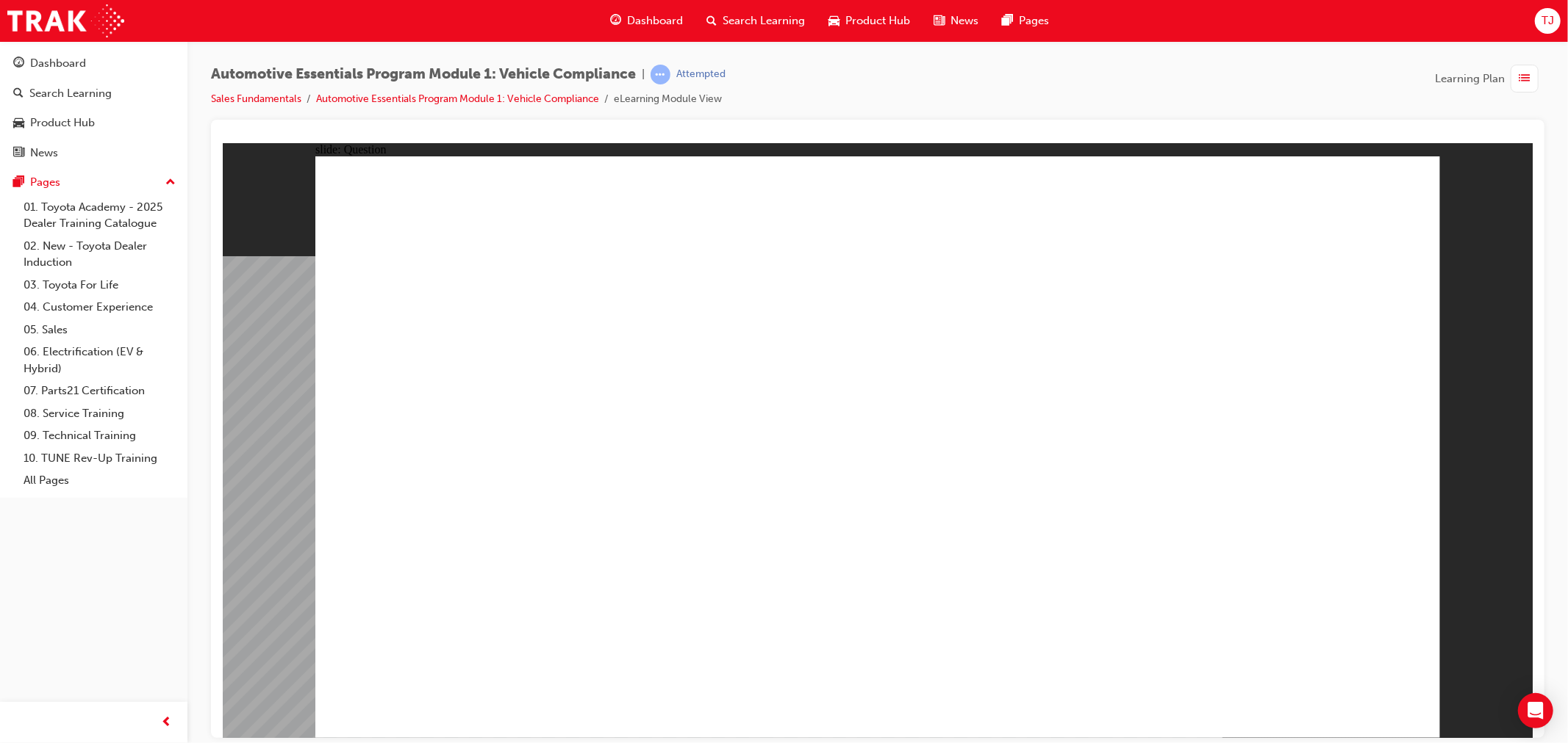
radio input "true"
drag, startPoint x: 1326, startPoint y: 686, endPoint x: 1340, endPoint y: 699, distance: 19.1
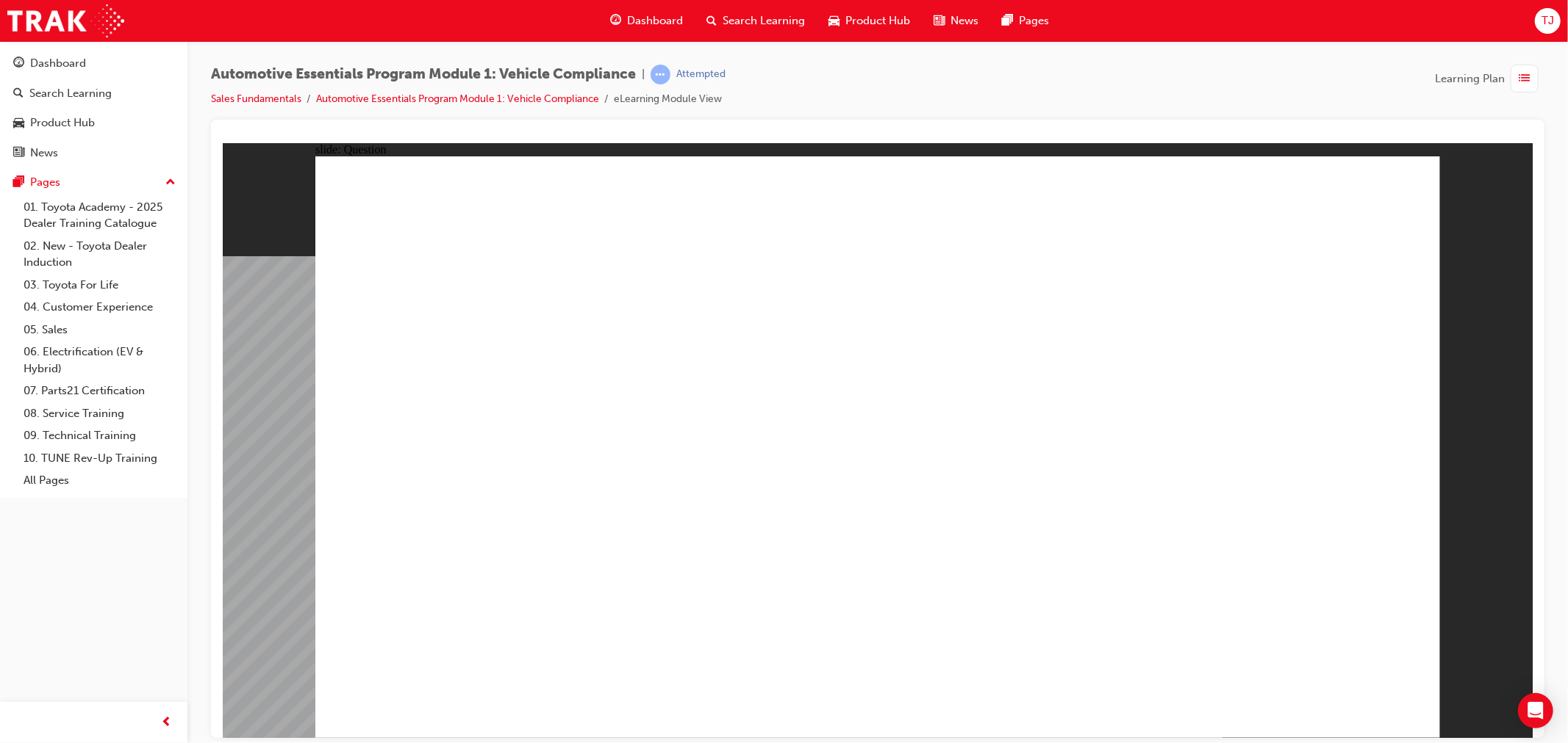
drag, startPoint x: 636, startPoint y: 638, endPoint x: 620, endPoint y: 640, distance: 16.1
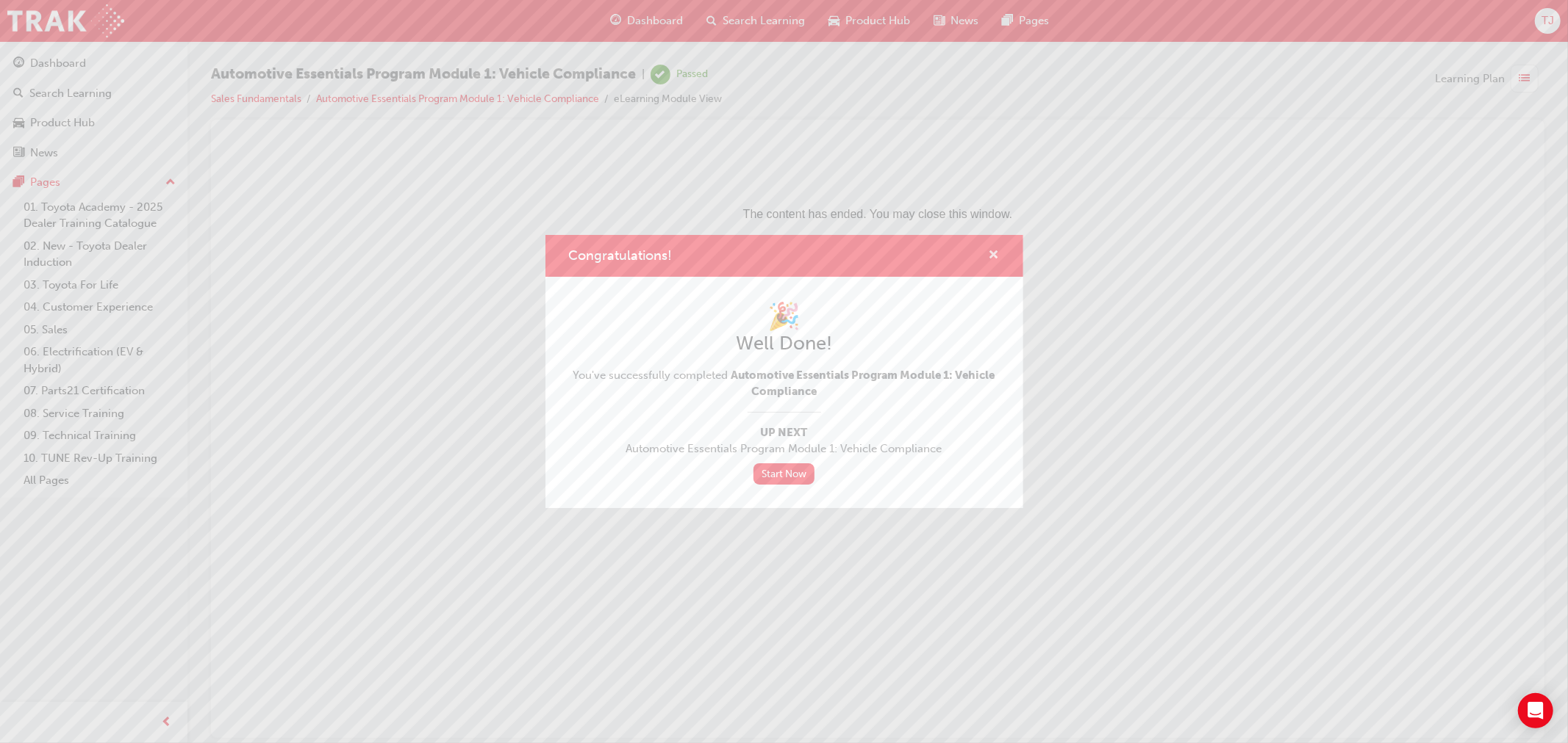
click at [997, 258] on span "cross-icon" at bounding box center [994, 256] width 11 height 13
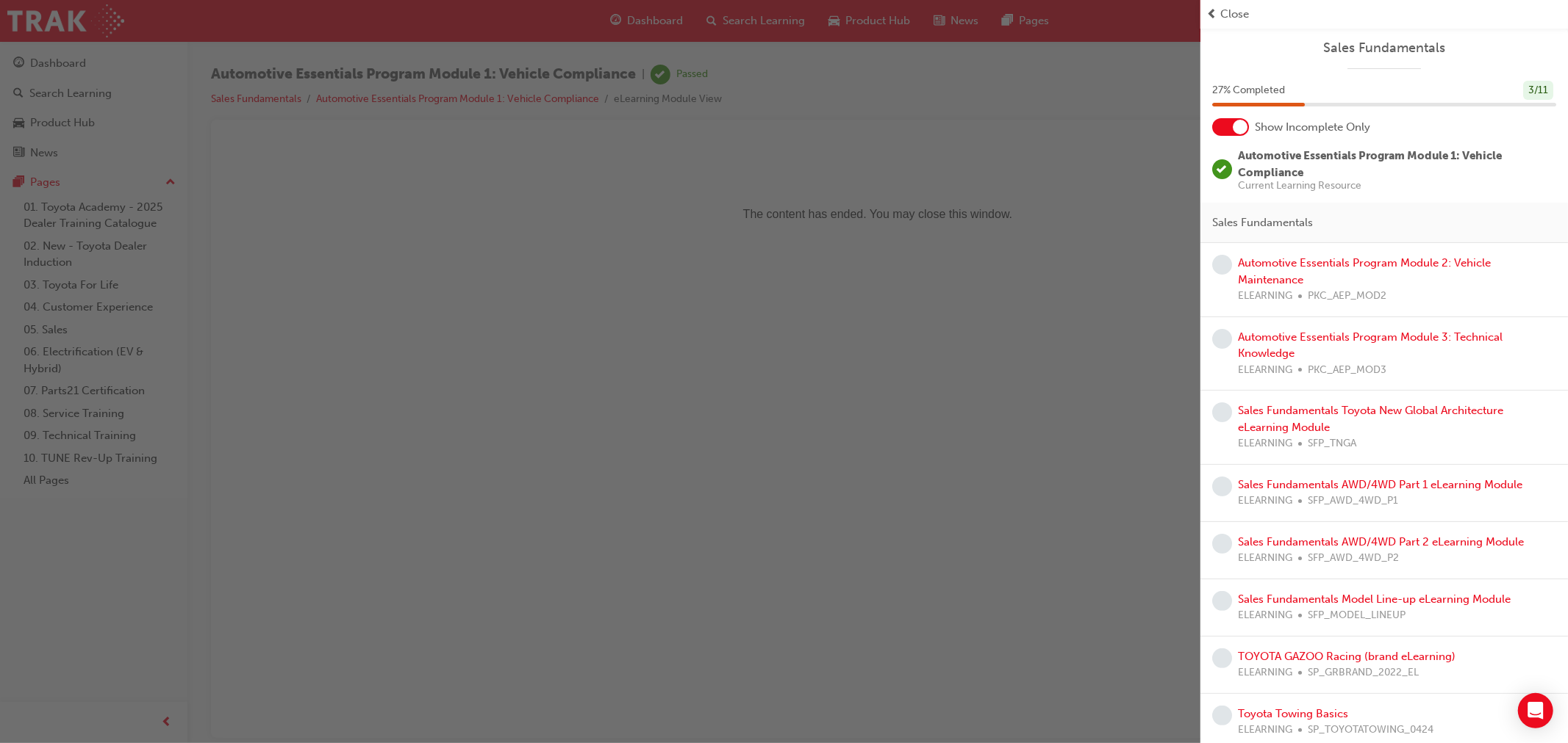
click at [1306, 296] on div "ELEARNING PKC_AEP_MOD2" at bounding box center [1397, 297] width 318 height 17
click at [1285, 277] on link "Automotive Essentials Program Module 2: Vehicle Maintenance" at bounding box center [1364, 271] width 253 height 30
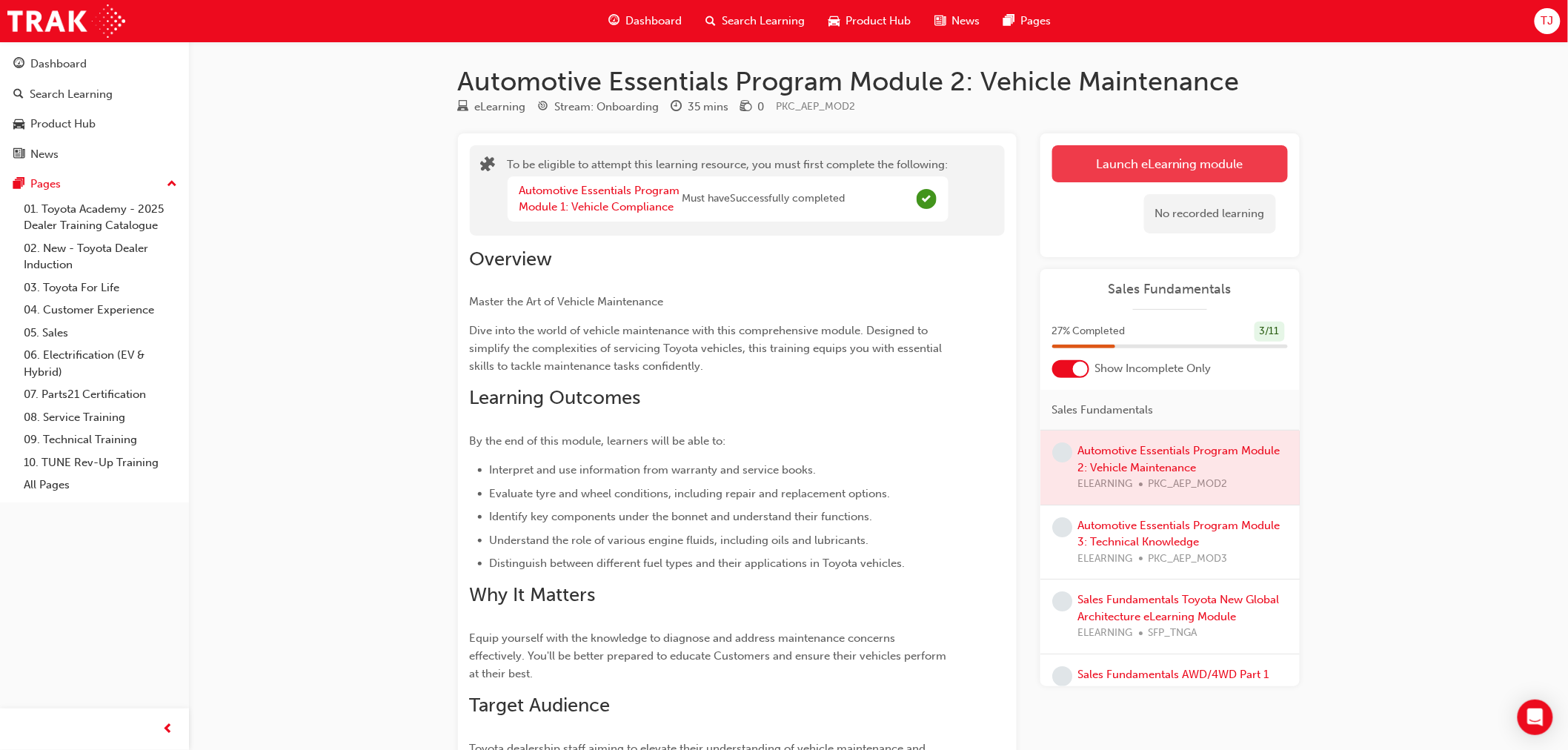
click at [1261, 160] on button "Launch eLearning module" at bounding box center [1171, 164] width 236 height 37
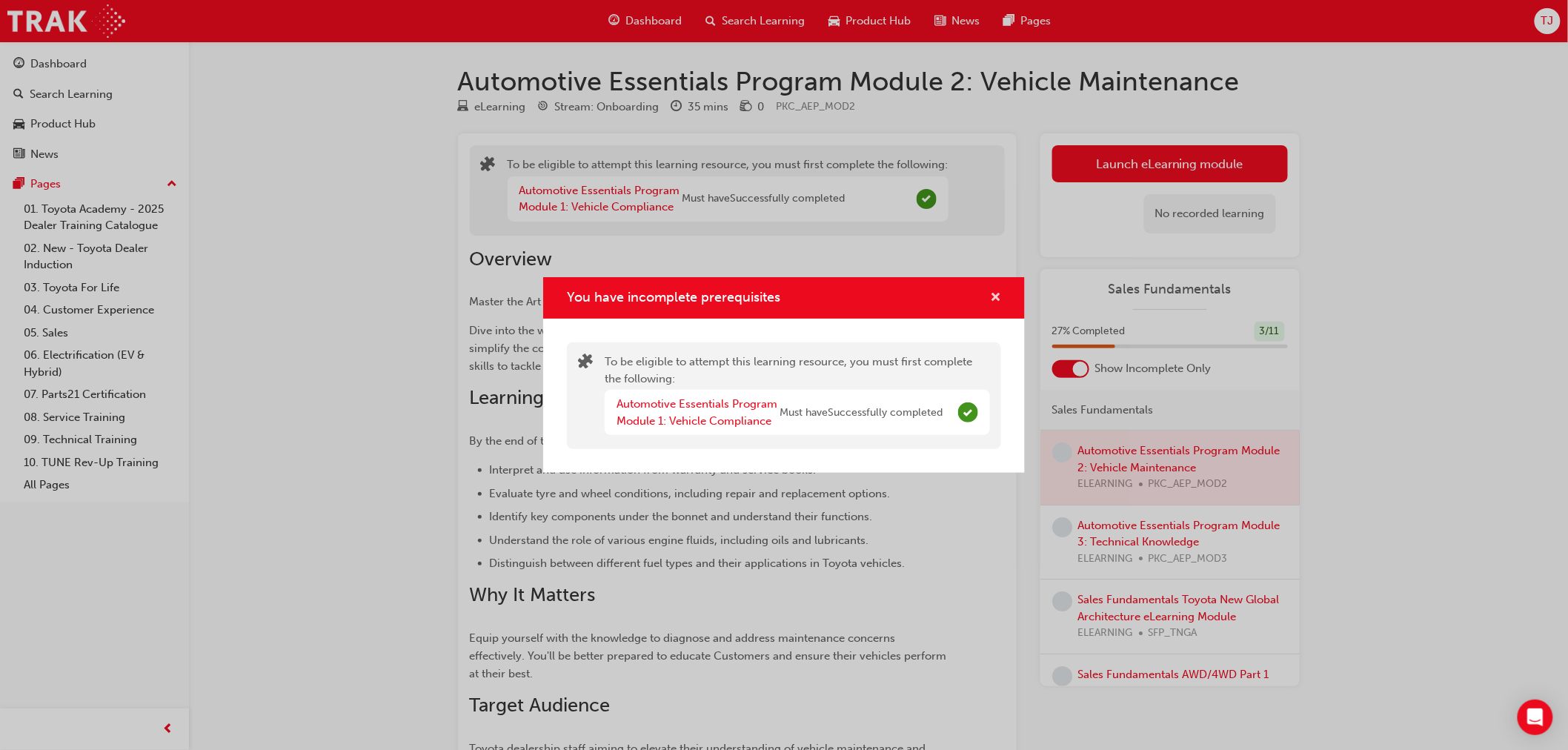
click at [990, 297] on span "cross-icon" at bounding box center [996, 299] width 11 height 13
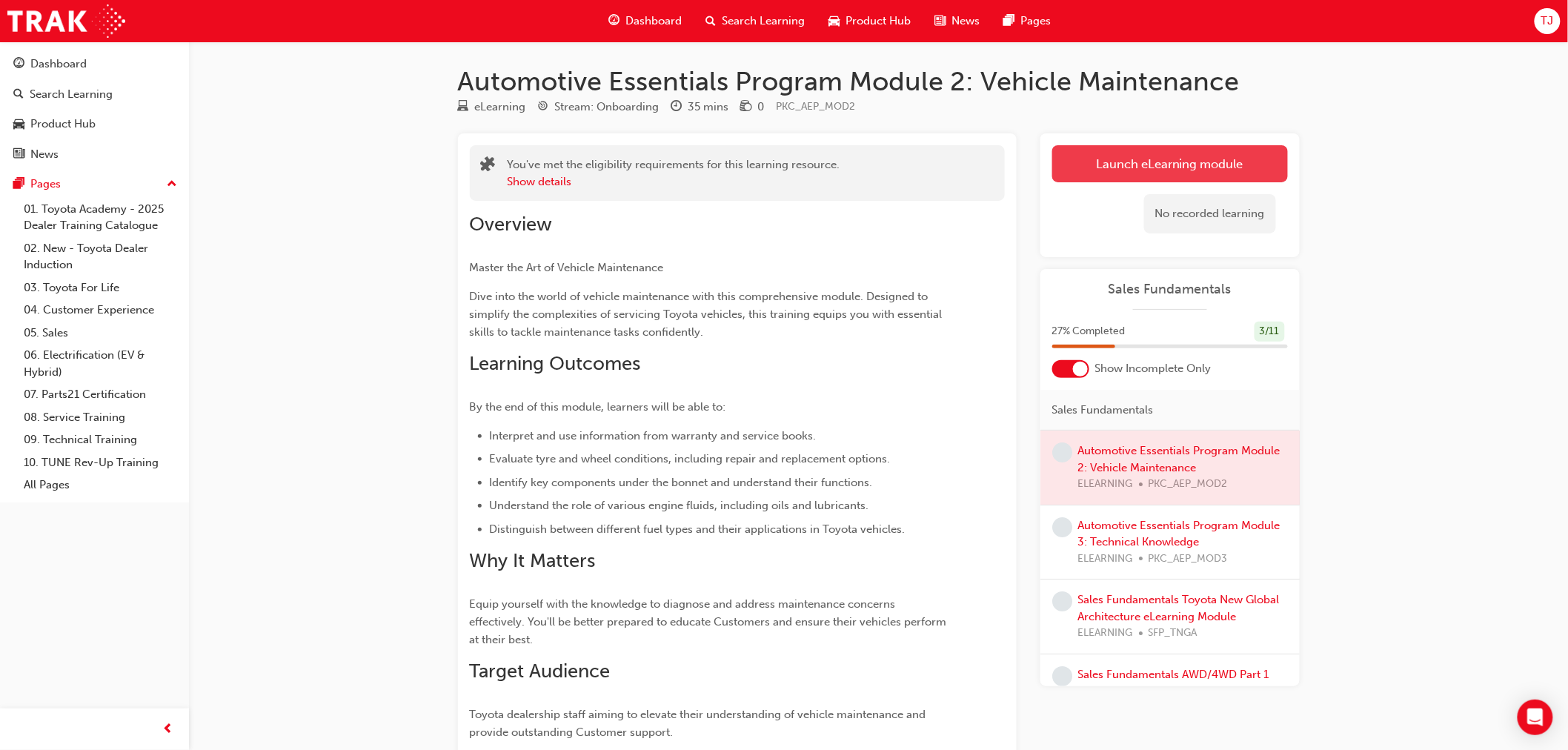
click at [1191, 164] on link "Launch eLearning module" at bounding box center [1171, 164] width 236 height 37
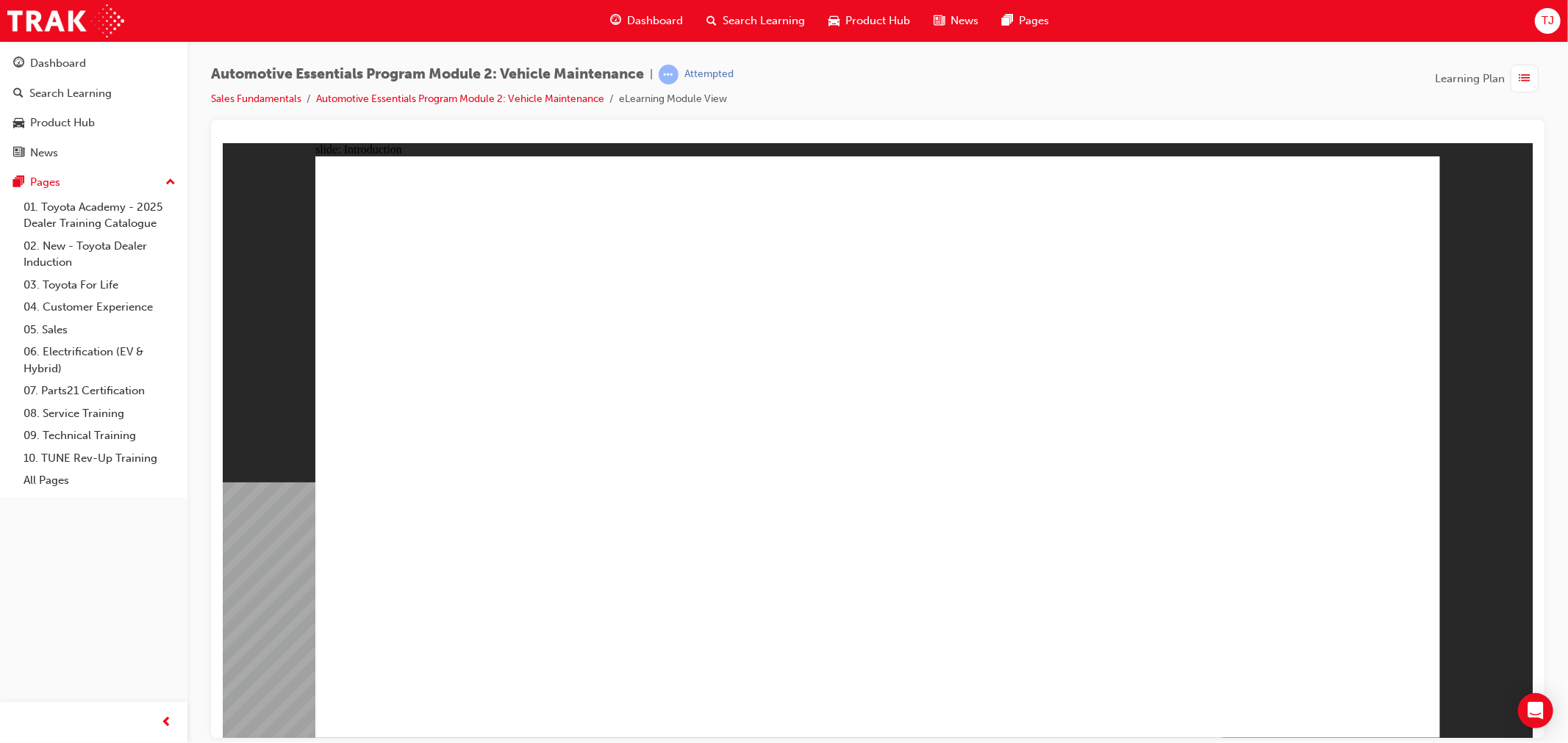
drag, startPoint x: 1001, startPoint y: 365, endPoint x: 1188, endPoint y: 385, distance: 188.1
drag, startPoint x: 1188, startPoint y: 385, endPoint x: 930, endPoint y: 506, distance: 285.0
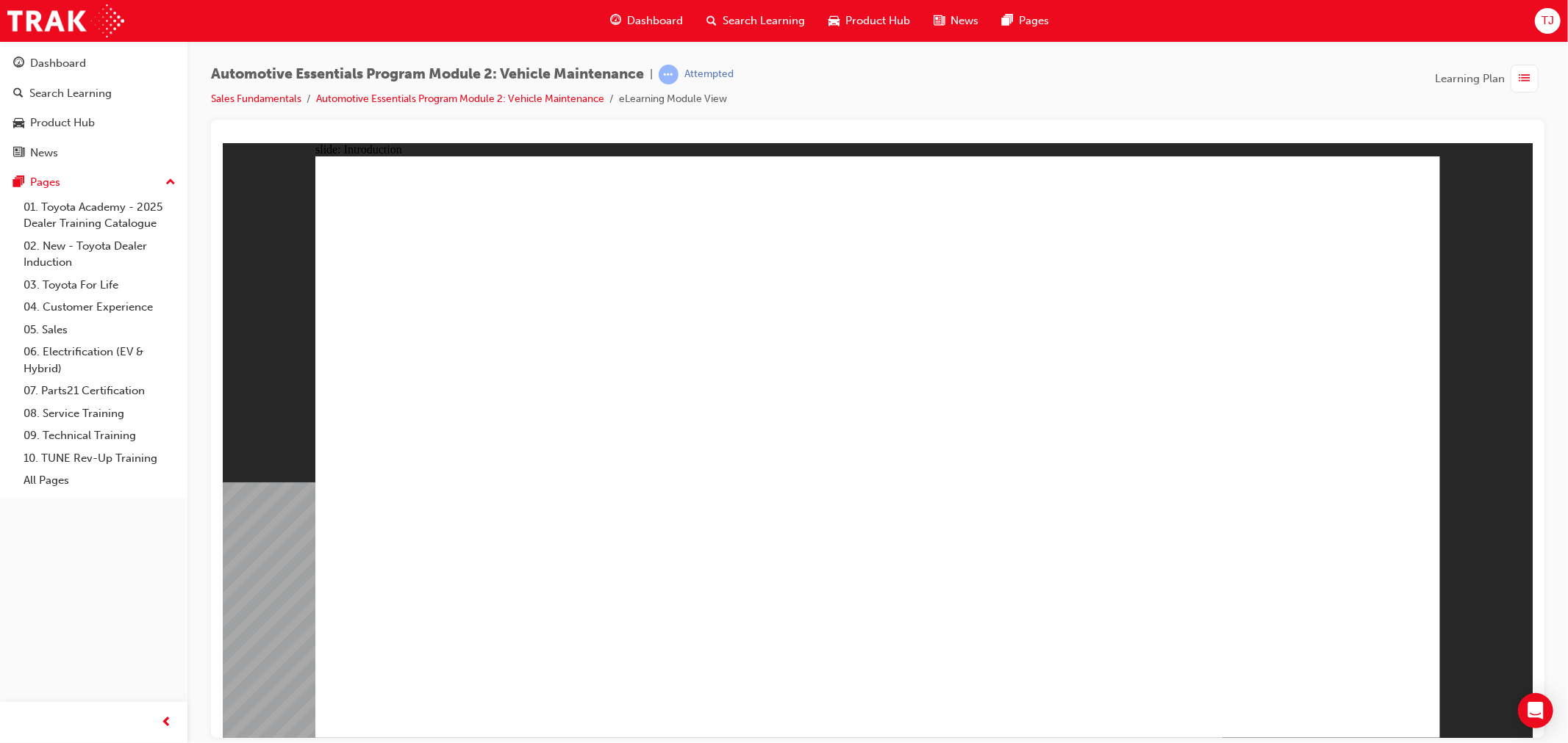
drag, startPoint x: 973, startPoint y: 511, endPoint x: 1348, endPoint y: 568, distance: 379.3
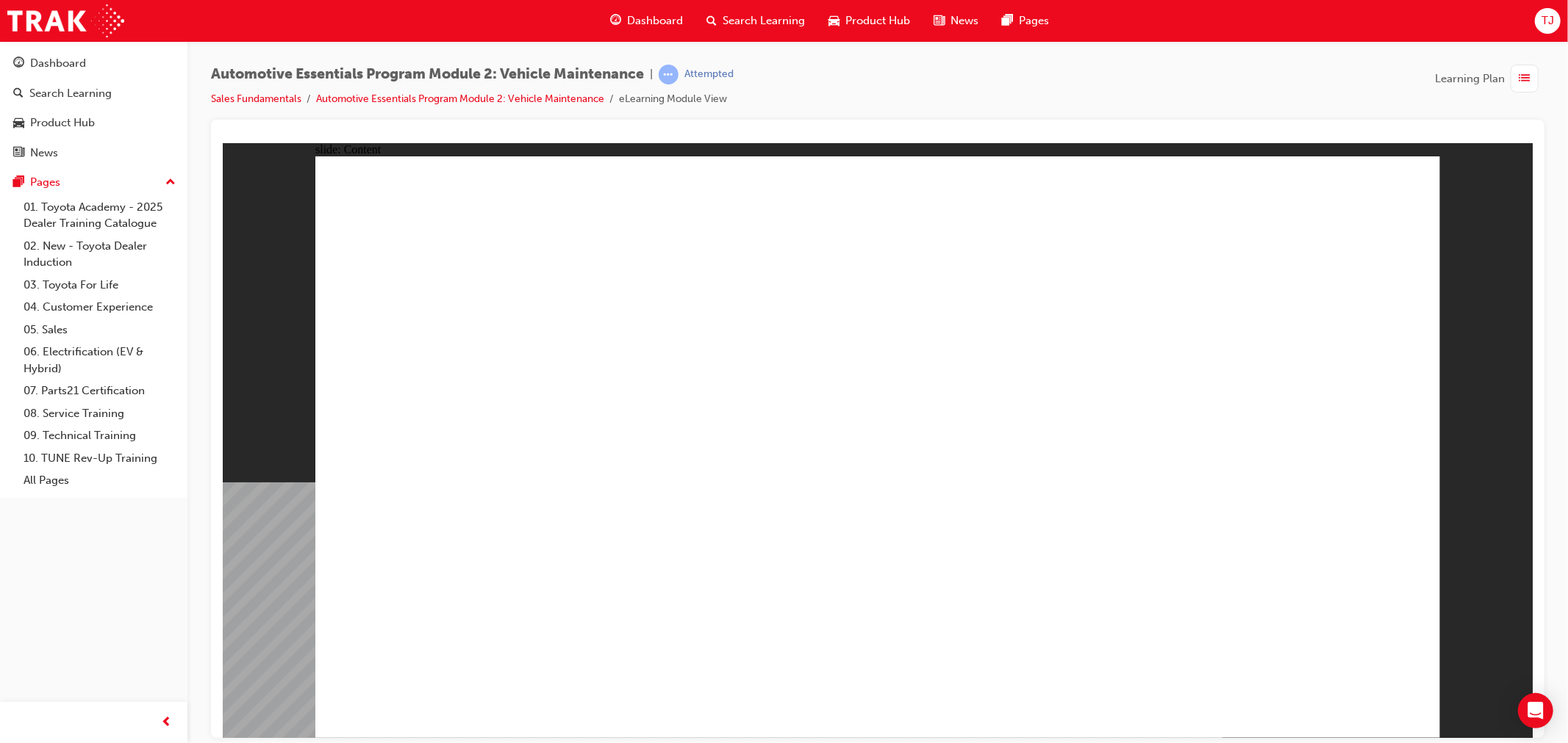
drag, startPoint x: 1339, startPoint y: 239, endPoint x: 1248, endPoint y: 308, distance: 114.2
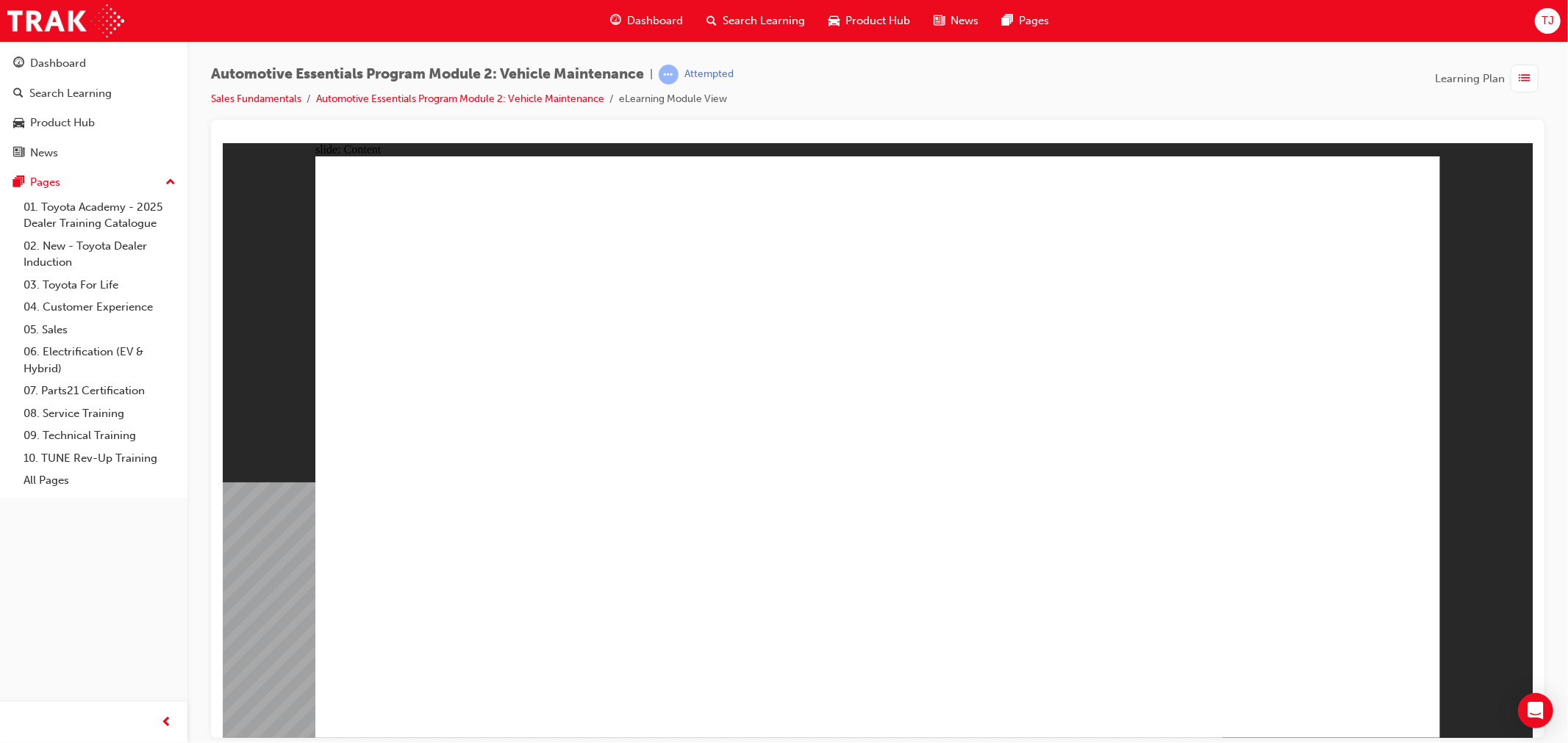
drag, startPoint x: 1378, startPoint y: 209, endPoint x: 1360, endPoint y: 235, distance: 31.6
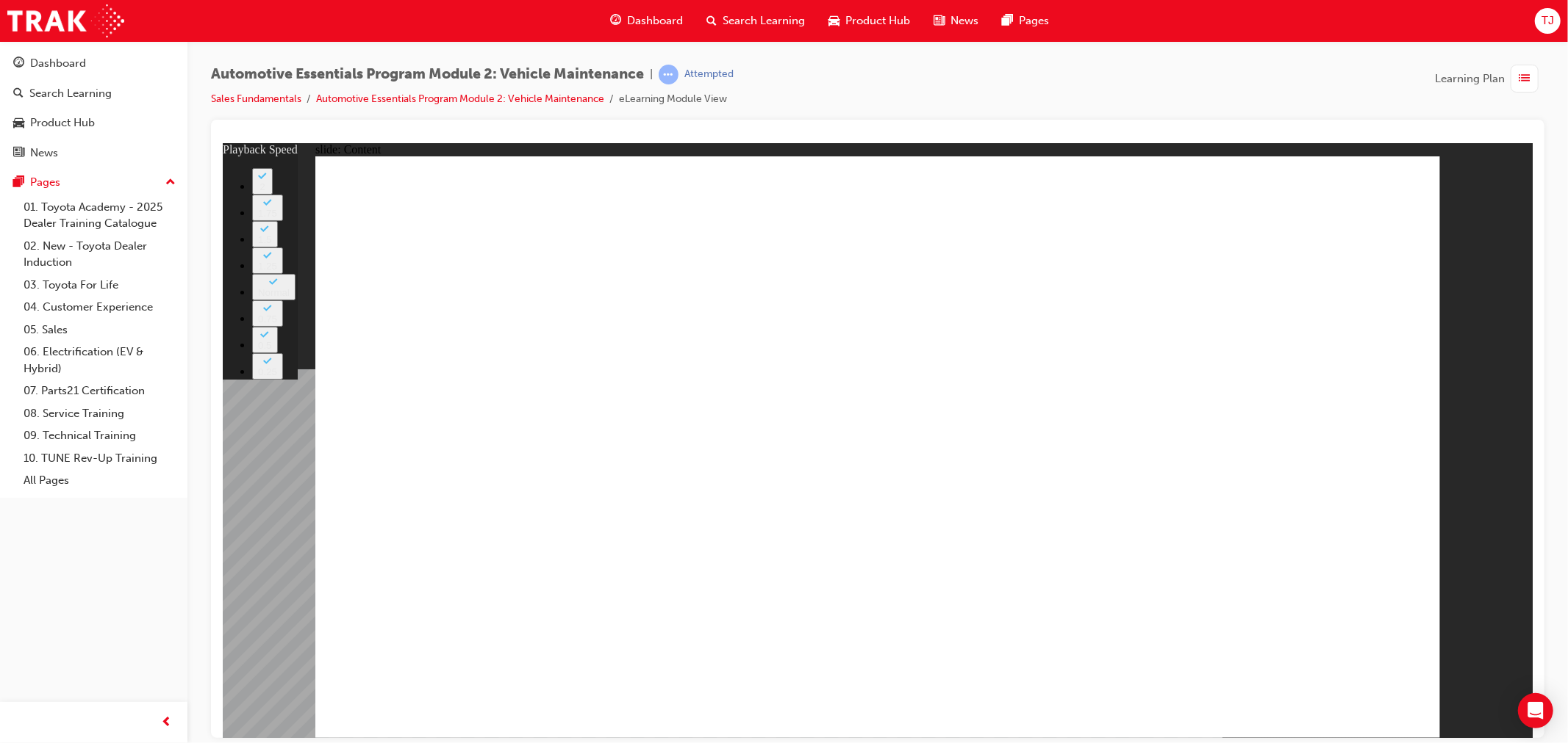
drag, startPoint x: 1127, startPoint y: 443, endPoint x: 1118, endPoint y: 458, distance: 17.5
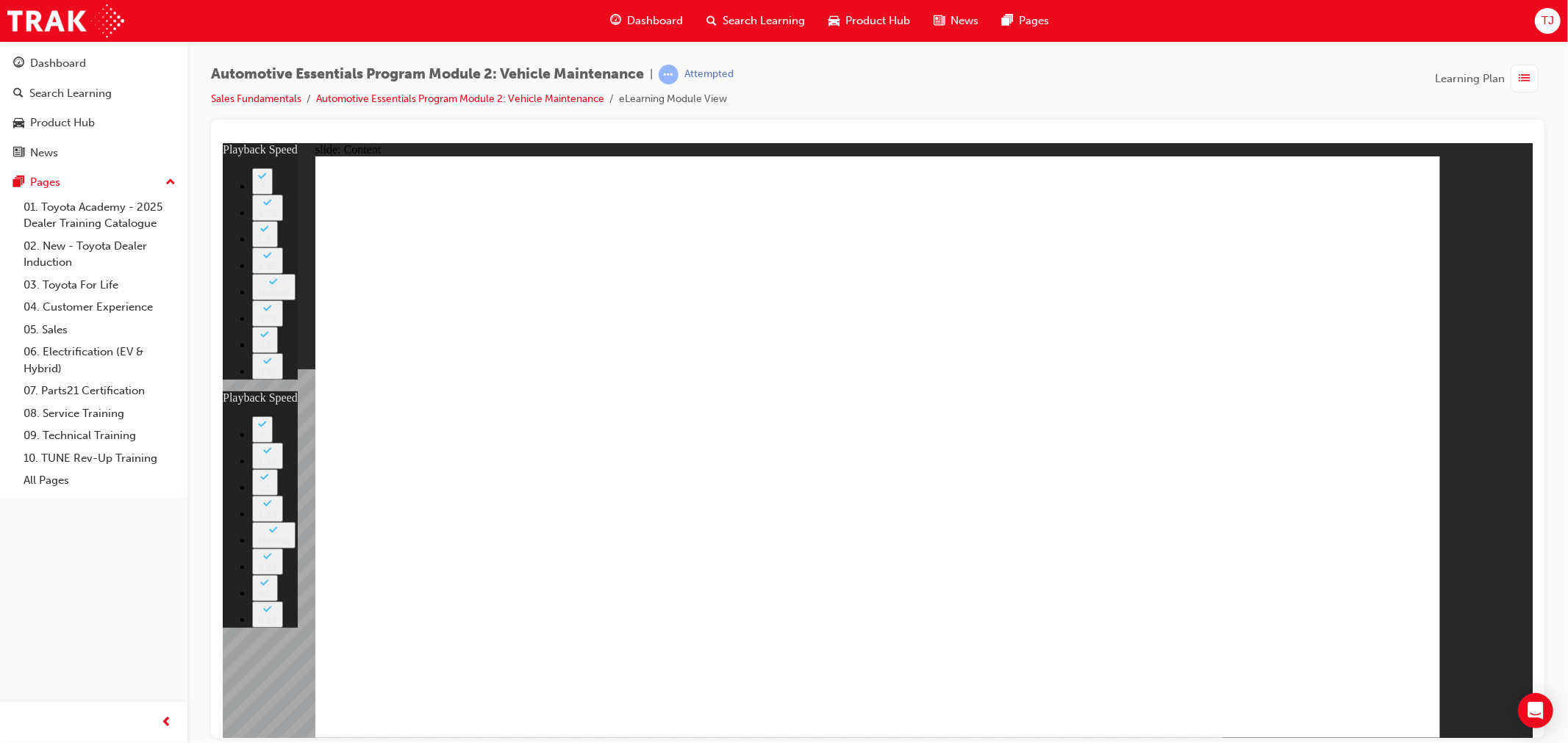
type input "0"
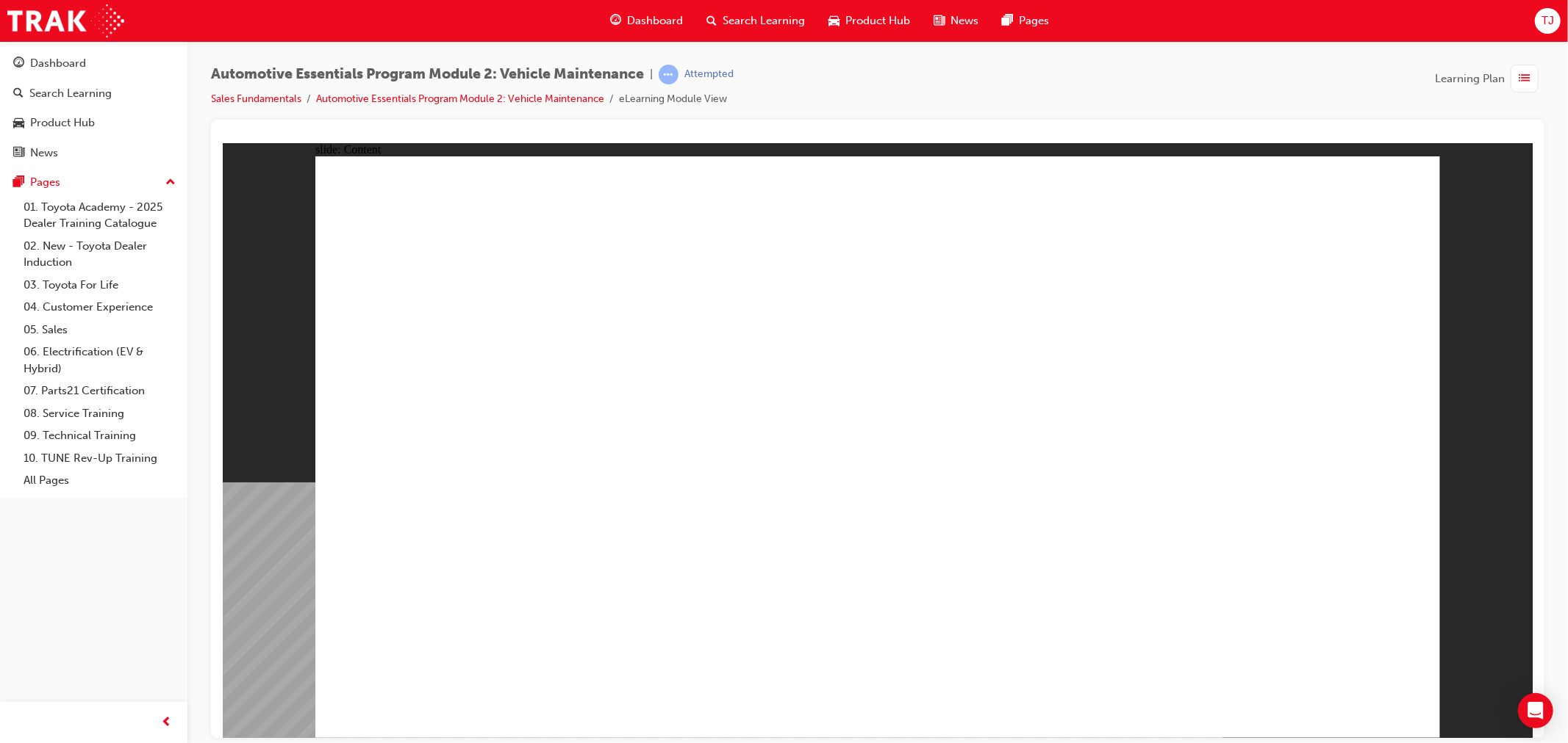
drag, startPoint x: 1135, startPoint y: 681, endPoint x: 1158, endPoint y: 683, distance: 23.1
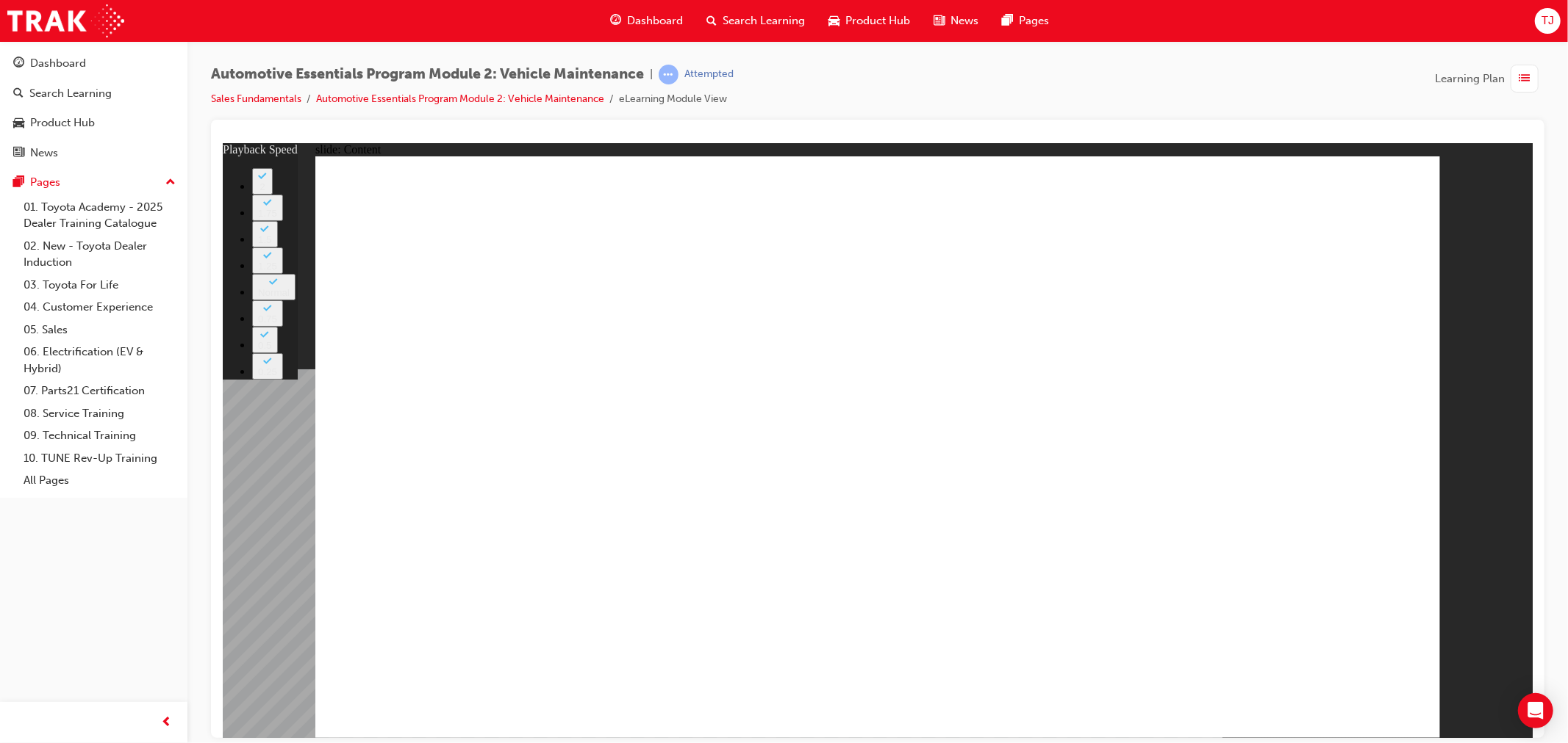
drag, startPoint x: 1165, startPoint y: 624, endPoint x: 1192, endPoint y: 623, distance: 27.0
type input "8"
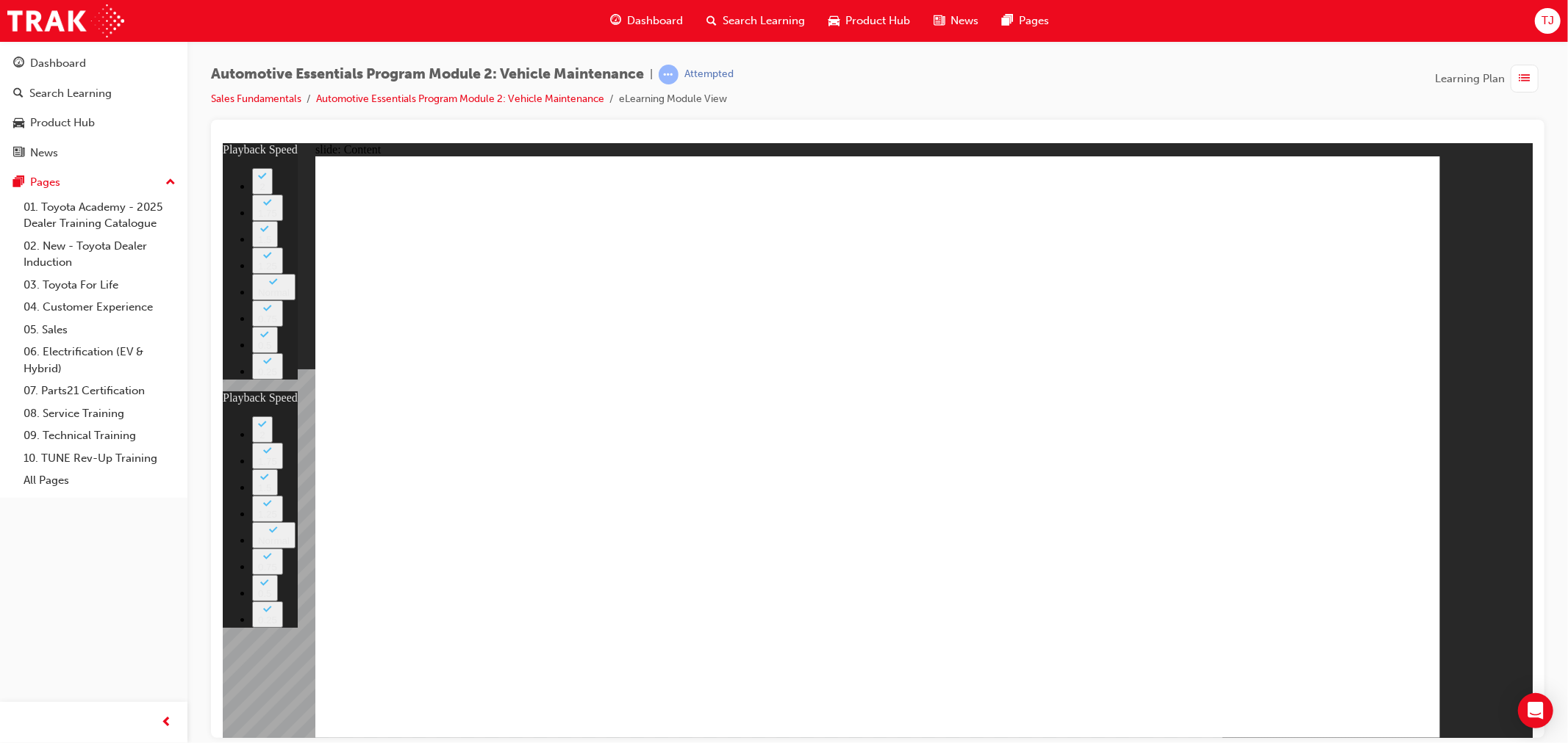
type input "23"
type input "8"
type input "23"
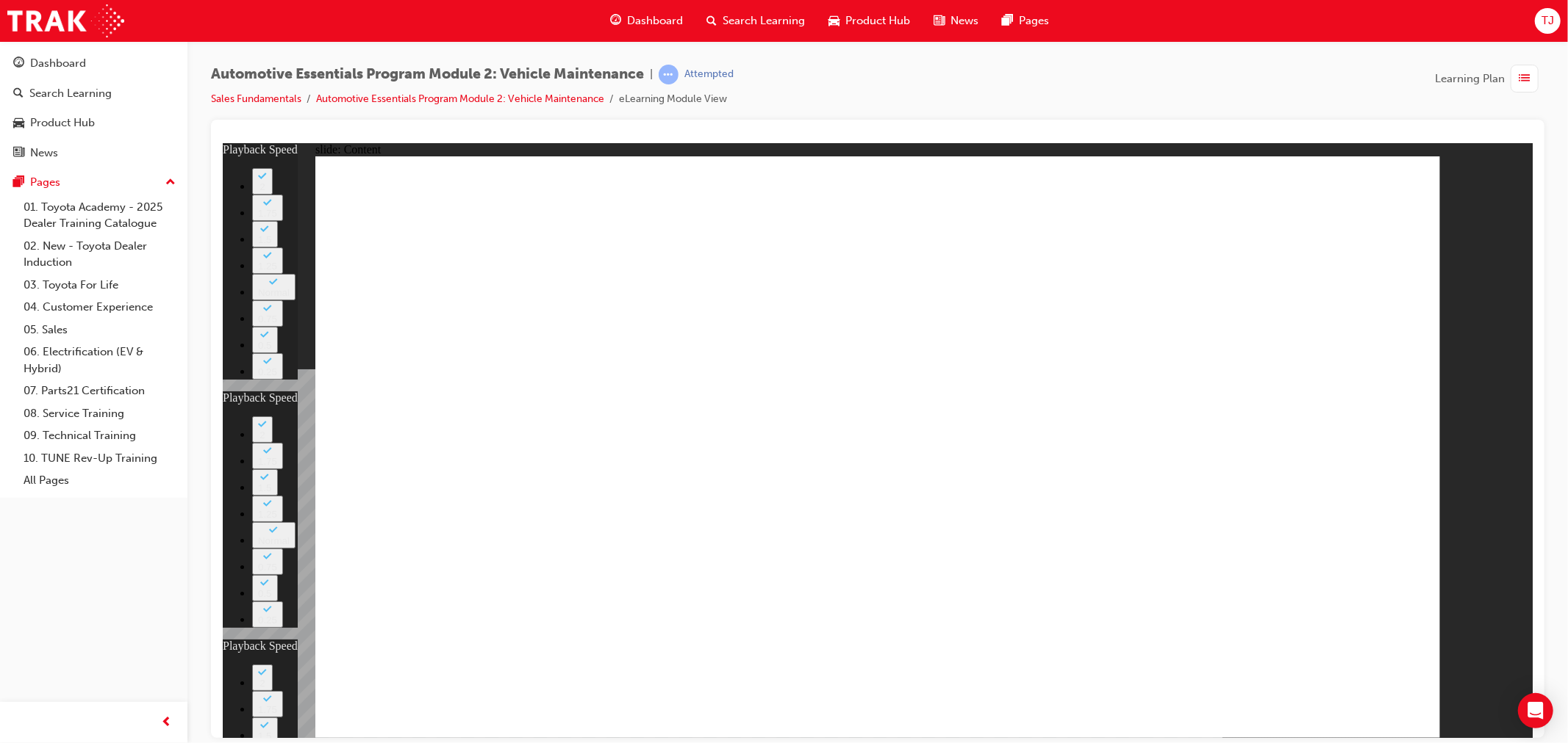
click at [272, 664] on button "2" at bounding box center [262, 677] width 21 height 27
type input "12"
type input "8"
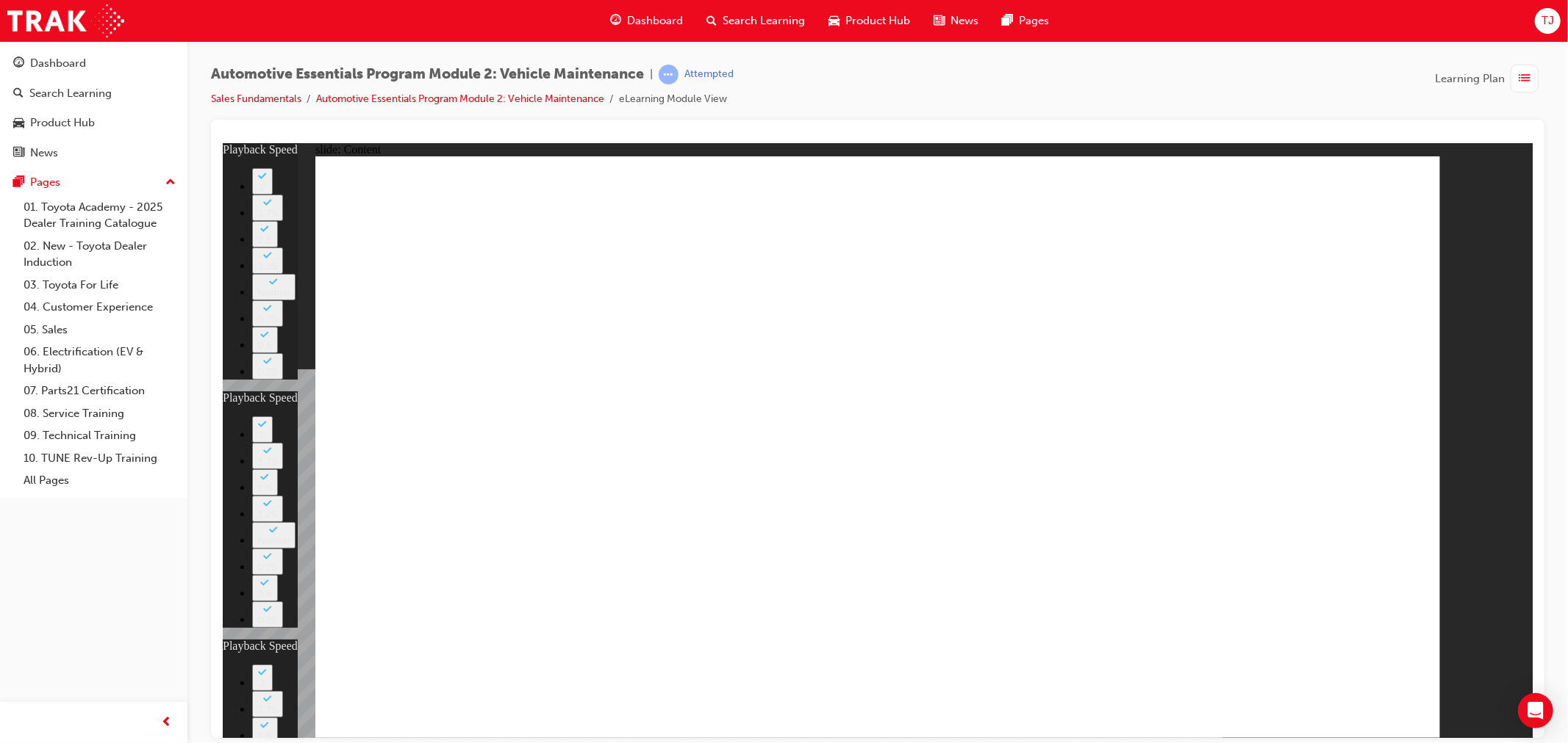
type input "23"
type input "12"
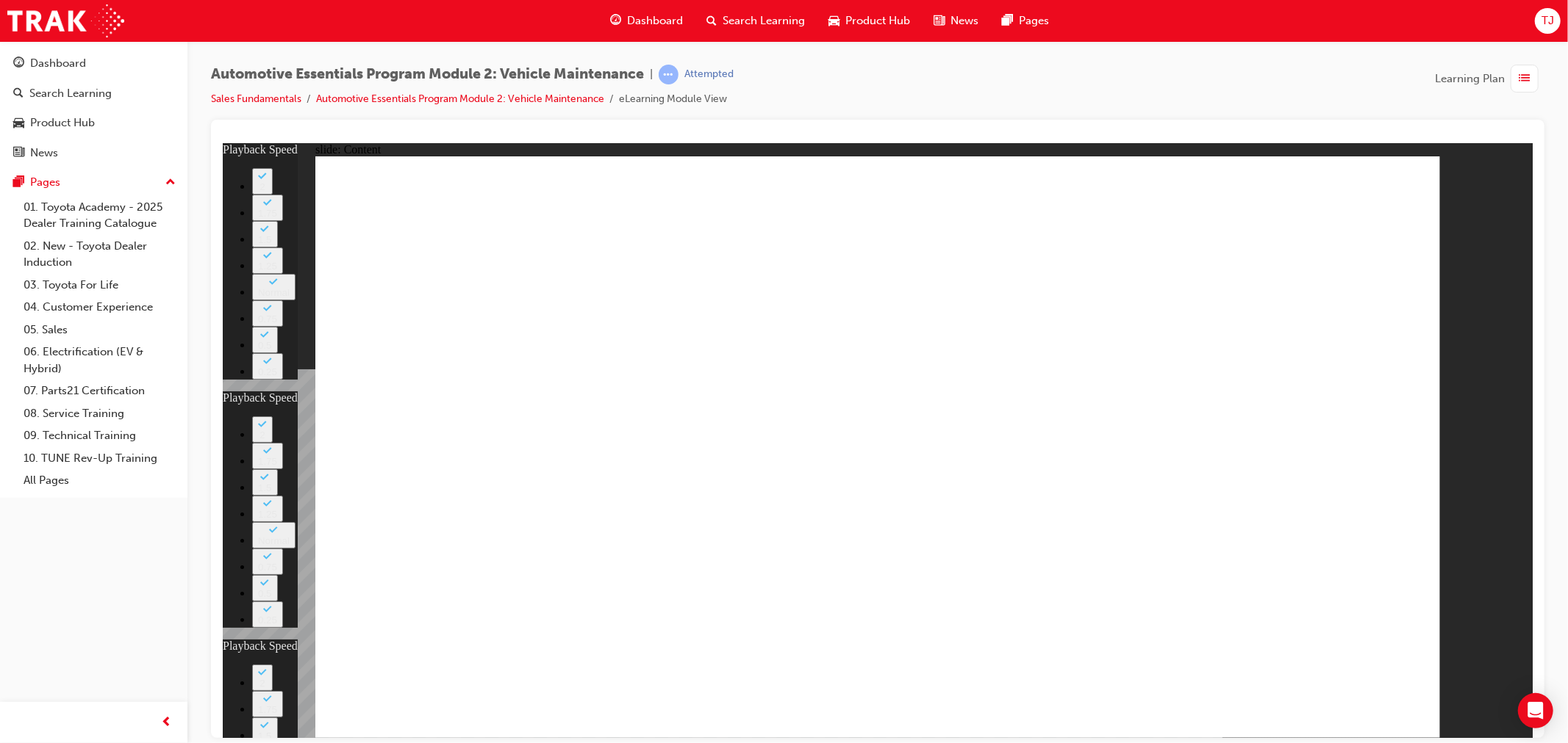
drag, startPoint x: 795, startPoint y: 638, endPoint x: 782, endPoint y: 639, distance: 13.0
type input "10"
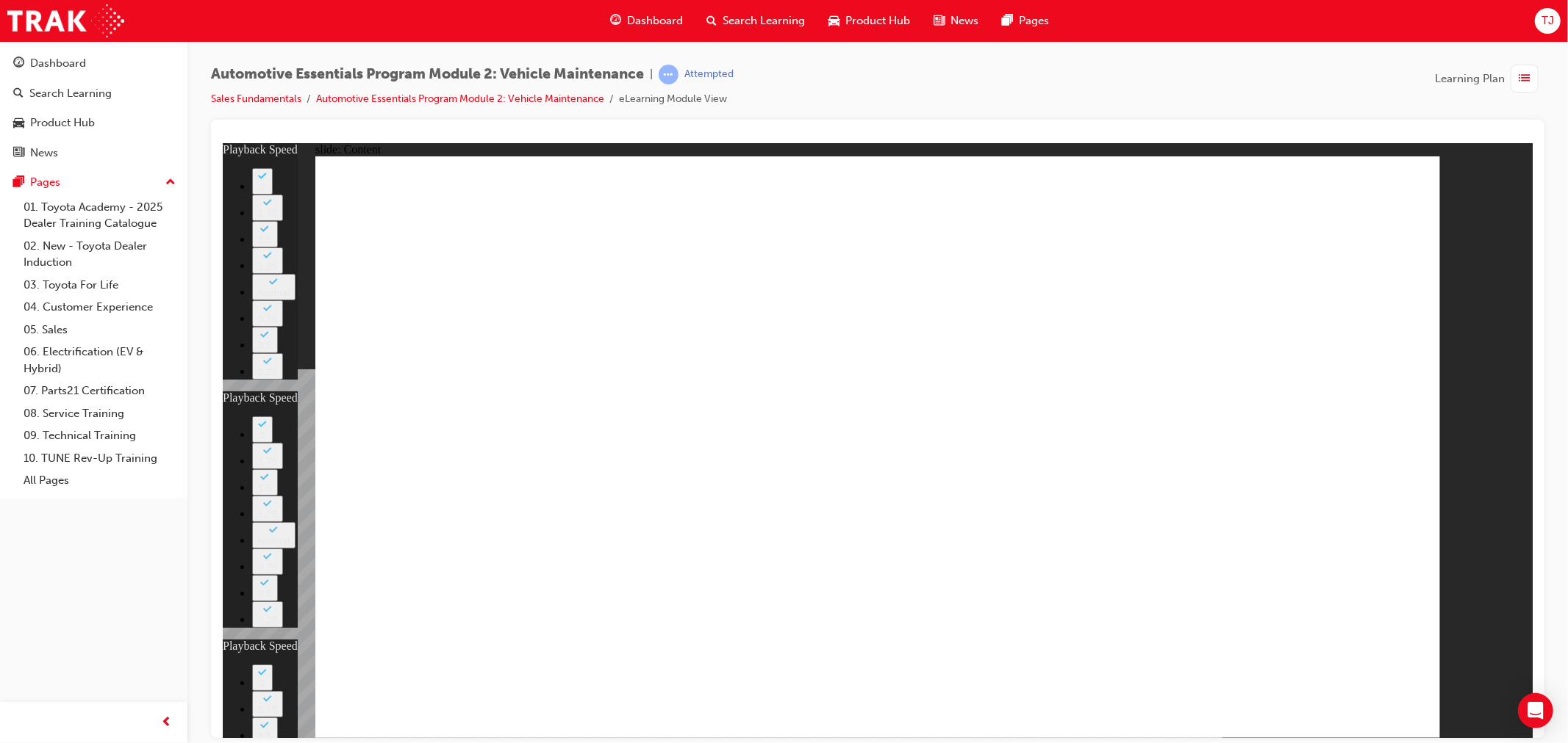
type input "8"
type input "23"
type input "12"
type input "10"
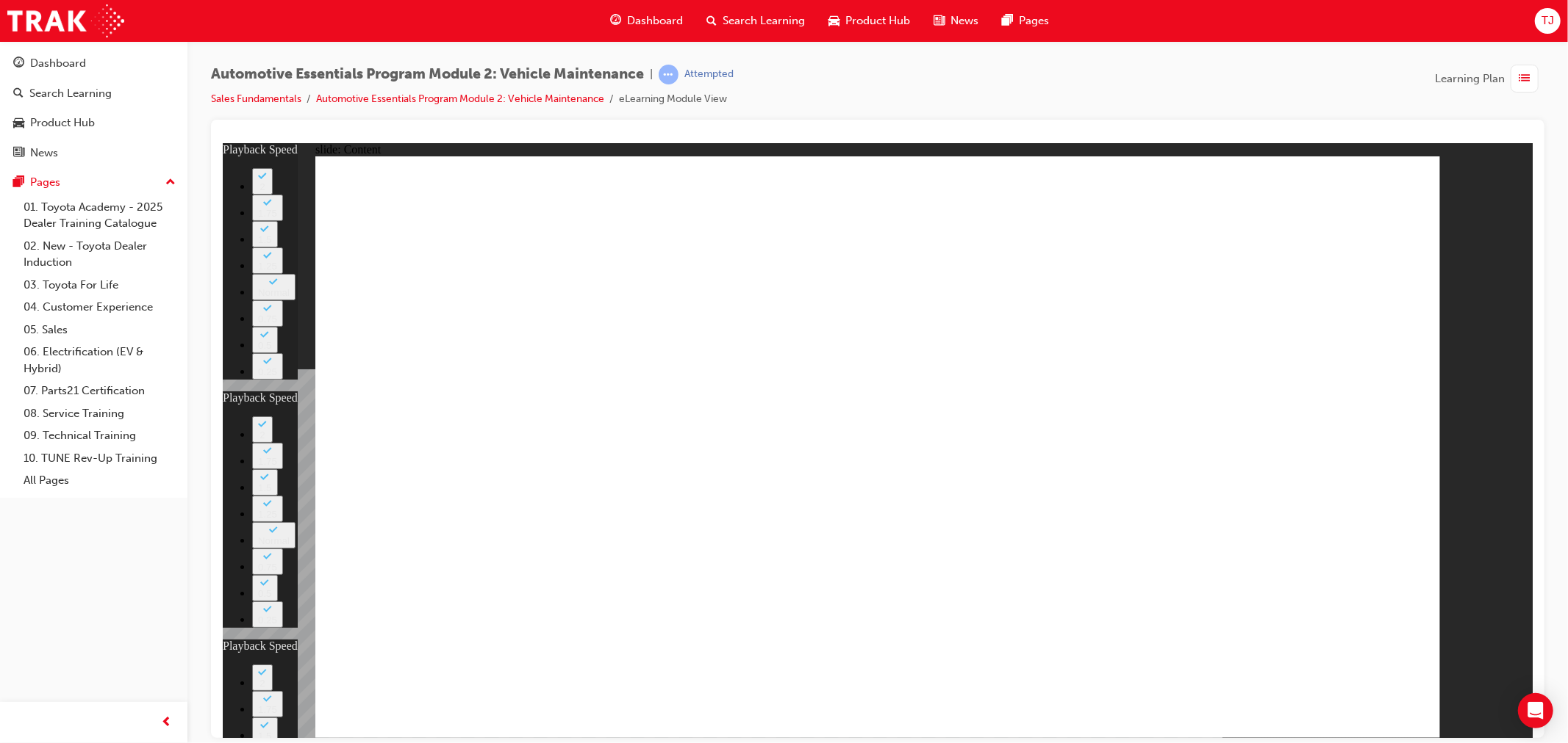
type input "8"
type input "23"
type input "12"
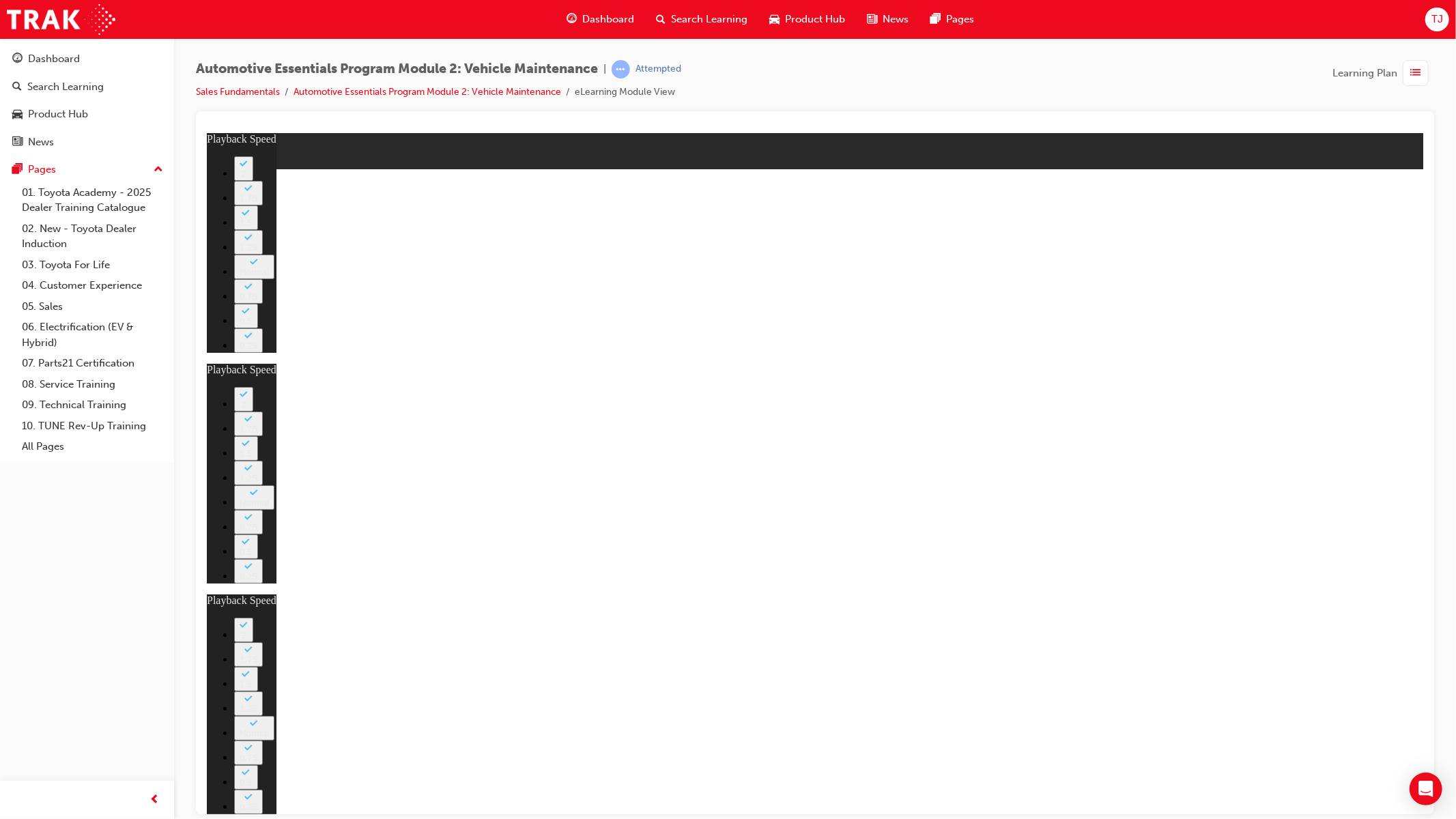
type input "13"
type input "8"
type input "23"
type input "12"
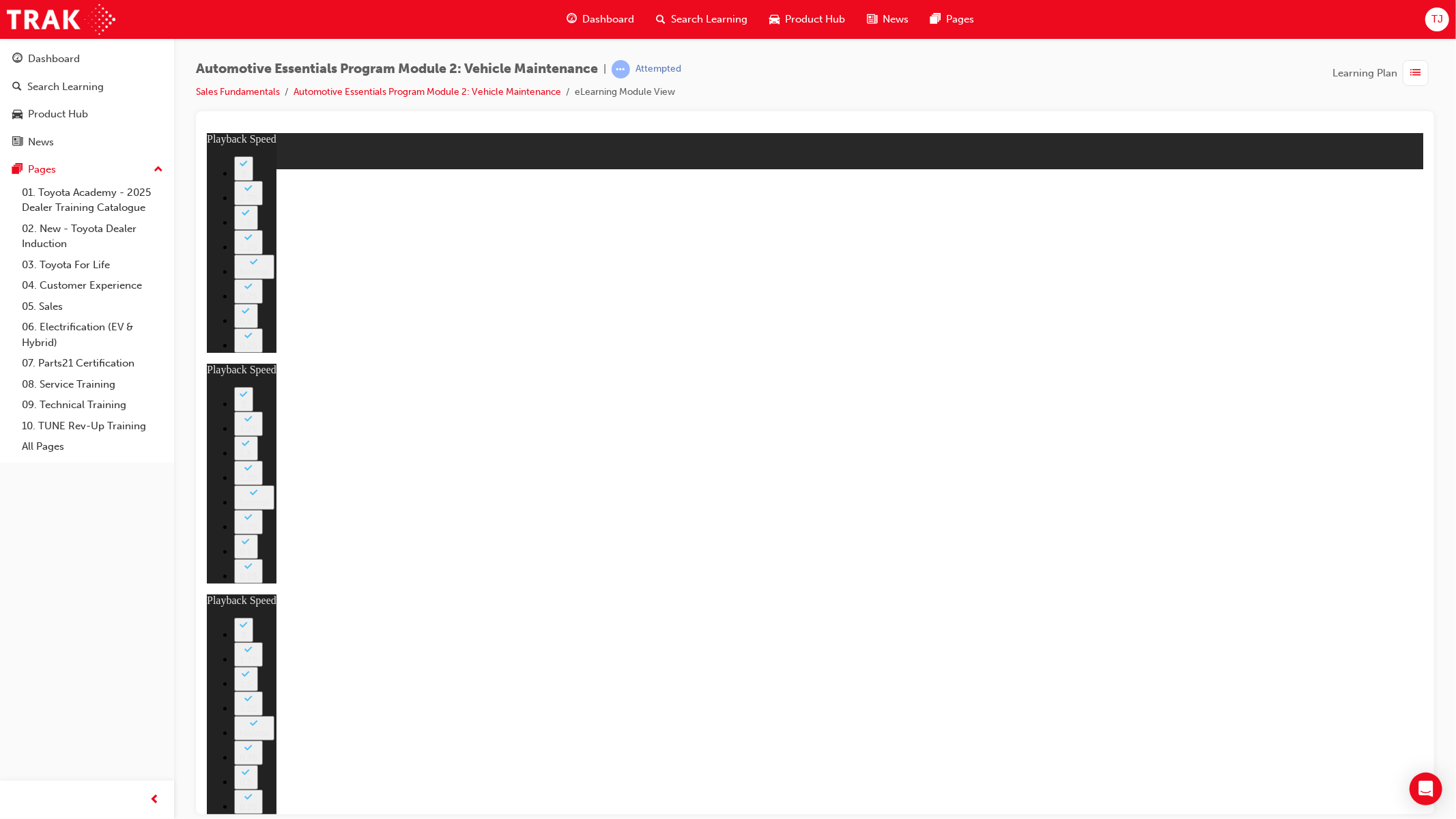
type input "13"
type input "8"
type input "23"
type input "12"
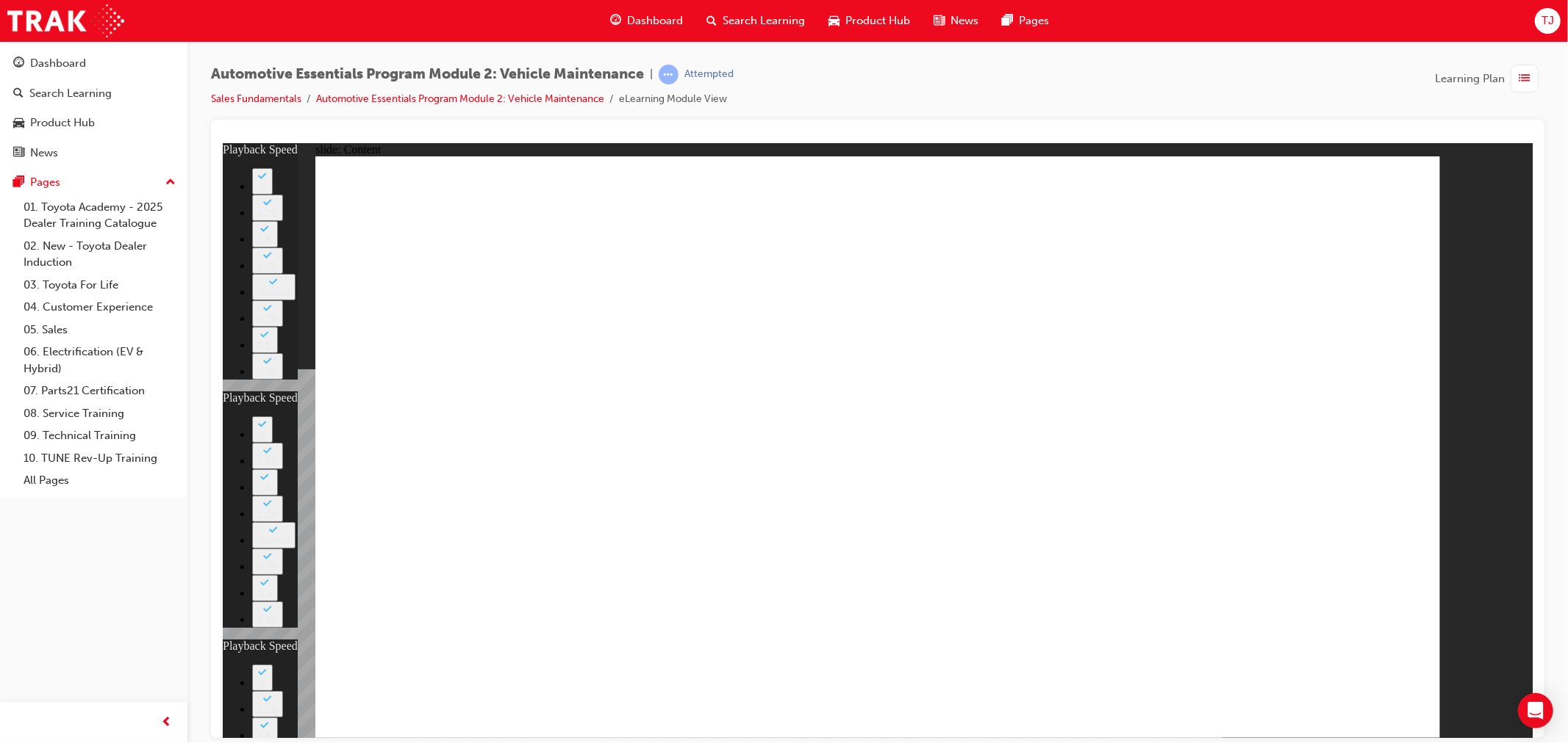
type input "16"
type input "8"
type input "23"
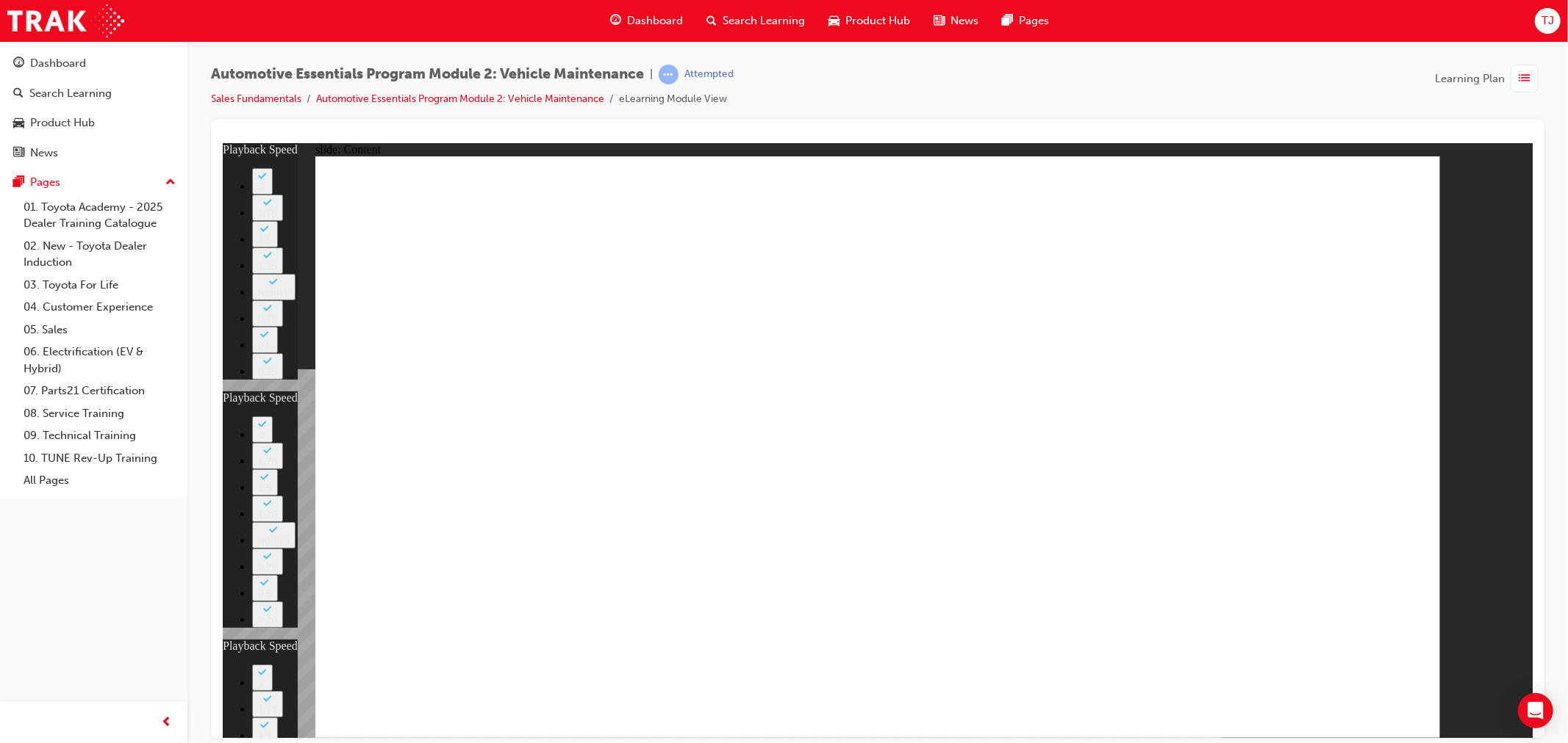
type input "12"
type input "13"
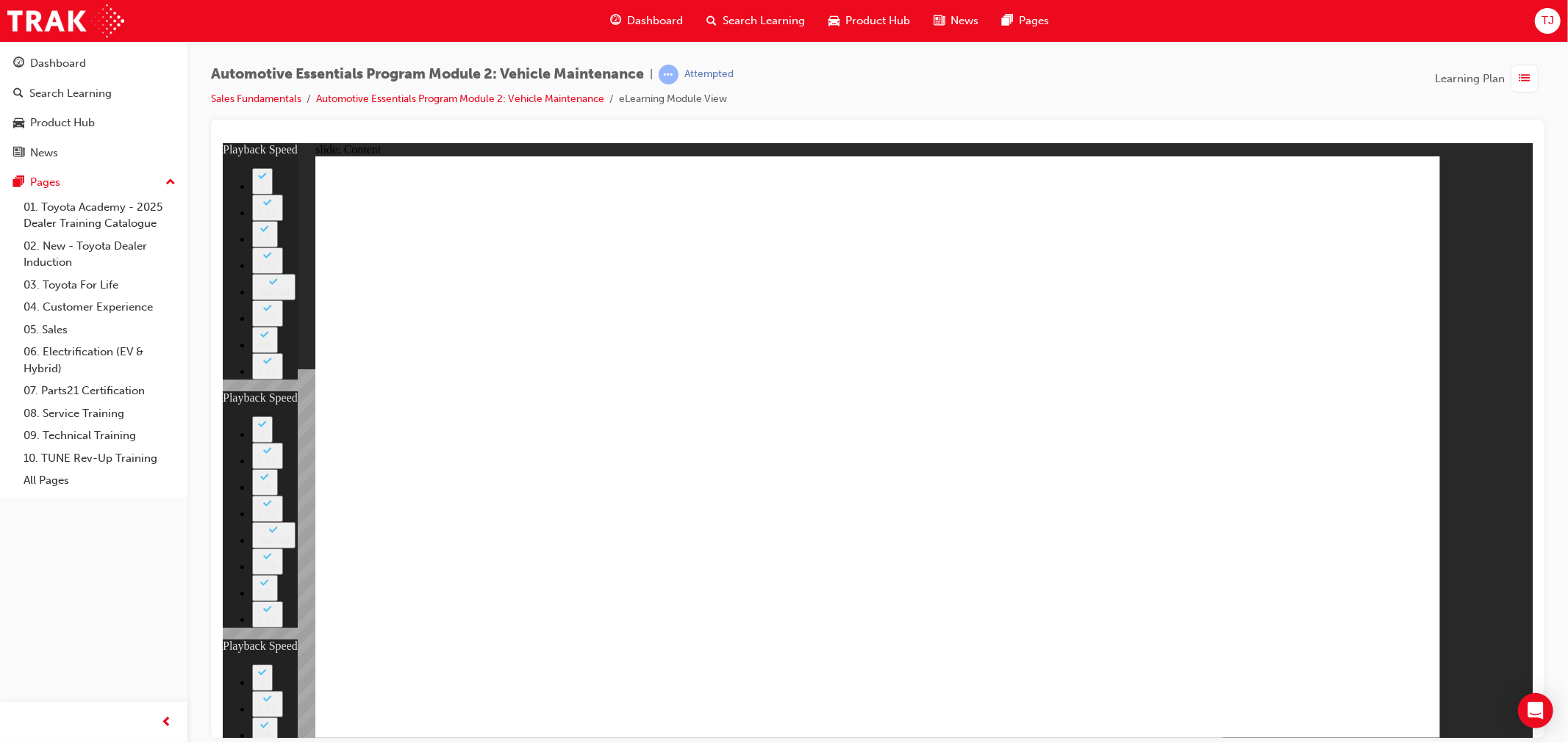
type input "8"
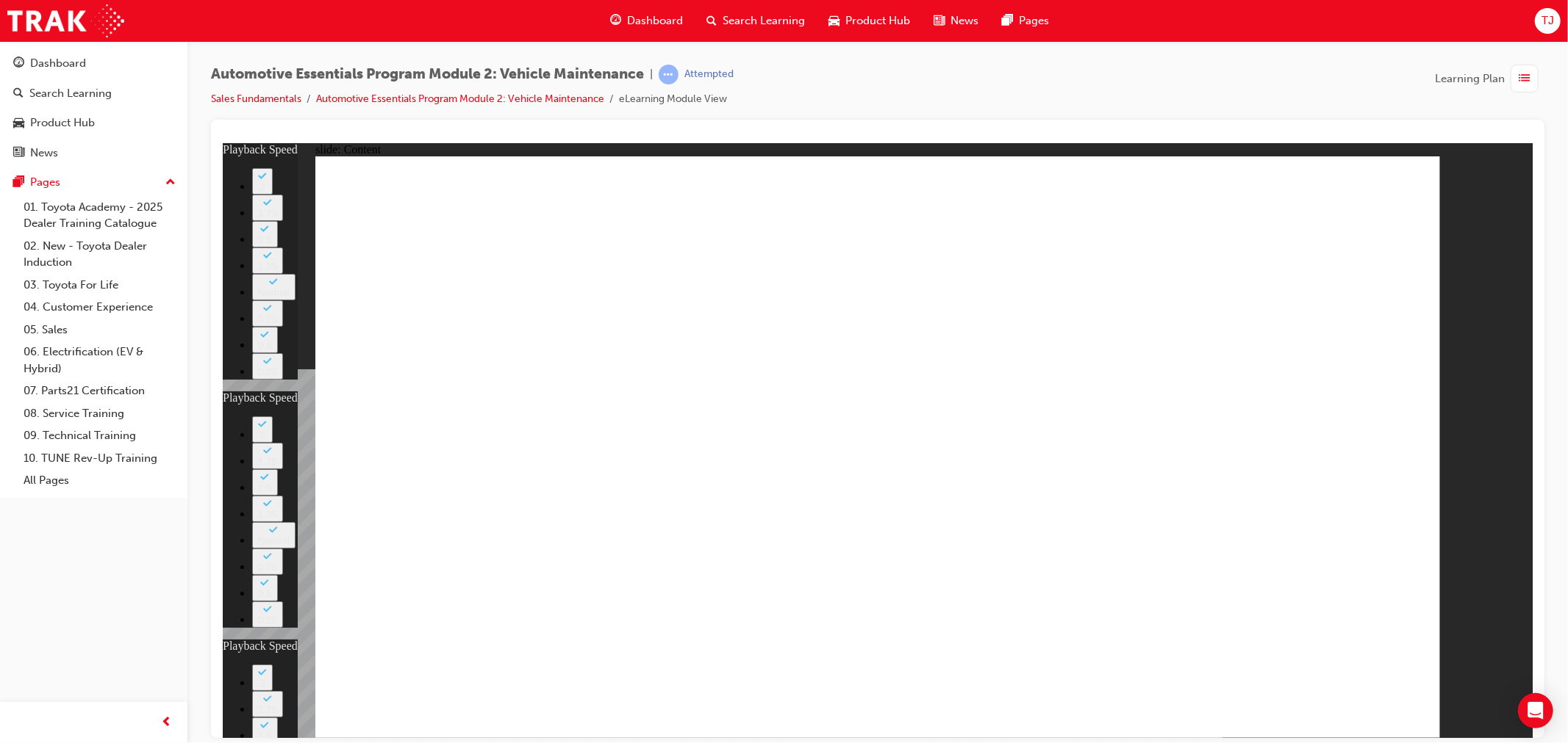
type input "23"
type input "12"
type input "16"
type input "13"
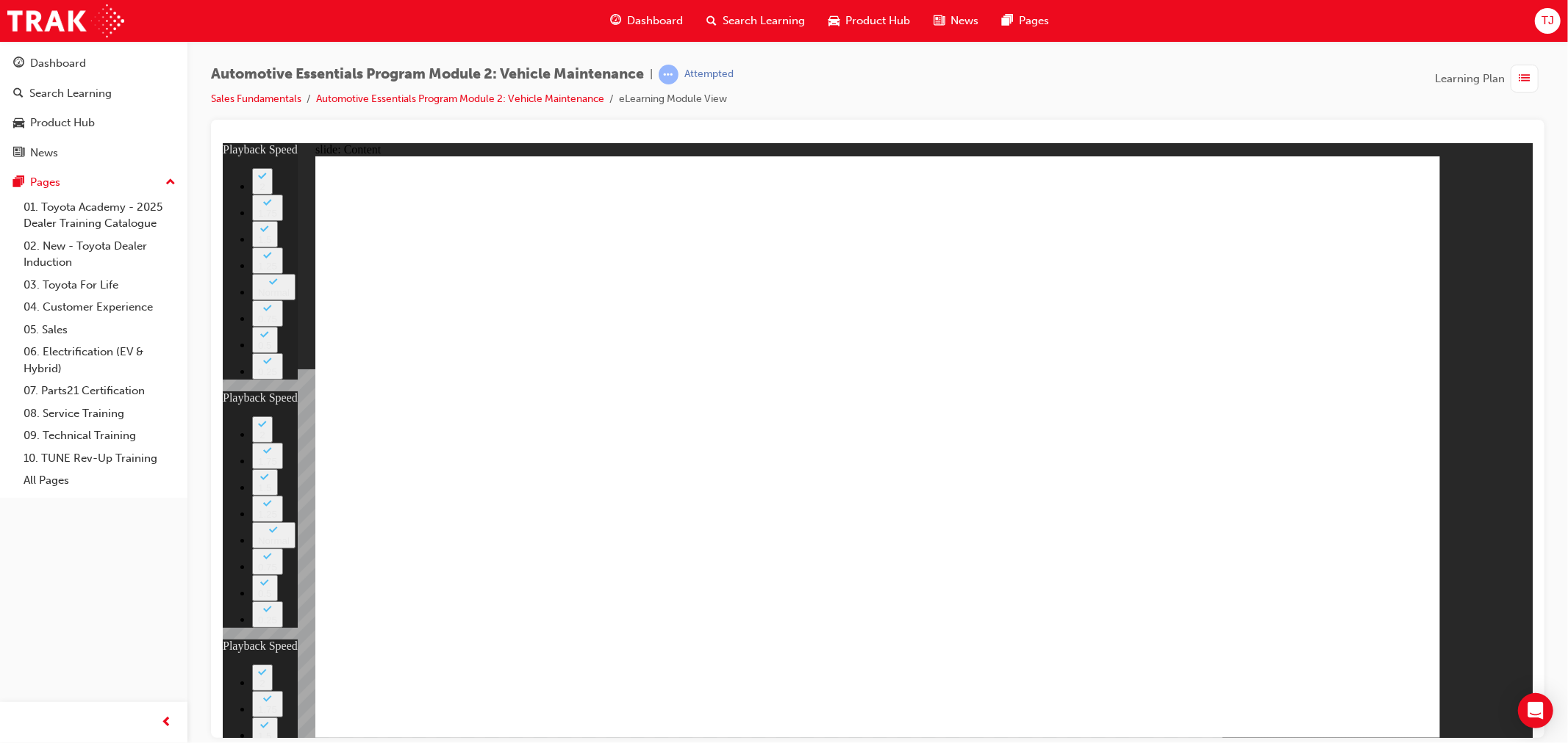
type input "8"
type input "23"
type input "12"
type input "16"
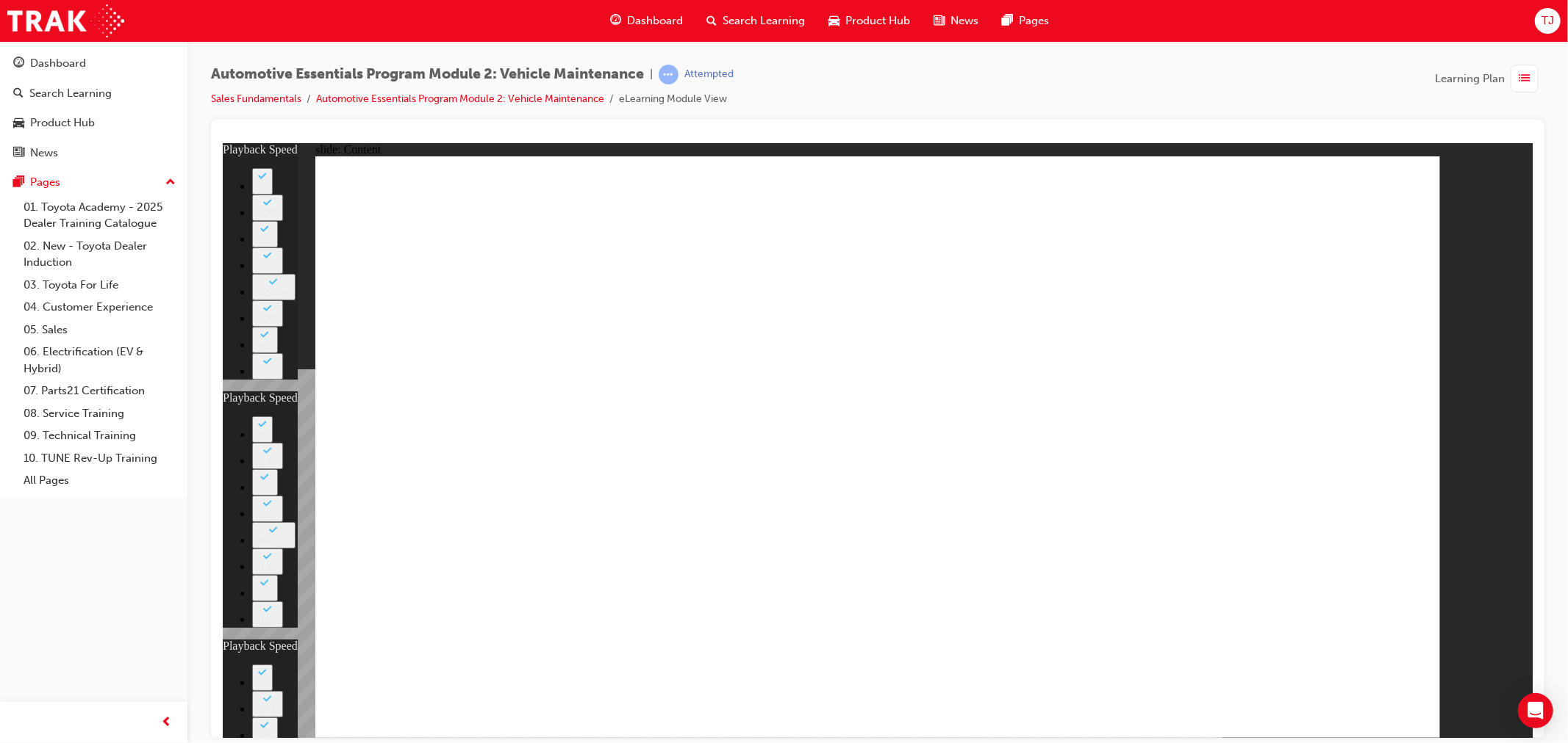
type input "13"
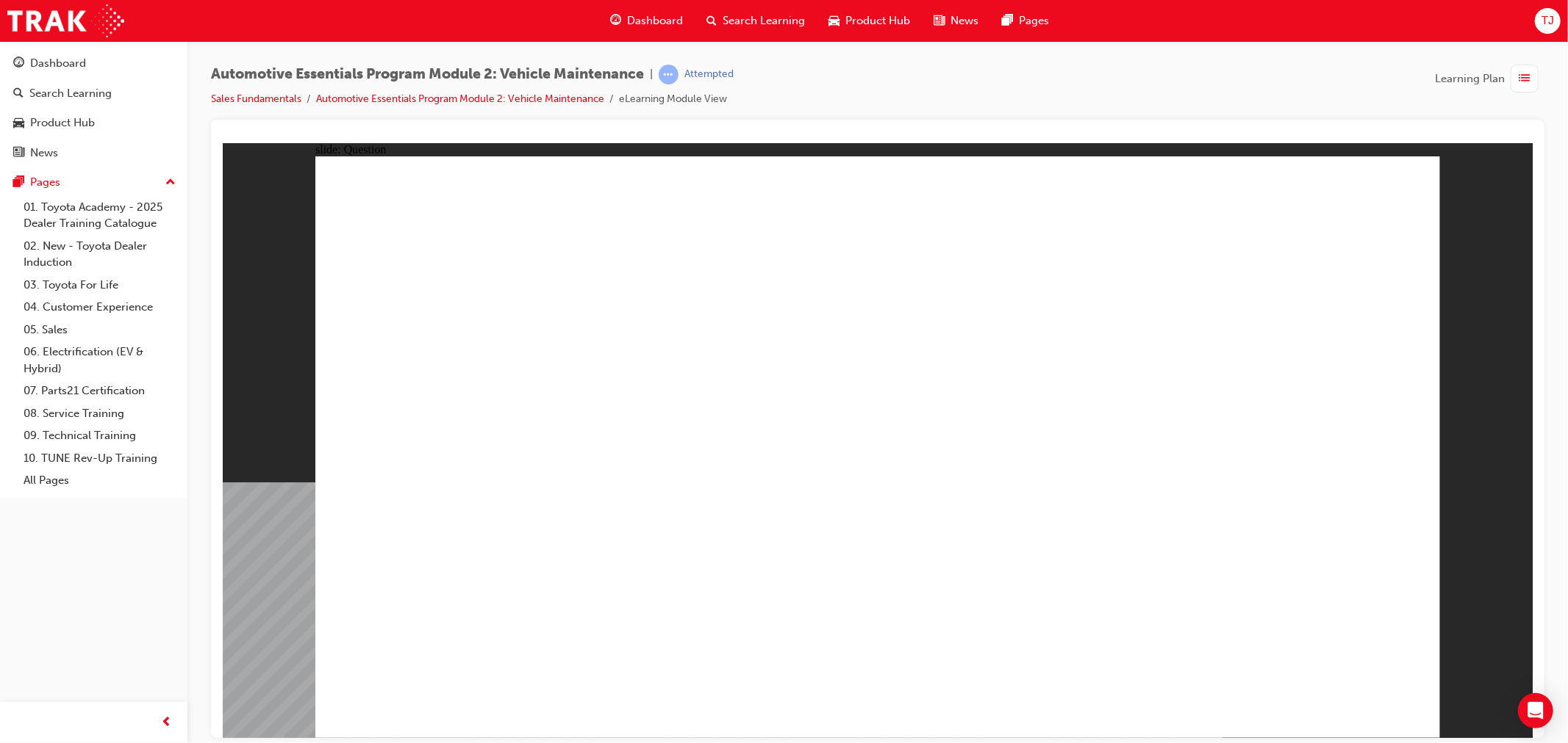
radio input "true"
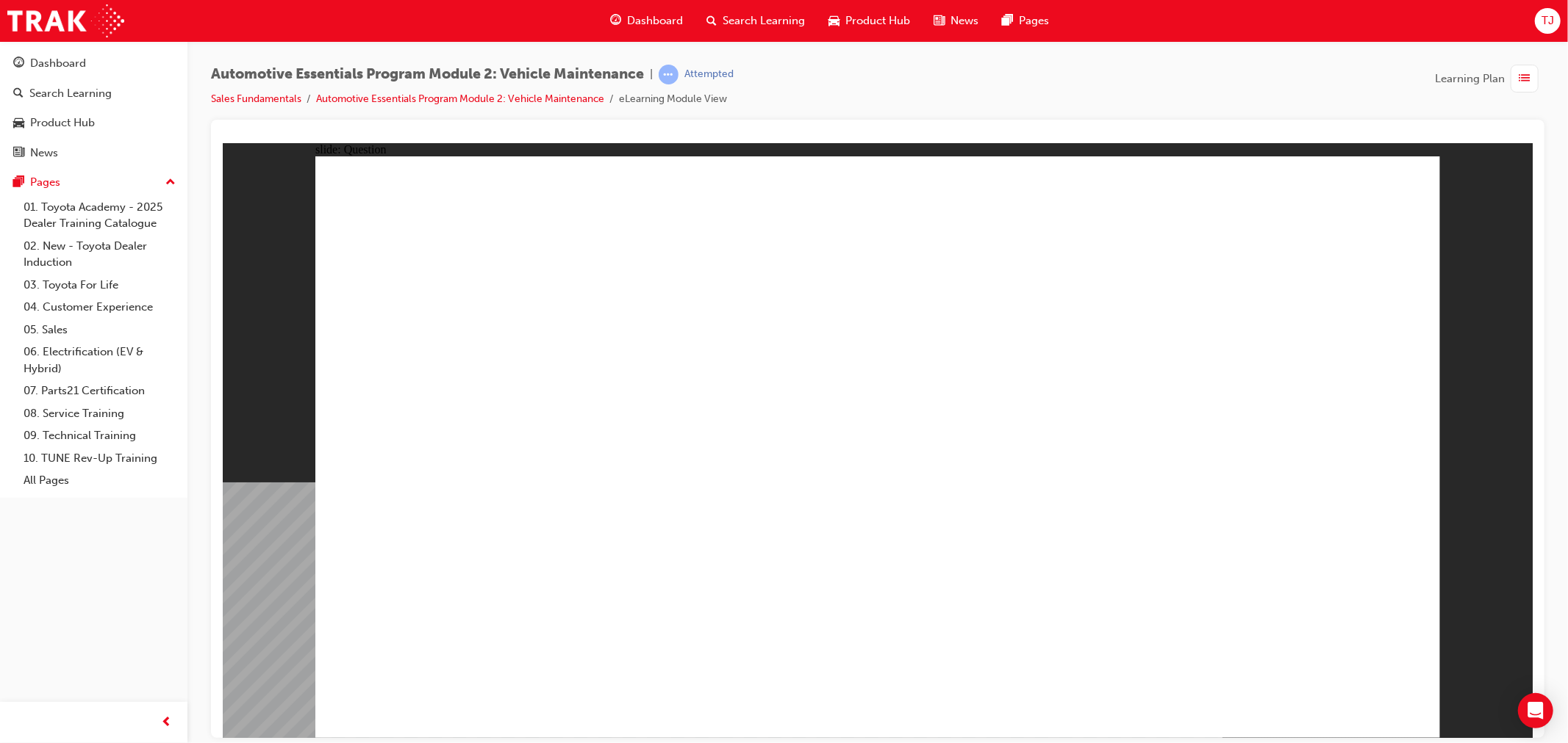
radio input "true"
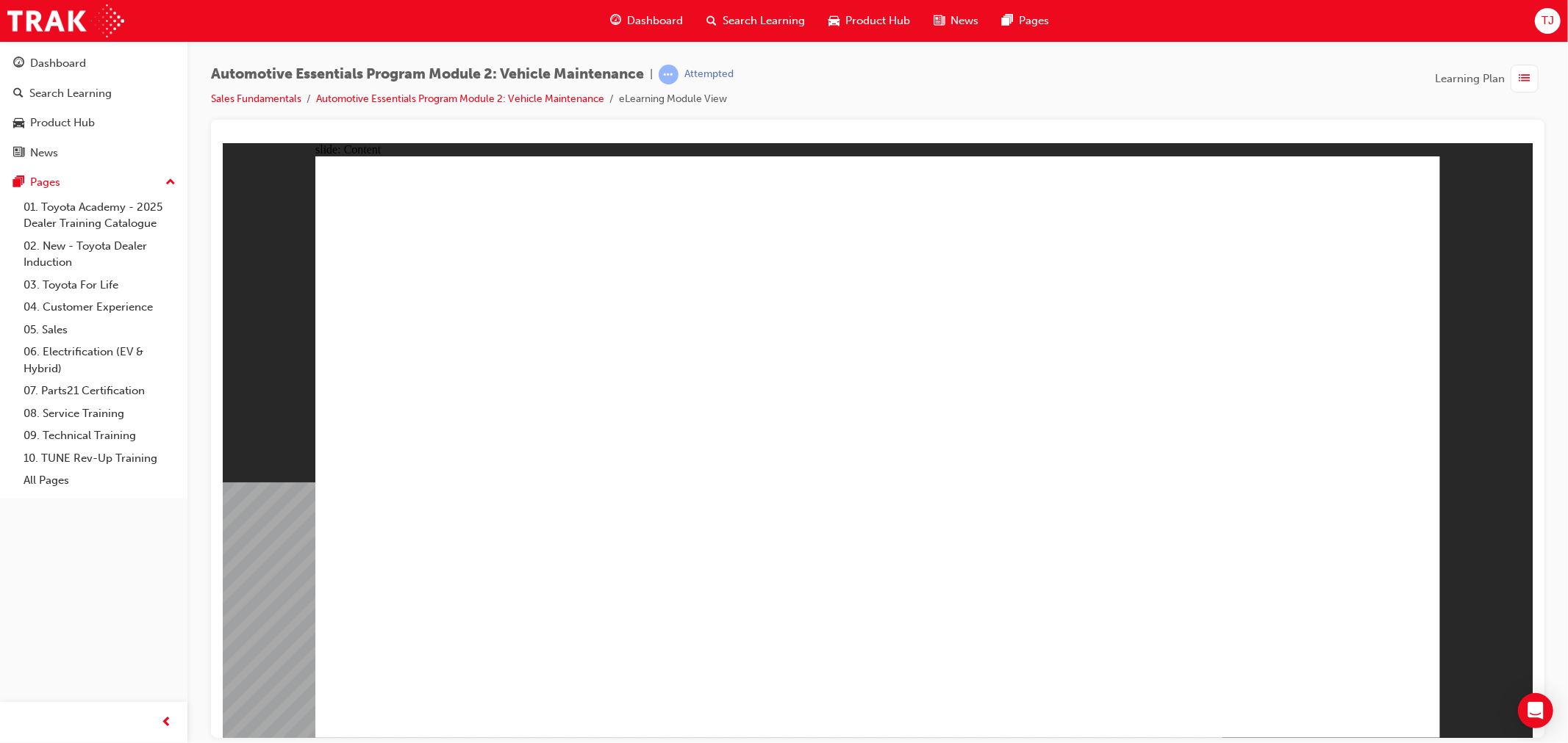
drag, startPoint x: 1026, startPoint y: 514, endPoint x: 1040, endPoint y: 511, distance: 14.3
